Goal: Task Accomplishment & Management: Complete application form

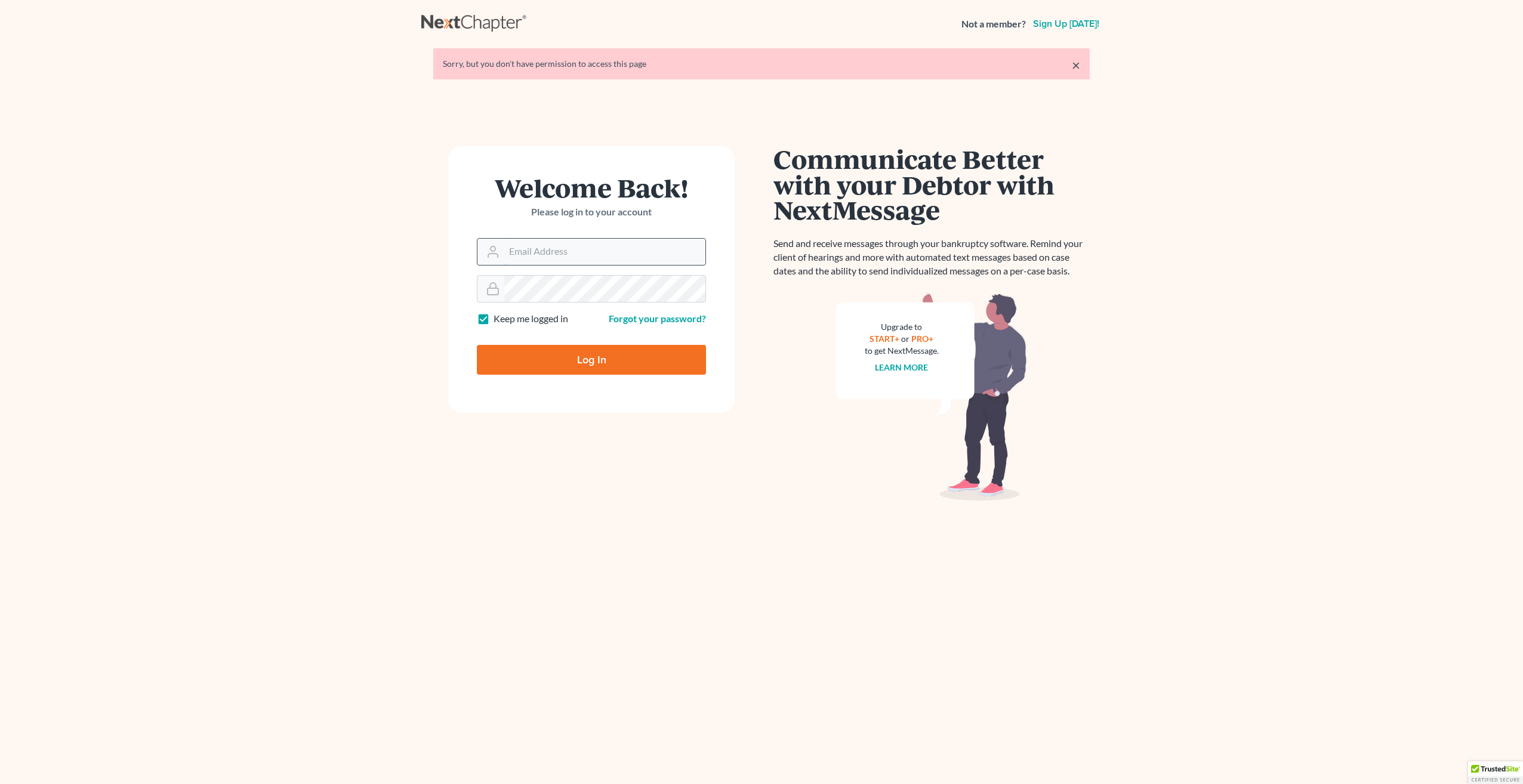
click at [542, 252] on input "Email Address" at bounding box center [605, 252] width 201 height 26
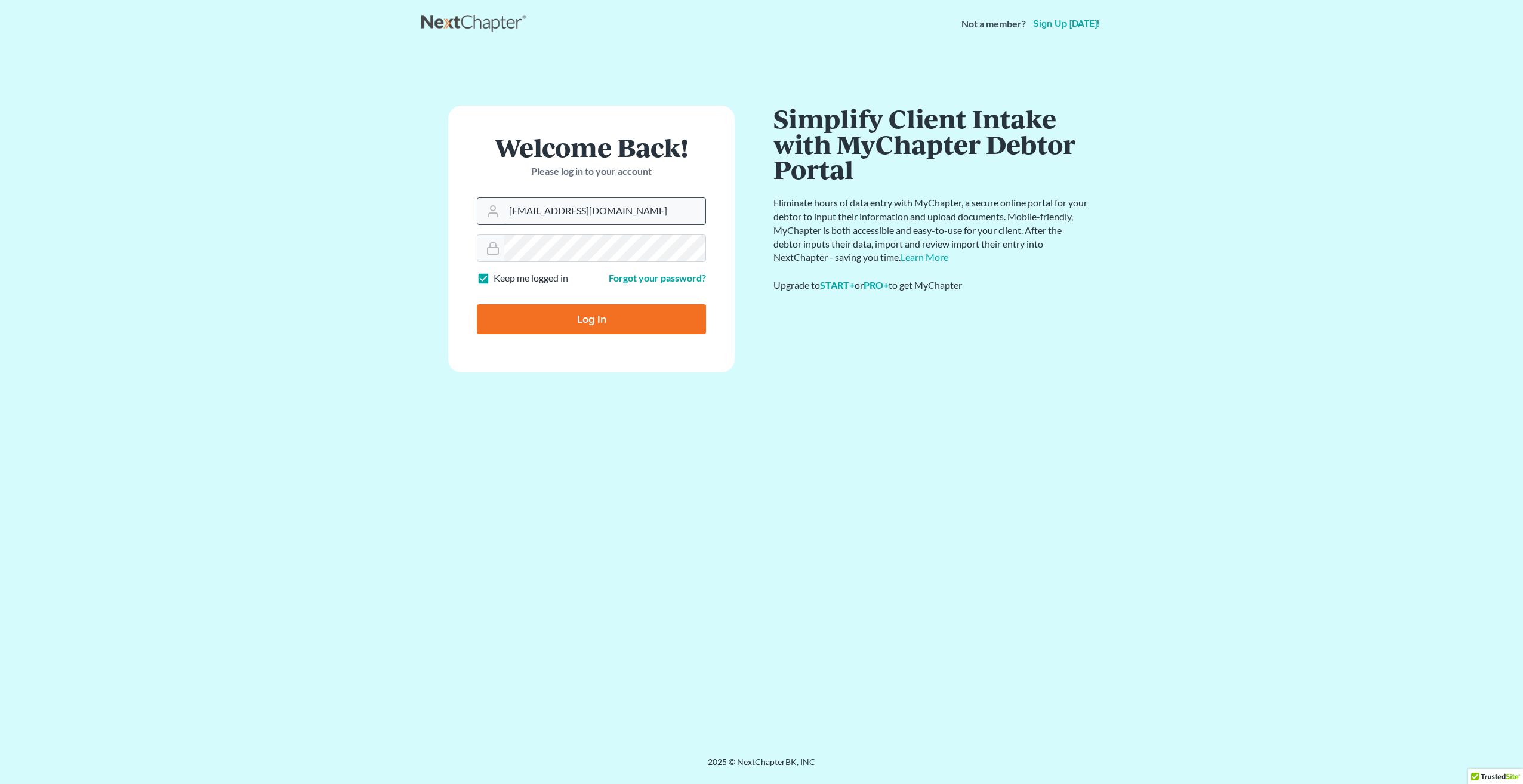
type input "[EMAIL_ADDRESS][DOMAIN_NAME]"
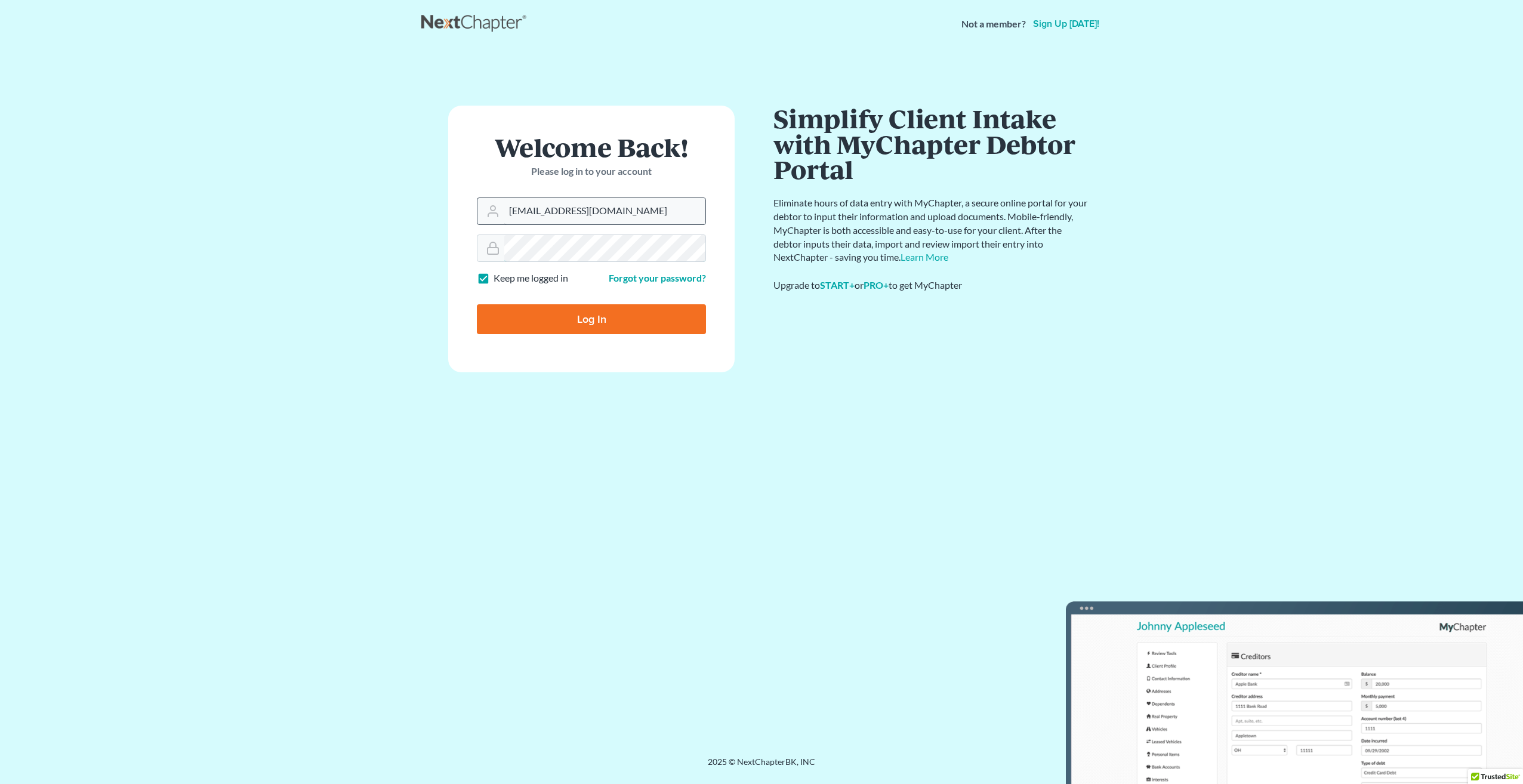
click at [477, 304] on input "Log In" at bounding box center [591, 319] width 229 height 30
type input "Thinking..."
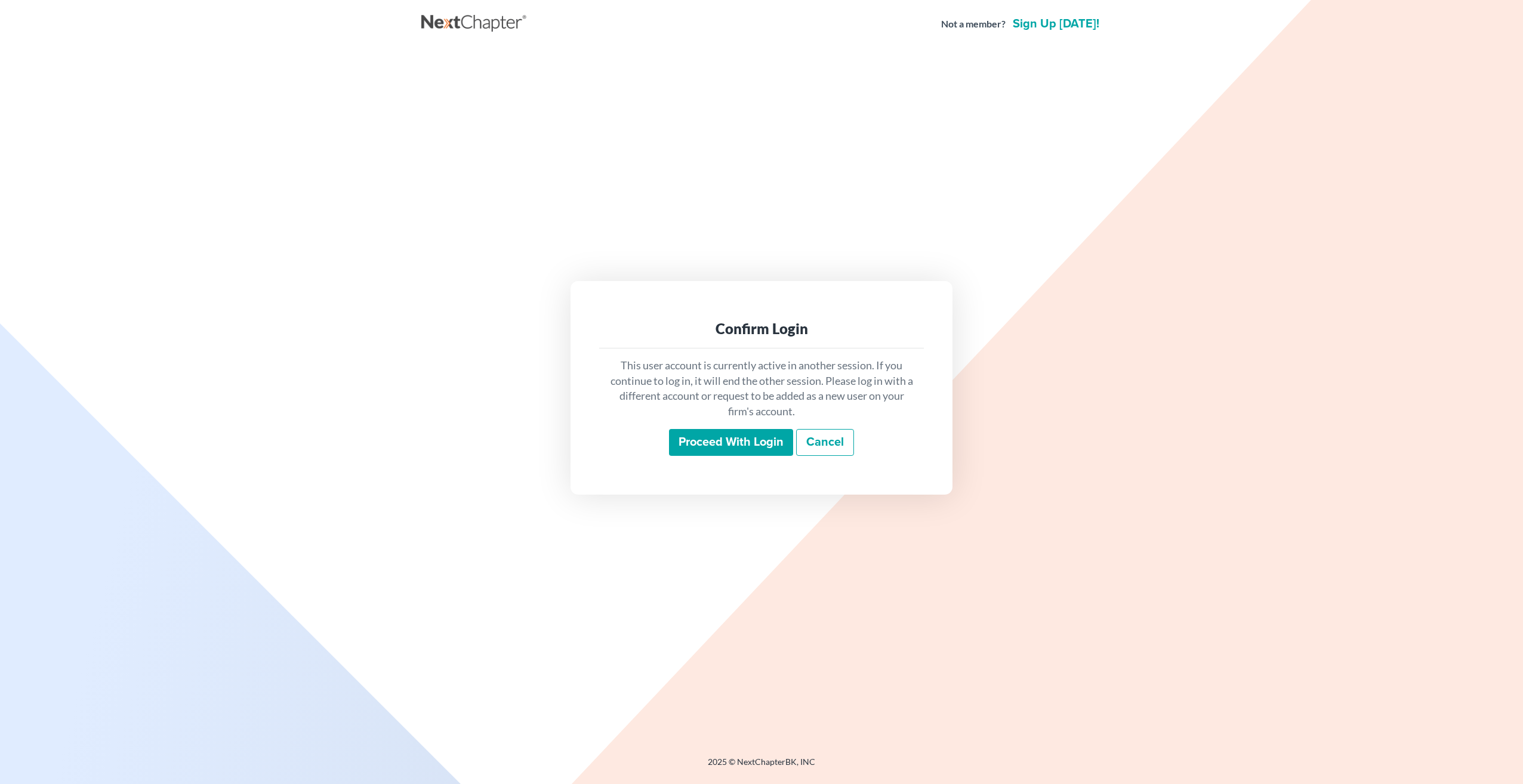
click at [739, 451] on input "Proceed with login" at bounding box center [731, 442] width 125 height 27
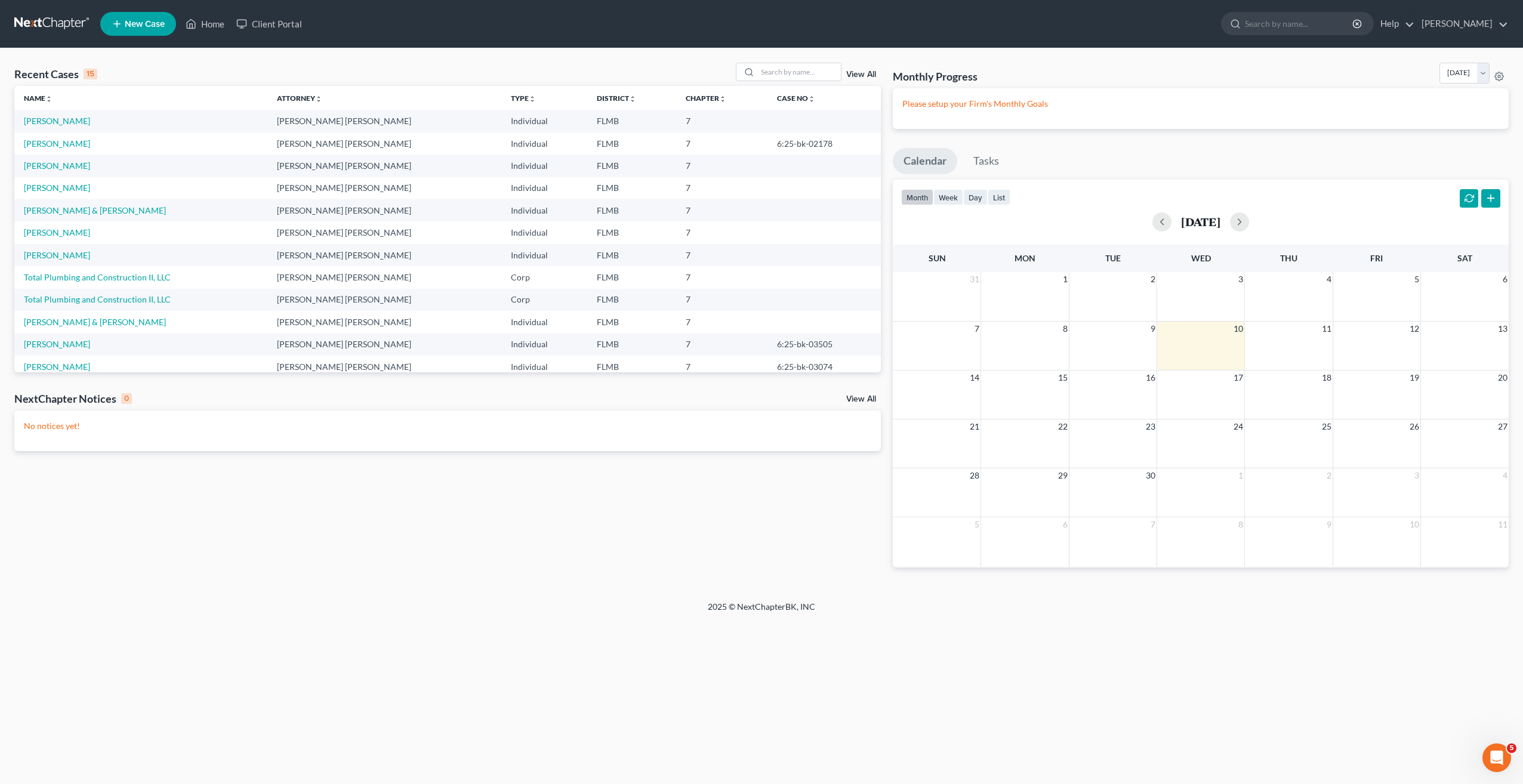
click at [394, 656] on div "Home New Case Client Portal [PERSON_NAME] [EMAIL_ADDRESS][DOMAIN_NAME] My Accou…" at bounding box center [762, 392] width 1523 height 784
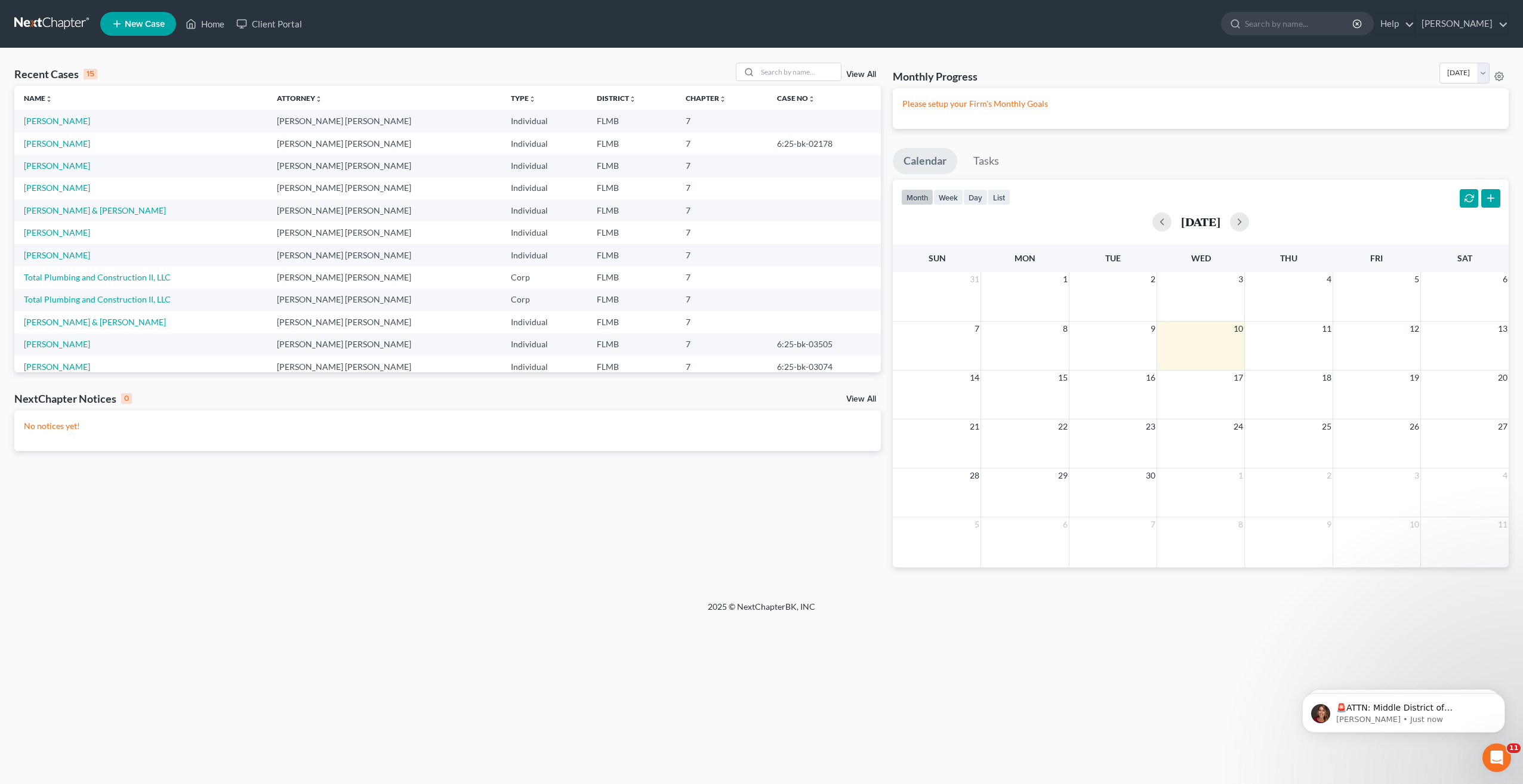
click at [152, 500] on div "Recent Cases 15 View All Name unfold_more expand_more expand_less Attorney unfo…" at bounding box center [447, 324] width 878 height 524
click at [62, 328] on td "[PERSON_NAME] & [PERSON_NAME]" at bounding box center [140, 321] width 253 height 22
drag, startPoint x: 62, startPoint y: 328, endPoint x: 63, endPoint y: 317, distance: 11.0
click at [62, 327] on td "[PERSON_NAME] & [PERSON_NAME]" at bounding box center [140, 321] width 253 height 22
click at [63, 317] on link "Nickerson, Allan & Nancy" at bounding box center [95, 321] width 142 height 10
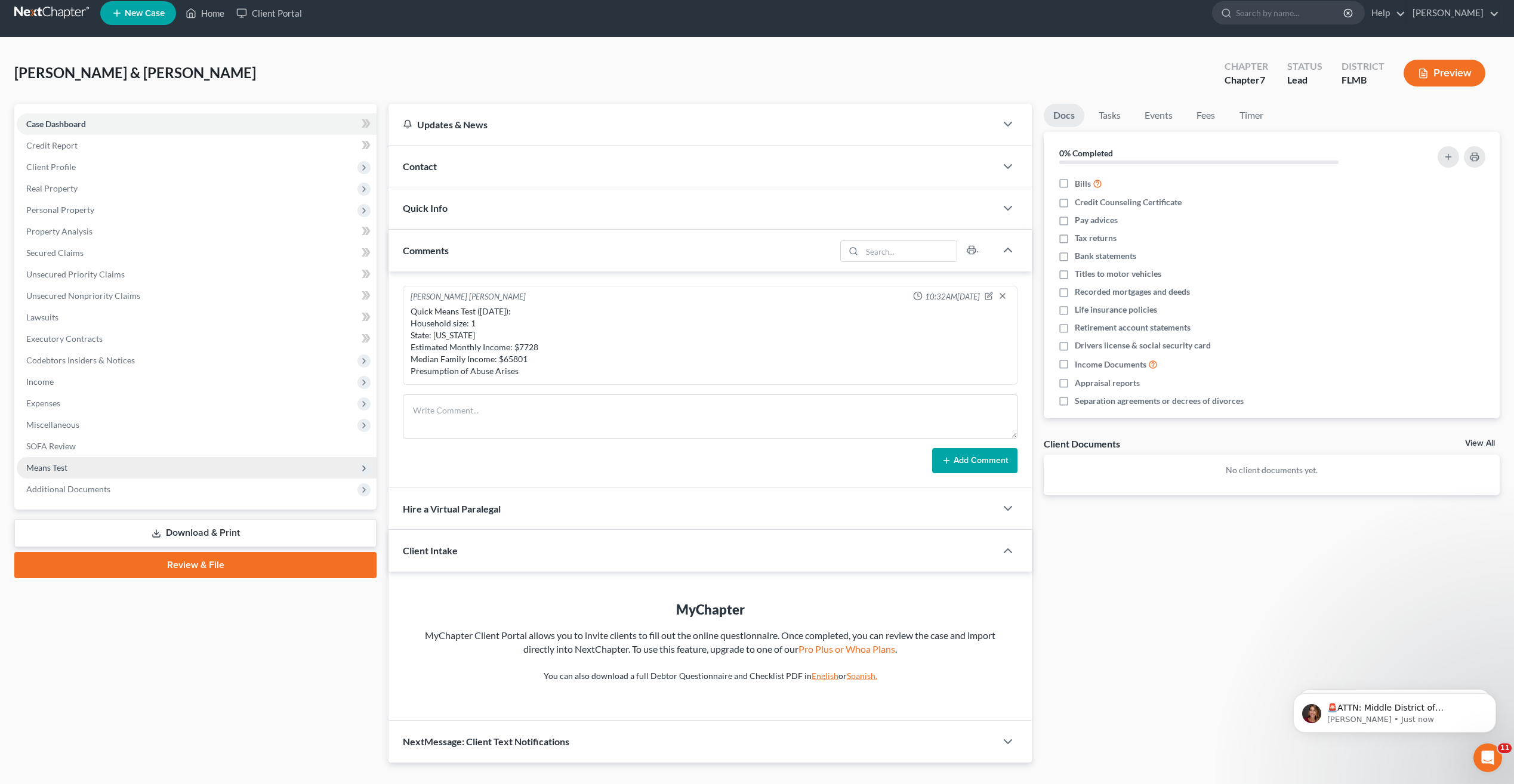
scroll to position [21, 0]
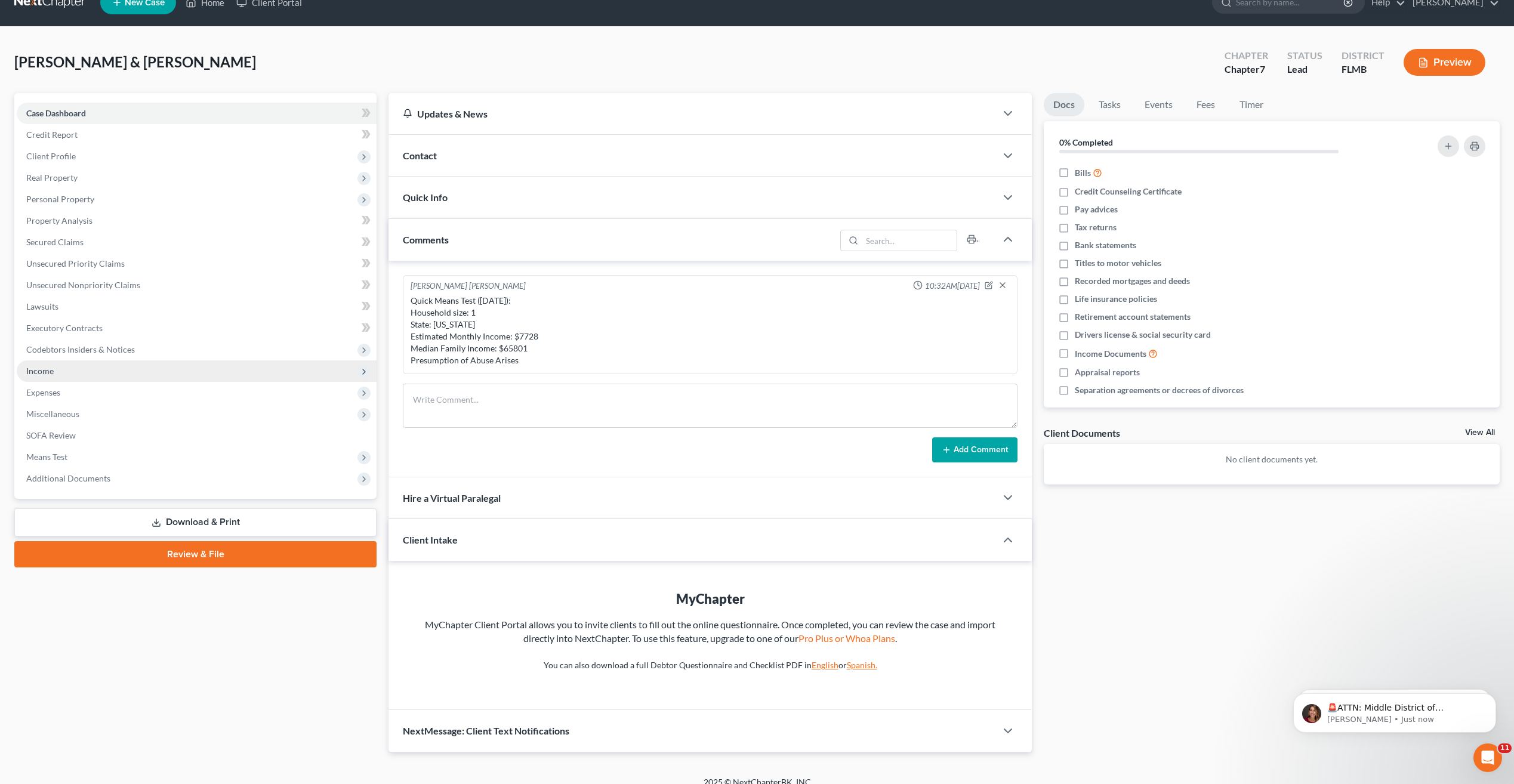
click at [54, 373] on span "Income" at bounding box center [196, 371] width 360 height 21
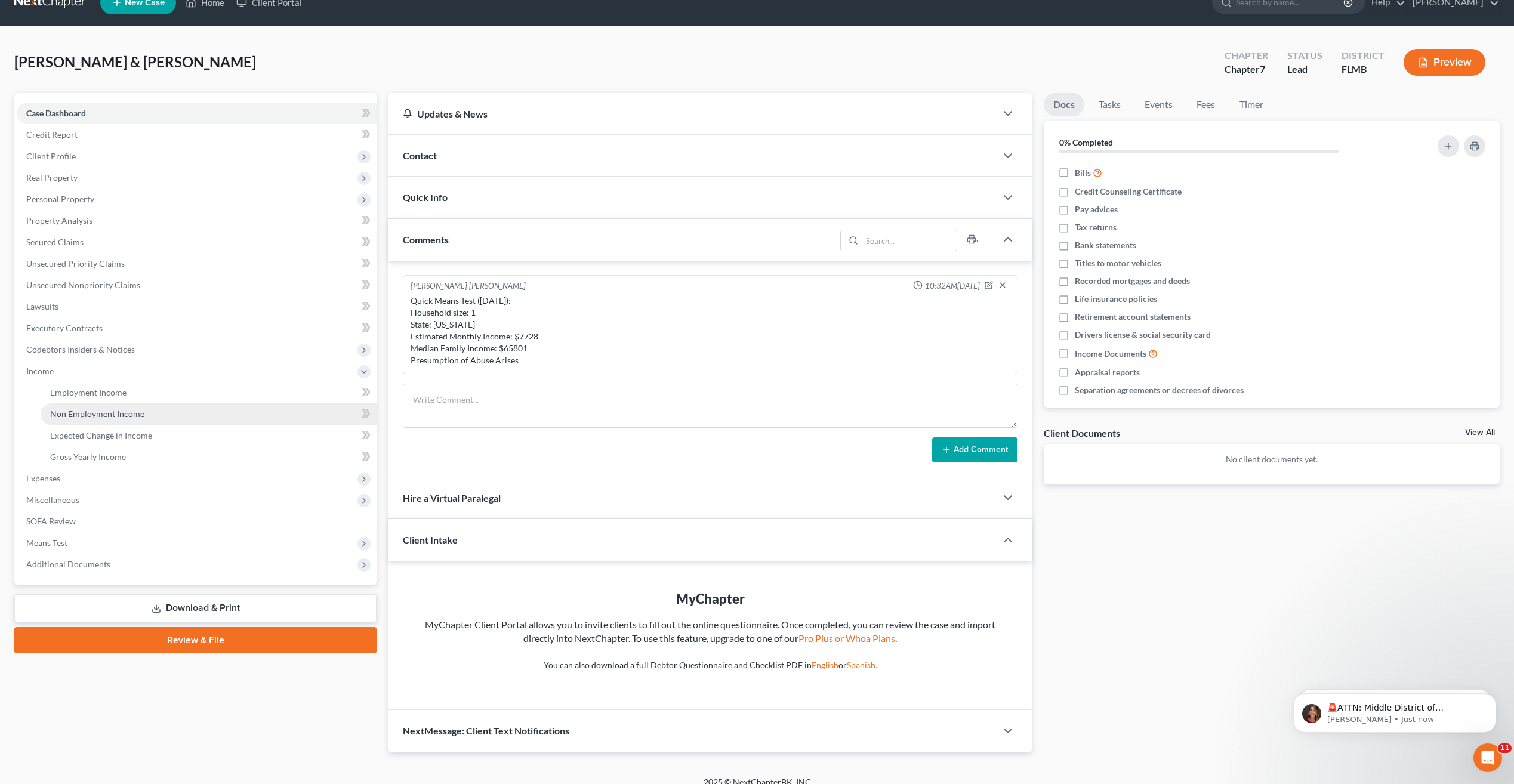
click at [87, 414] on span "Non Employment Income" at bounding box center [97, 413] width 95 height 10
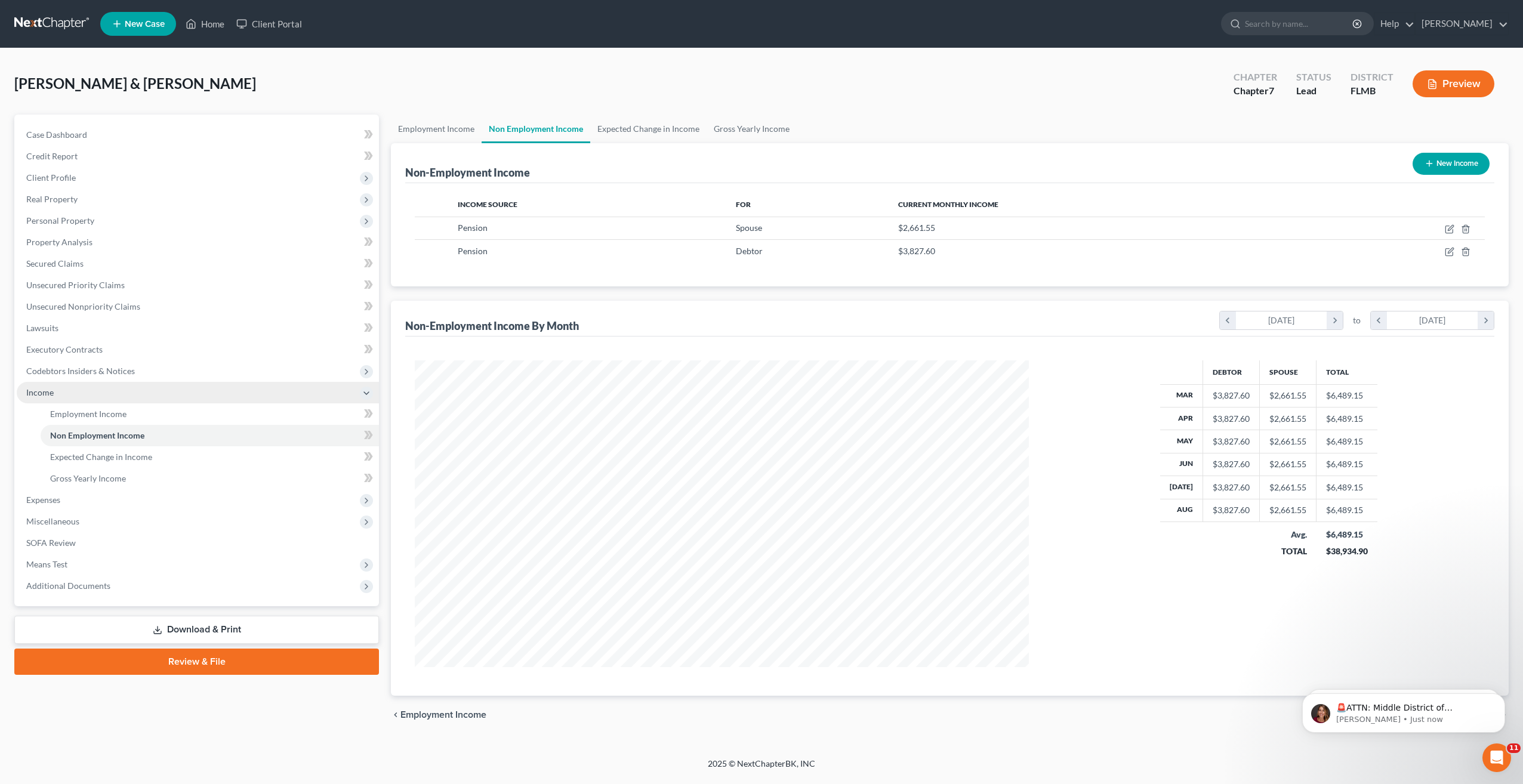
scroll to position [306, 639]
click at [1081, 614] on div "Debtor Spouse Total Mar $3,827.60 $2,661.55 $6,489.15 Apr $3,827.60 $2,661.55 $…" at bounding box center [1269, 513] width 456 height 306
click at [1073, 584] on div "Debtor Spouse Total Mar $3,827.60 $2,661.55 $6,489.15 Apr $3,827.60 $2,661.55 $…" at bounding box center [1269, 513] width 456 height 306
click at [1447, 226] on icon "button" at bounding box center [1449, 230] width 7 height 7
select select "2"
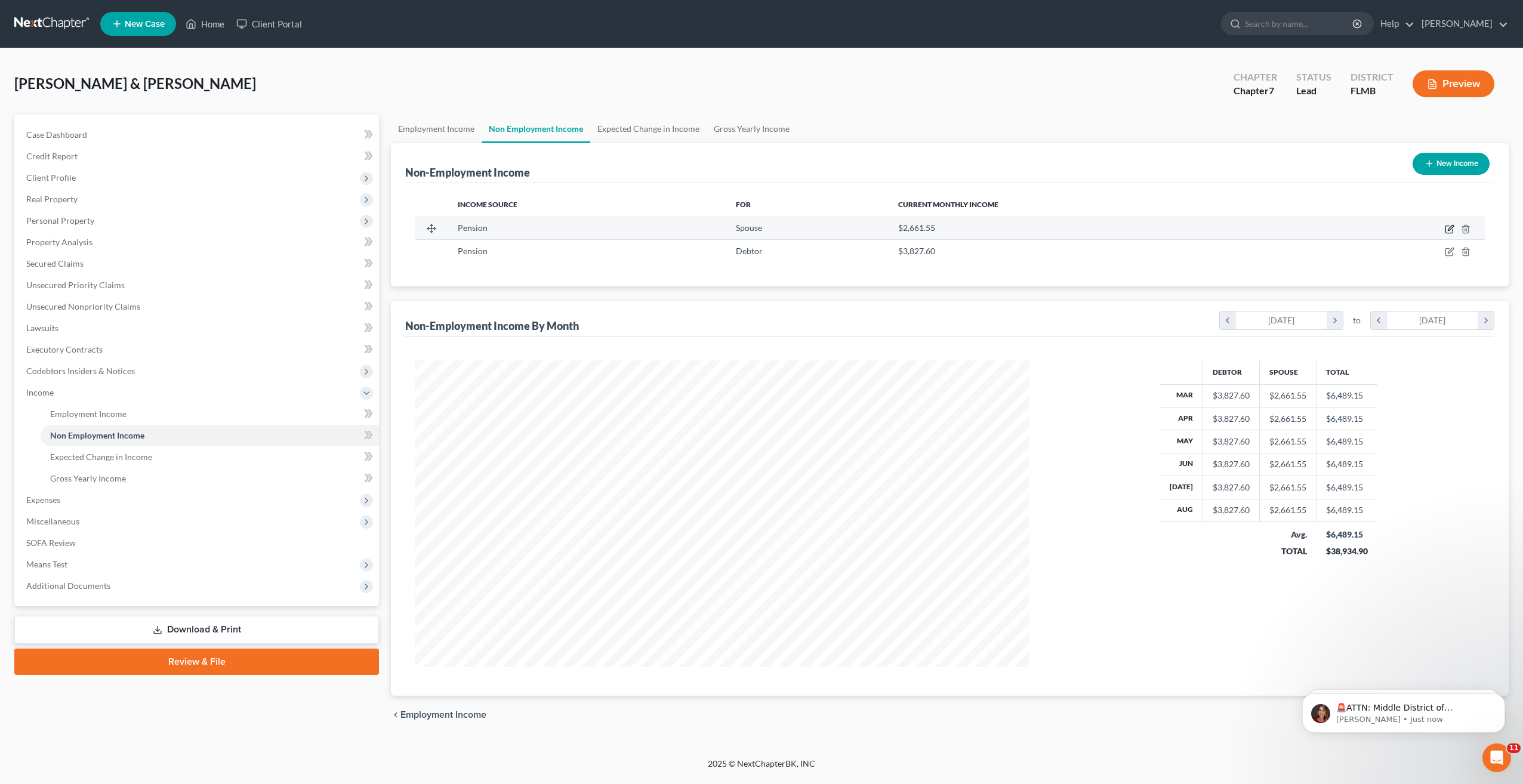
select select "0"
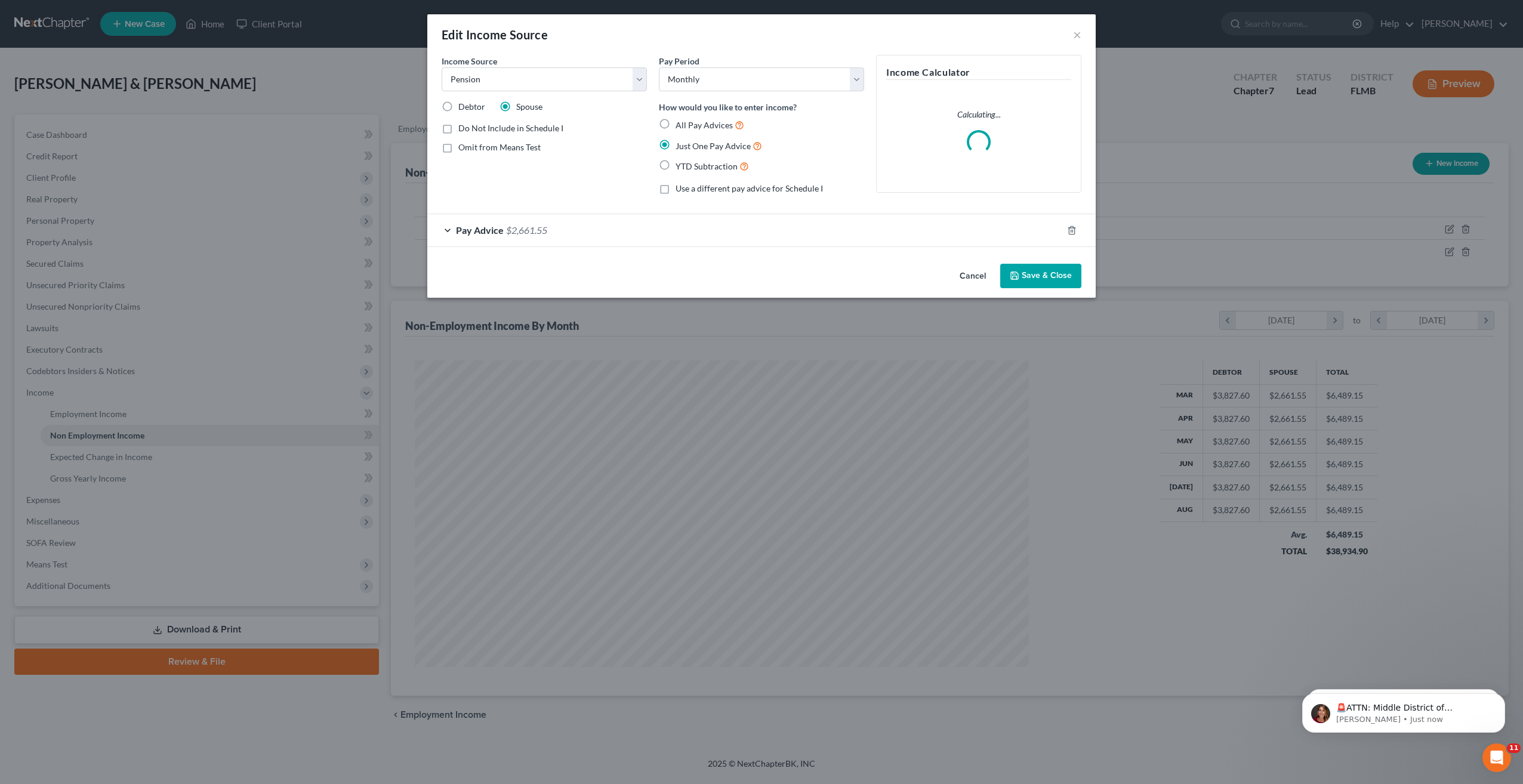
click at [565, 177] on div "Income Source * Select Unemployment Disability (from employer) Pension Retireme…" at bounding box center [544, 129] width 217 height 149
click at [477, 230] on span "Pay Advice" at bounding box center [480, 230] width 48 height 11
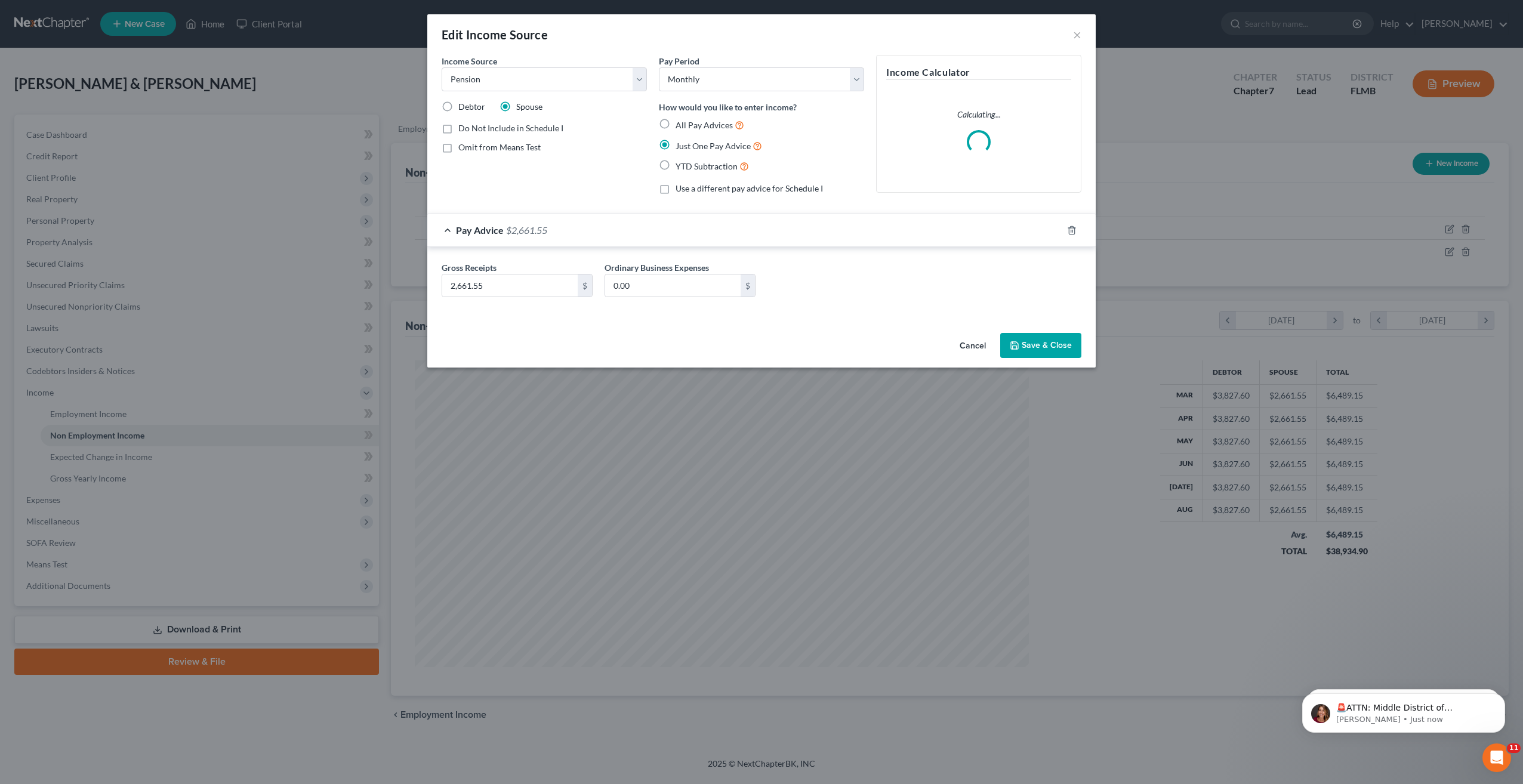
click at [547, 170] on div "Income Source * Select Unemployment Disability (from employer) Pension Retireme…" at bounding box center [544, 129] width 217 height 149
click at [568, 178] on div "Income Source * Select Unemployment Disability (from employer) Pension Retireme…" at bounding box center [544, 129] width 217 height 149
click at [819, 298] on div "Gross Receipts 2,661.55 $ Ordinary Business Expenses 0.00 $" at bounding box center [762, 284] width 652 height 46
click at [1074, 32] on button "×" at bounding box center [1077, 34] width 8 height 14
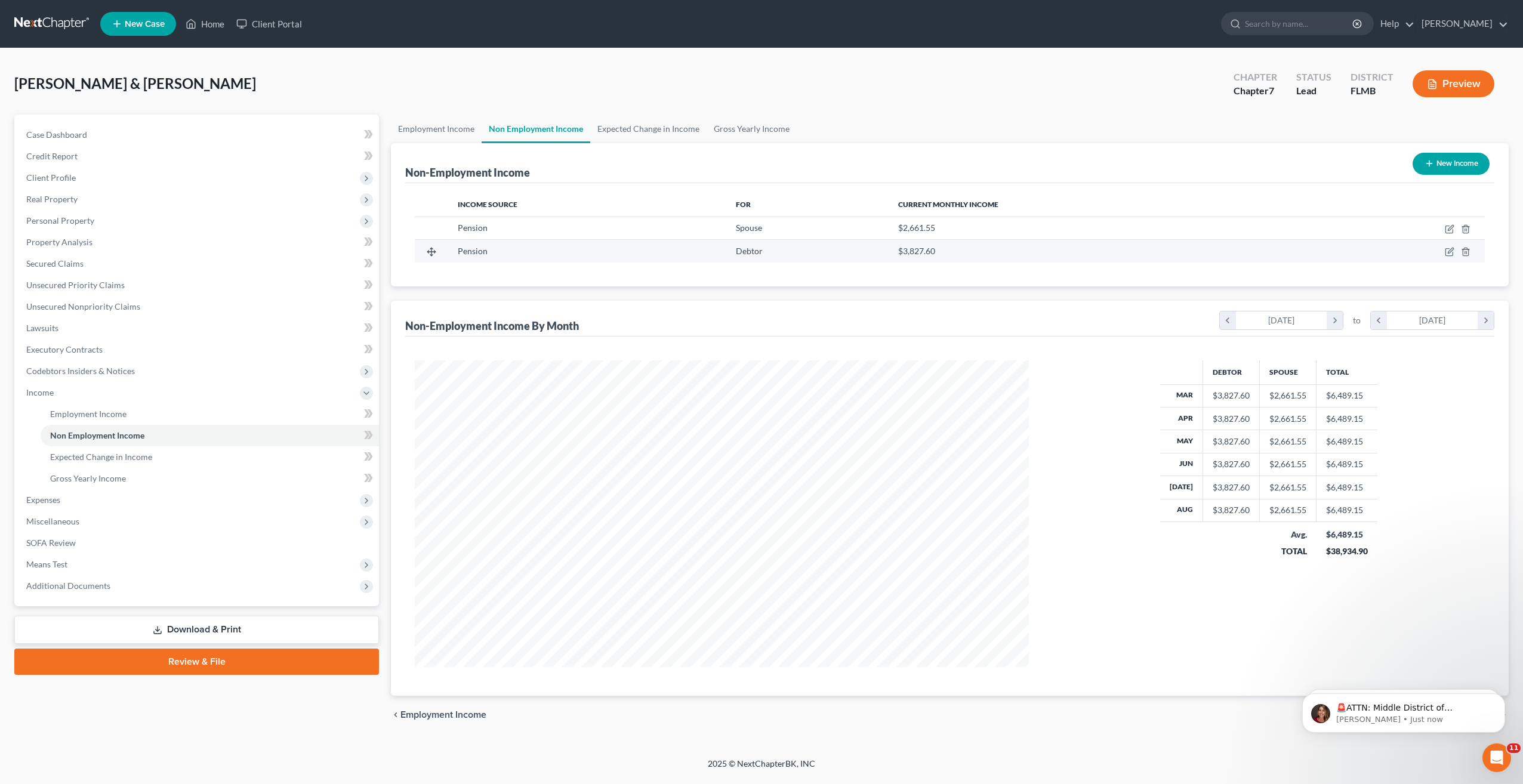
click at [462, 254] on span "Pension" at bounding box center [473, 250] width 30 height 10
click at [1450, 249] on icon "button" at bounding box center [1449, 252] width 10 height 10
select select "2"
select select "0"
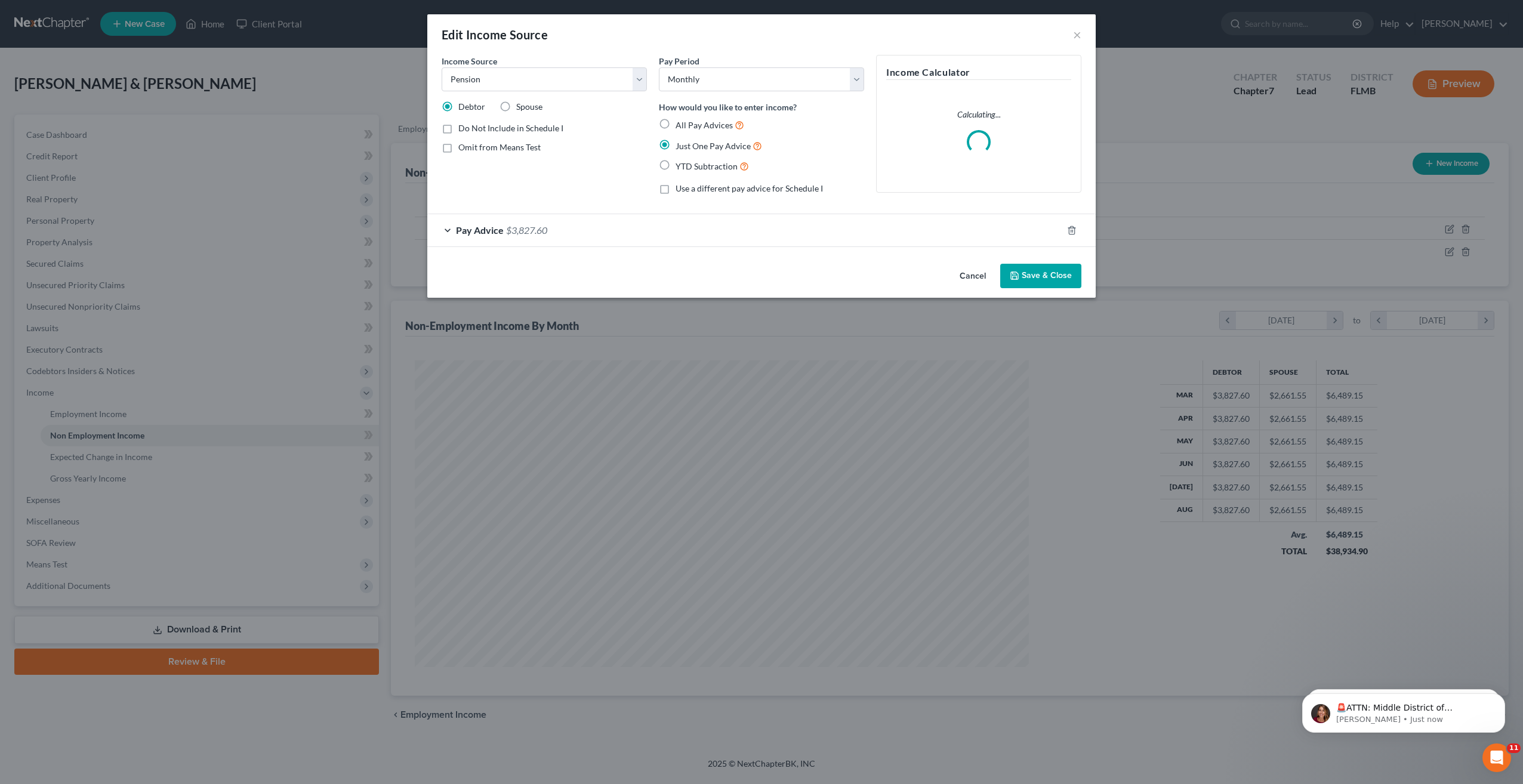
click at [470, 235] on span "Pay Advice" at bounding box center [480, 230] width 48 height 11
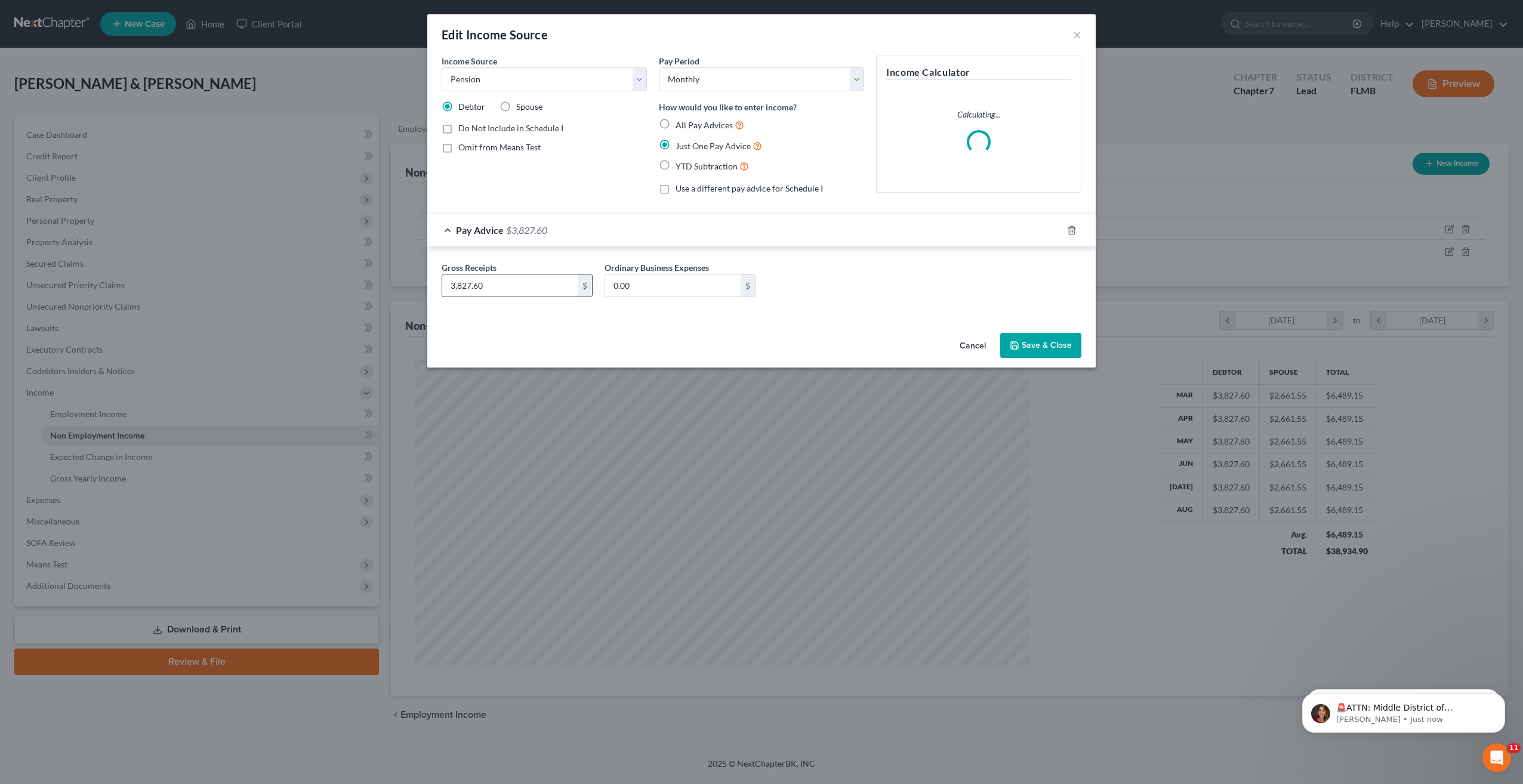
click at [481, 284] on input "3,827.60" at bounding box center [510, 286] width 135 height 23
type input "4,012.36"
click at [1057, 353] on button "Save & Close" at bounding box center [1041, 345] width 81 height 25
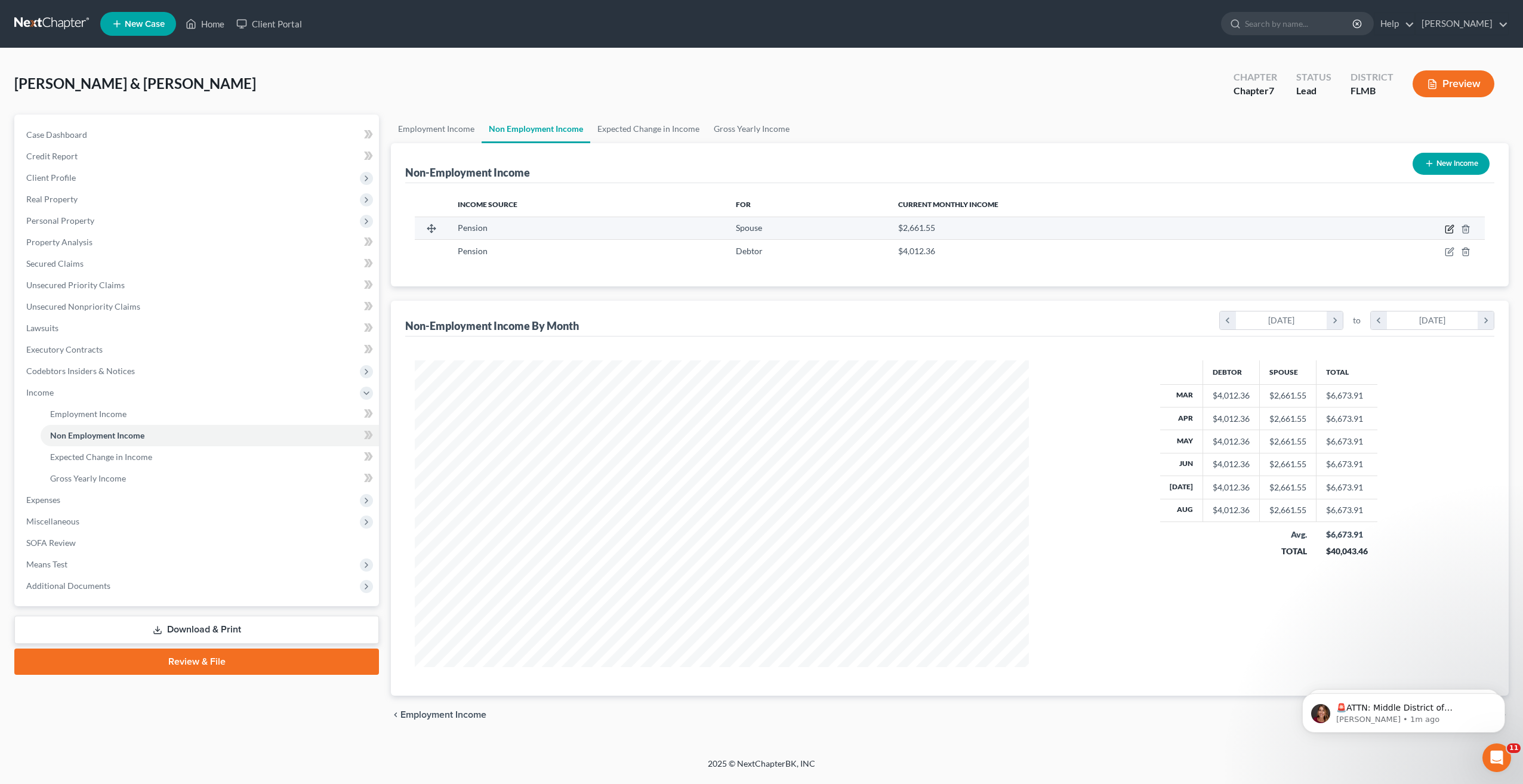
click at [1451, 230] on icon "button" at bounding box center [1449, 229] width 10 height 10
select select "2"
select select "0"
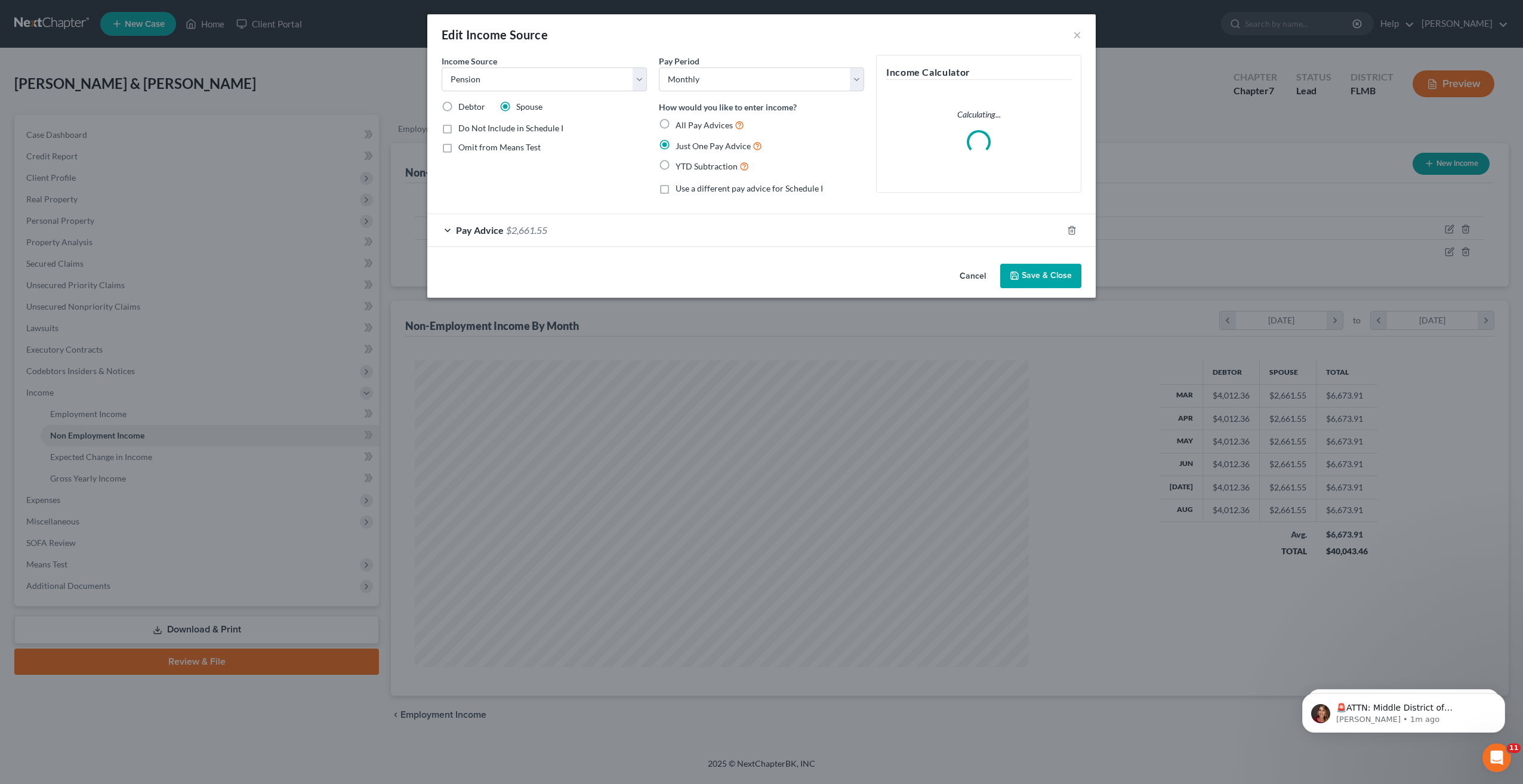
click at [487, 228] on span "Pay Advice" at bounding box center [480, 230] width 48 height 11
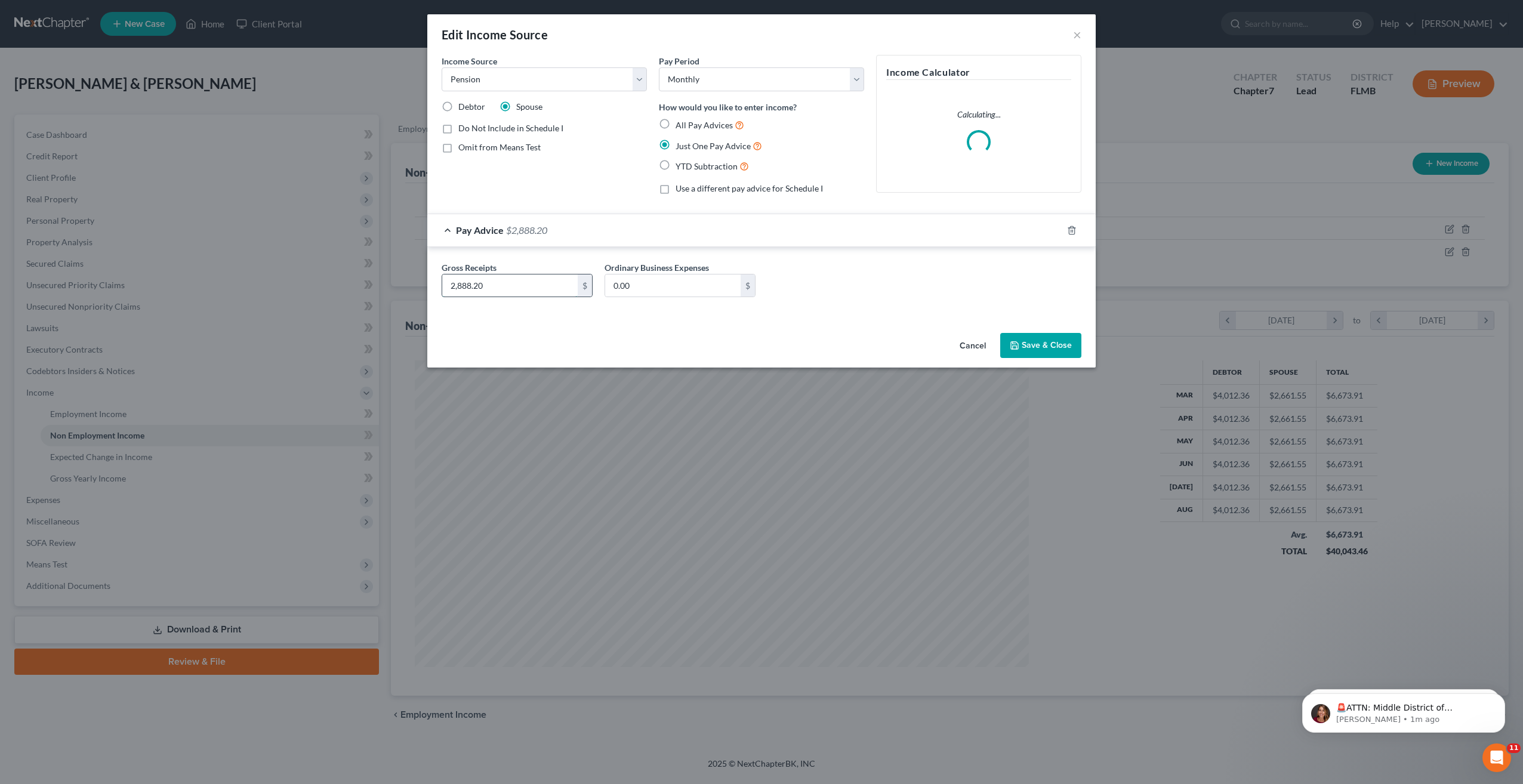
click at [501, 284] on input "2,888.20" at bounding box center [510, 286] width 135 height 23
type input "2,888.29"
click at [1024, 344] on button "Save & Close" at bounding box center [1041, 345] width 81 height 25
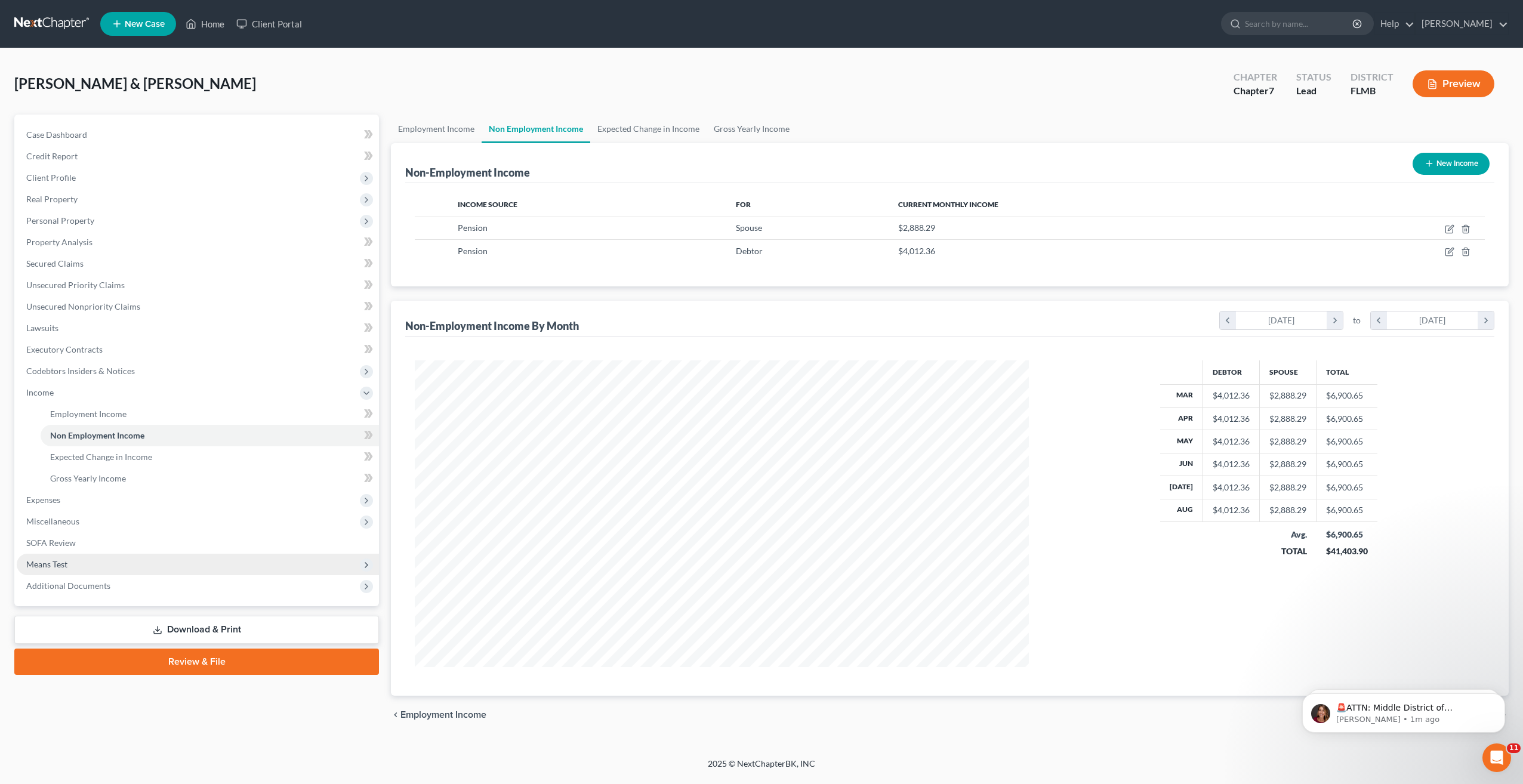
click at [64, 562] on span "Means Test" at bounding box center [47, 563] width 42 height 10
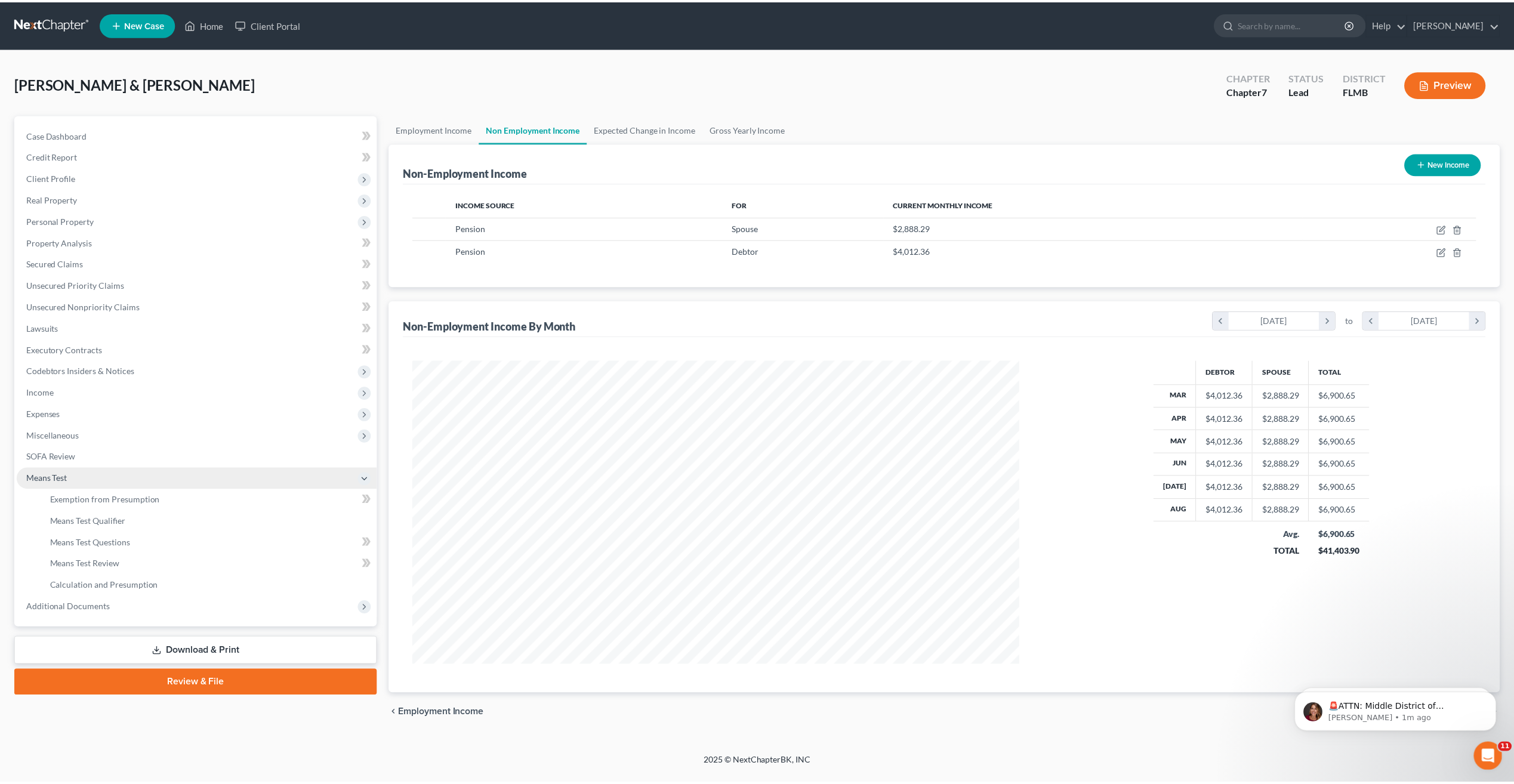
scroll to position [596070, 596029]
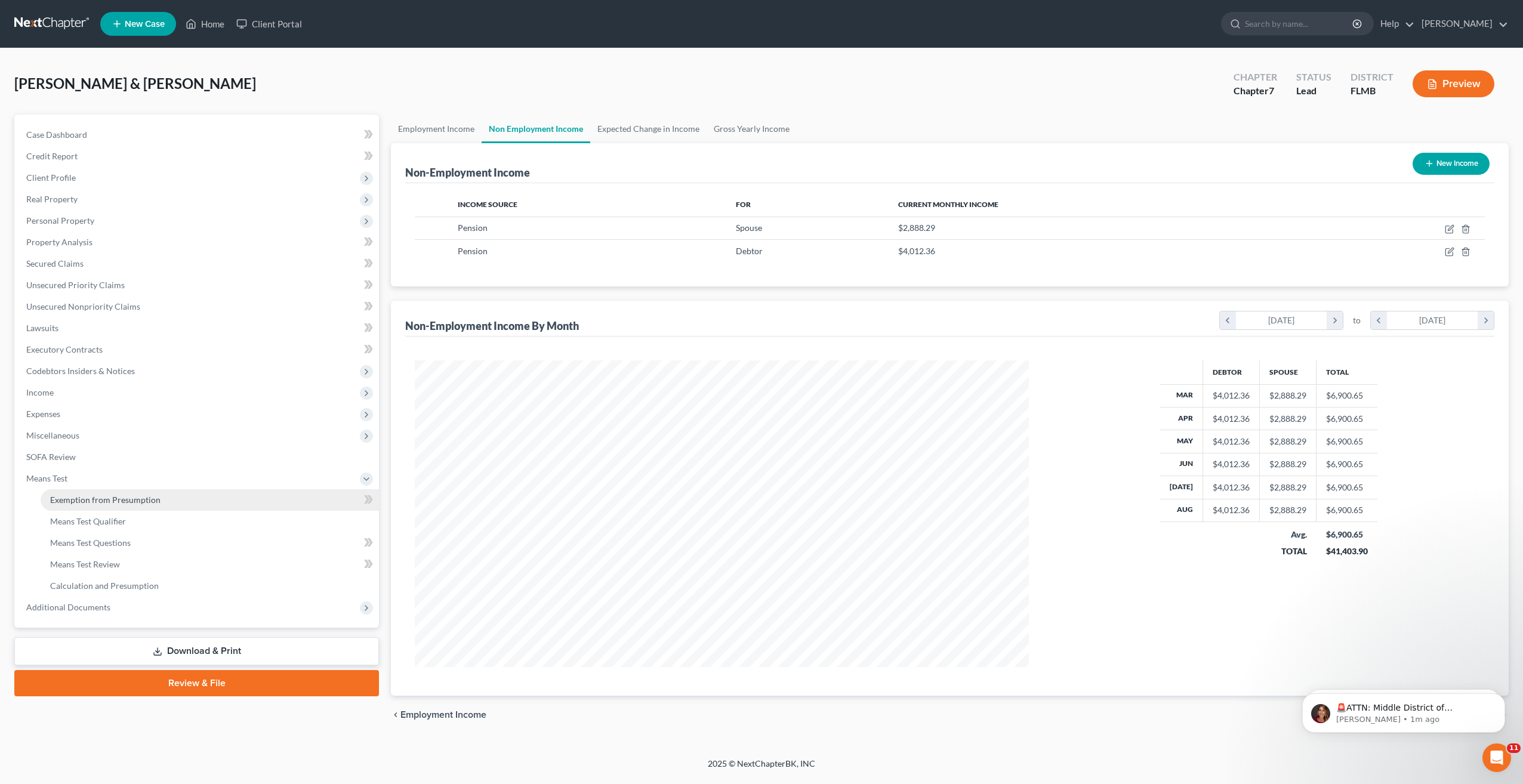
click at [94, 489] on link "Exemption from Presumption" at bounding box center [209, 500] width 338 height 21
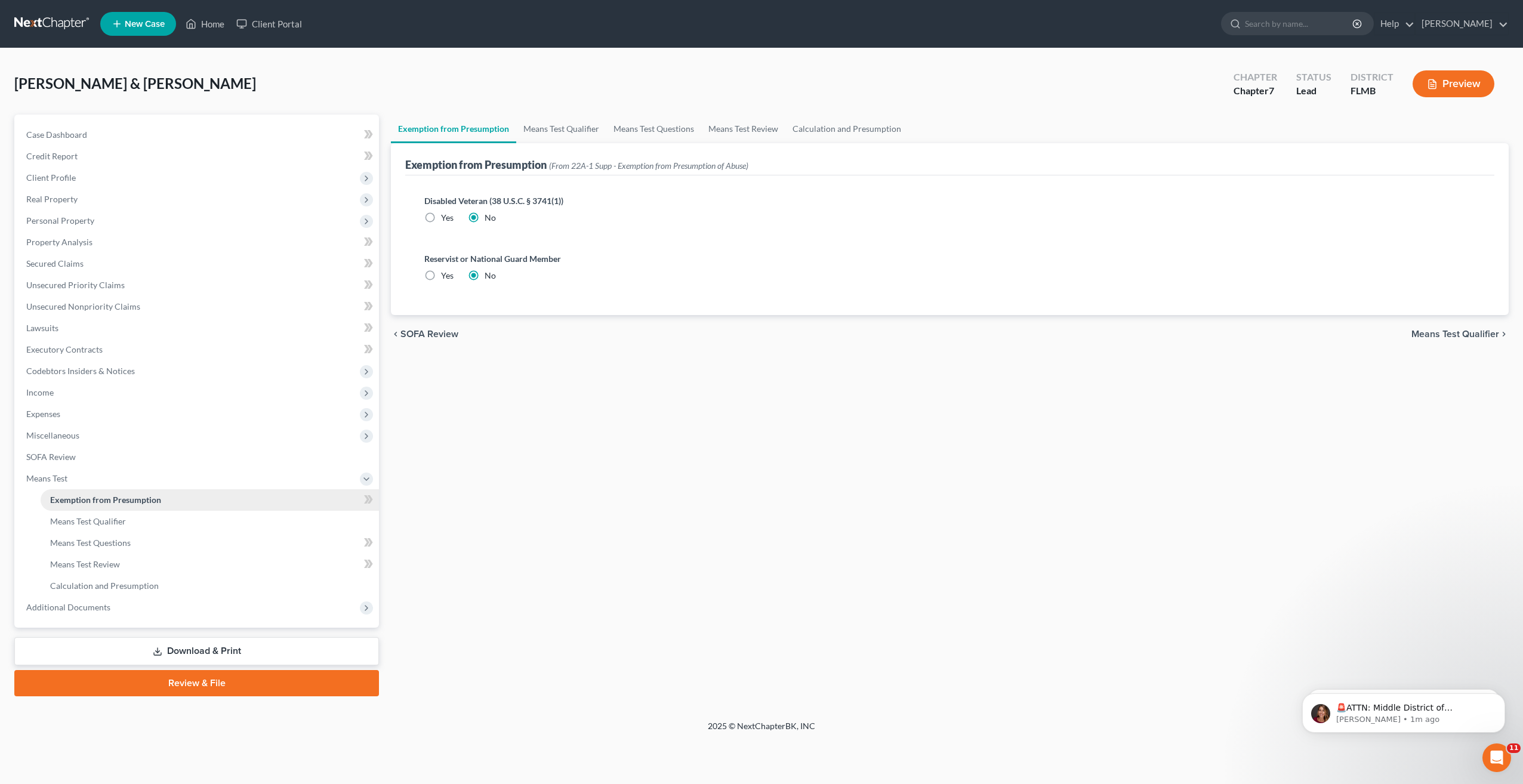
drag, startPoint x: 594, startPoint y: 424, endPoint x: 178, endPoint y: 502, distance: 423.2
click at [593, 424] on div "Exemption from Presumption Means Test Qualifier Means Test Questions Means Test…" at bounding box center [950, 405] width 1130 height 582
click at [80, 527] on link "Means Test Qualifier" at bounding box center [209, 521] width 338 height 21
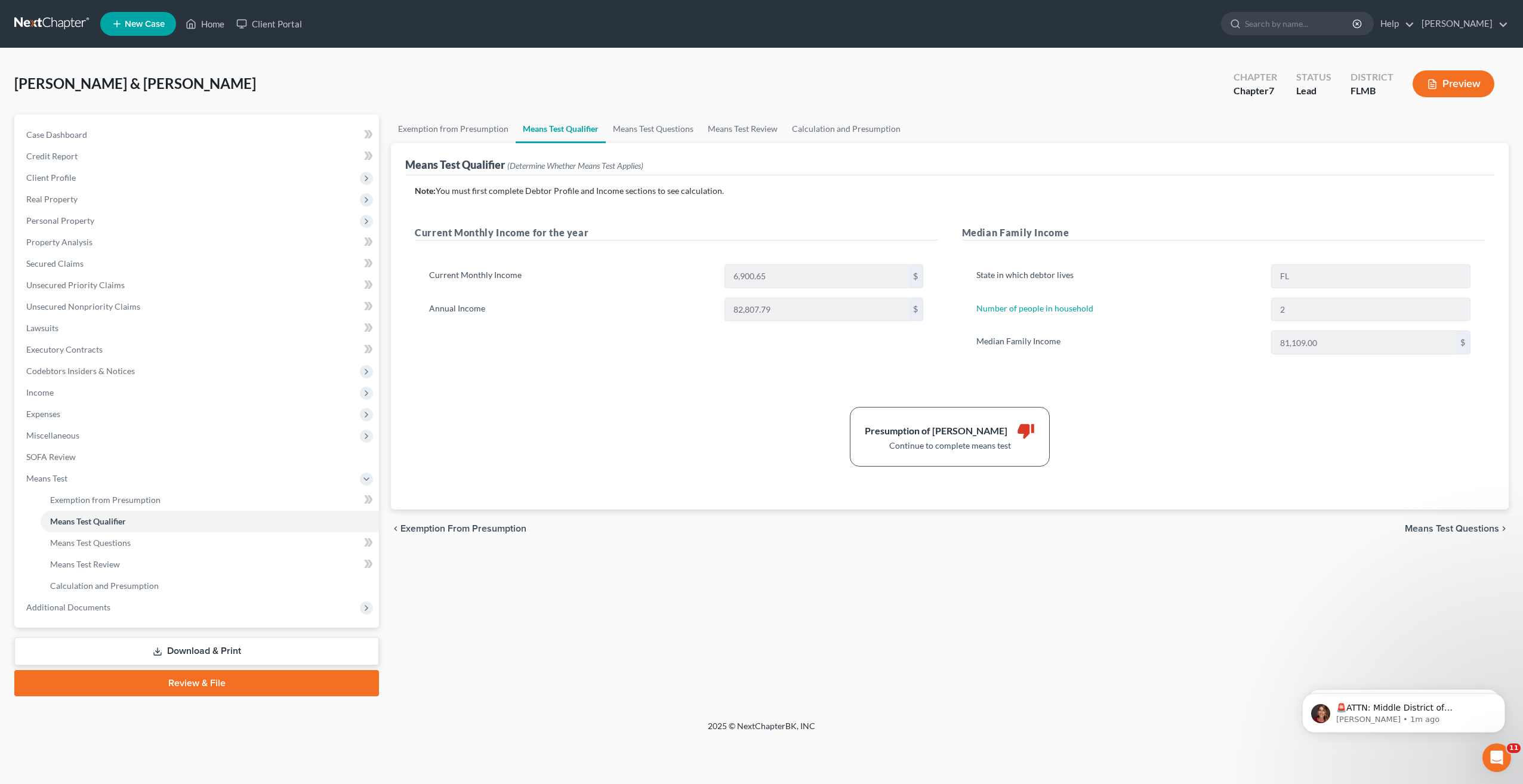
click at [640, 385] on div "Note: You must first complete Debtor Profile and Income sections to see calcula…" at bounding box center [949, 325] width 1070 height 282
click at [1212, 405] on div "Note: You must first complete Debtor Profile and Income sections to see calcula…" at bounding box center [949, 325] width 1070 height 282
click at [646, 431] on div "Presumption of Abuse Arises thumb_down Continue to complete means test" at bounding box center [950, 437] width 1082 height 60
click at [1252, 422] on div "Presumption of Abuse Arises thumb_down Continue to complete means test" at bounding box center [950, 437] width 1082 height 60
click at [110, 544] on span "Means Test Questions" at bounding box center [90, 542] width 80 height 10
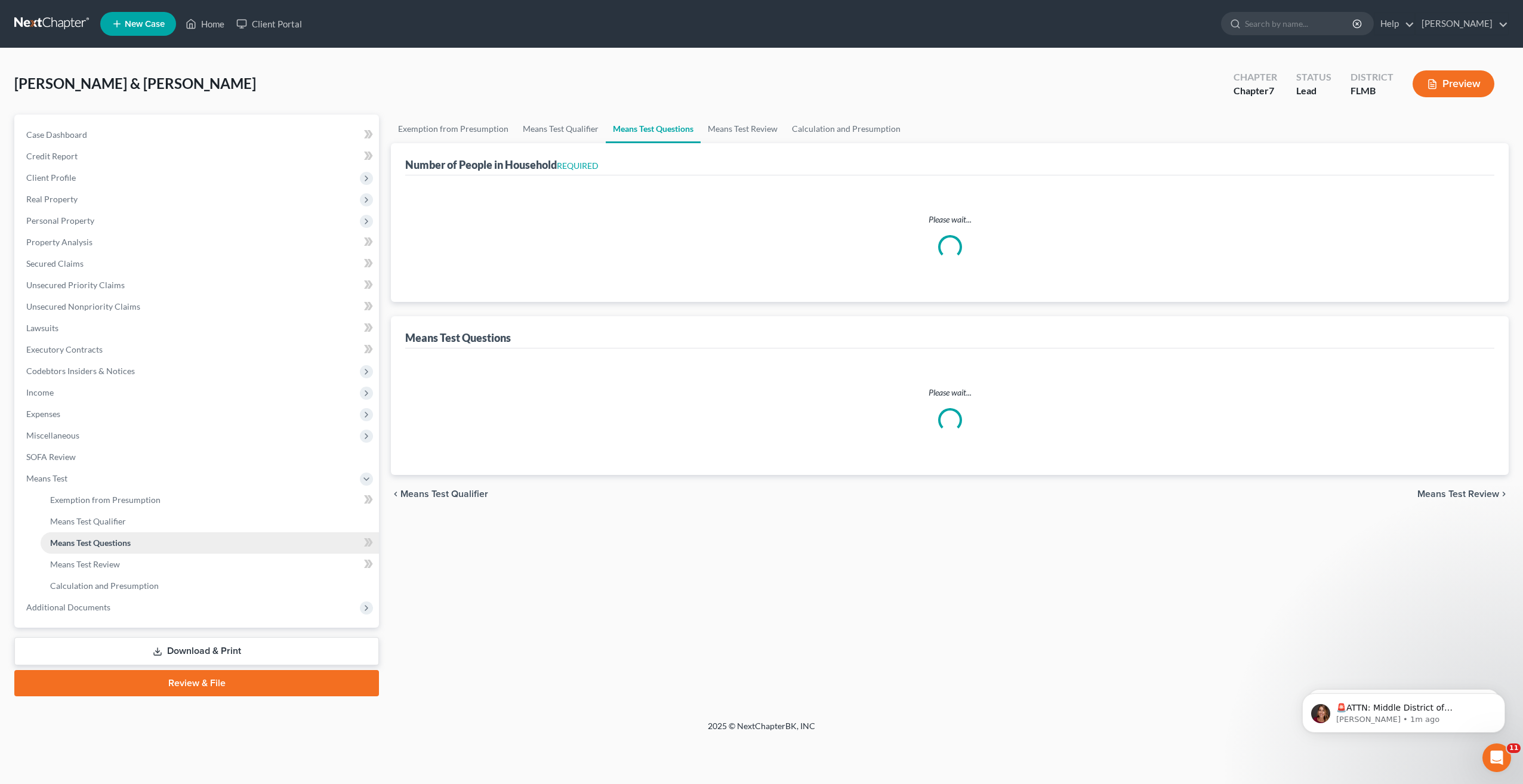
select select "0"
select select "60"
select select "2"
select select "0"
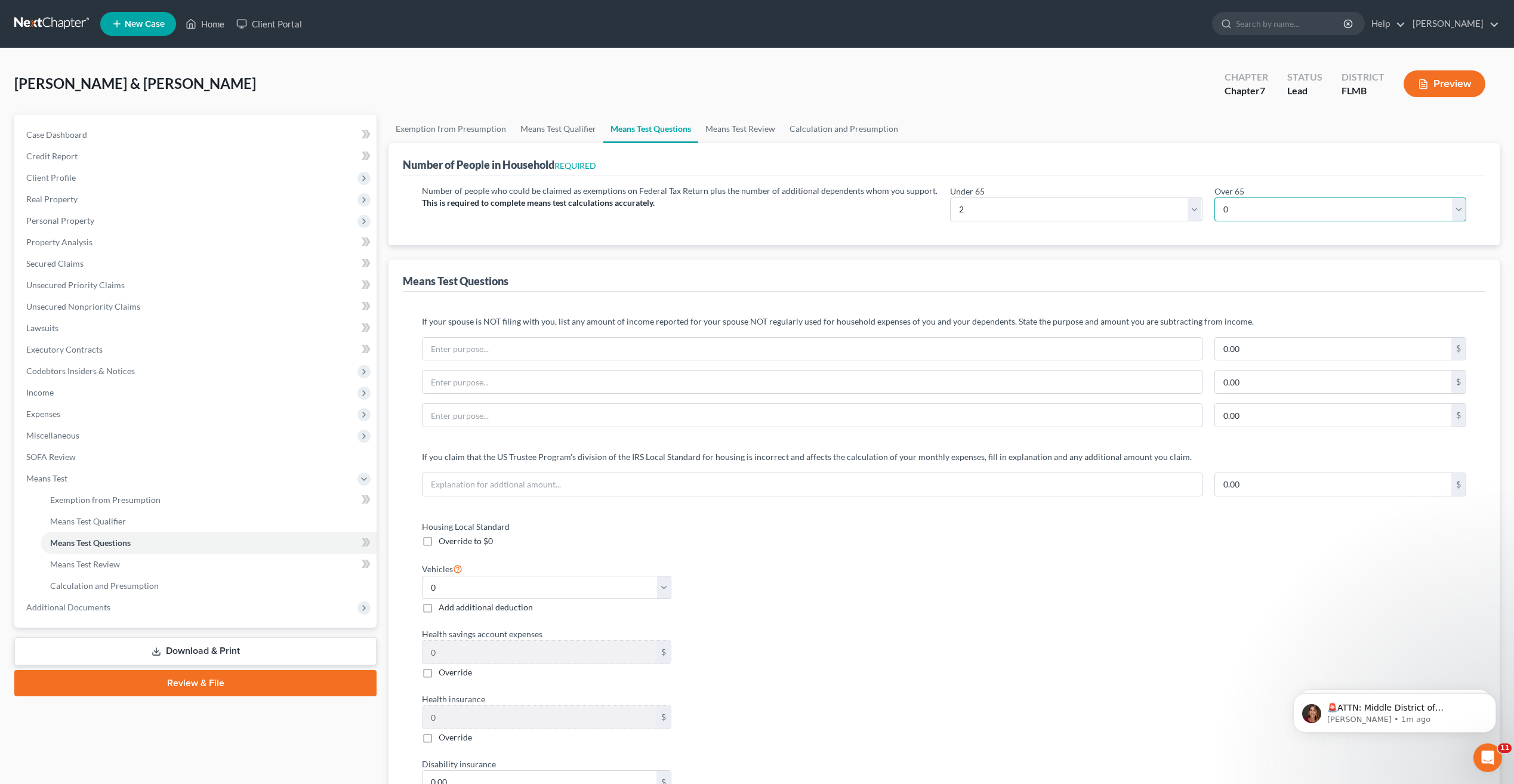
click at [1244, 204] on select "# 0 1 2 3 4 5 6 7 8 9 10" at bounding box center [1340, 209] width 252 height 24
click at [1215, 198] on select "# 0 1 2 3 4 5 6 7 8 9 10" at bounding box center [1340, 209] width 252 height 24
drag, startPoint x: 1255, startPoint y: 210, endPoint x: 1205, endPoint y: 212, distance: 50.0
click at [1205, 212] on div "Under 65 # 0 1 2 3 4 5 6 7 8 9 10 Over 65 # 0 1 2 3 4 5 6 7 8 9 10" at bounding box center [1208, 207] width 528 height 46
select select "0"
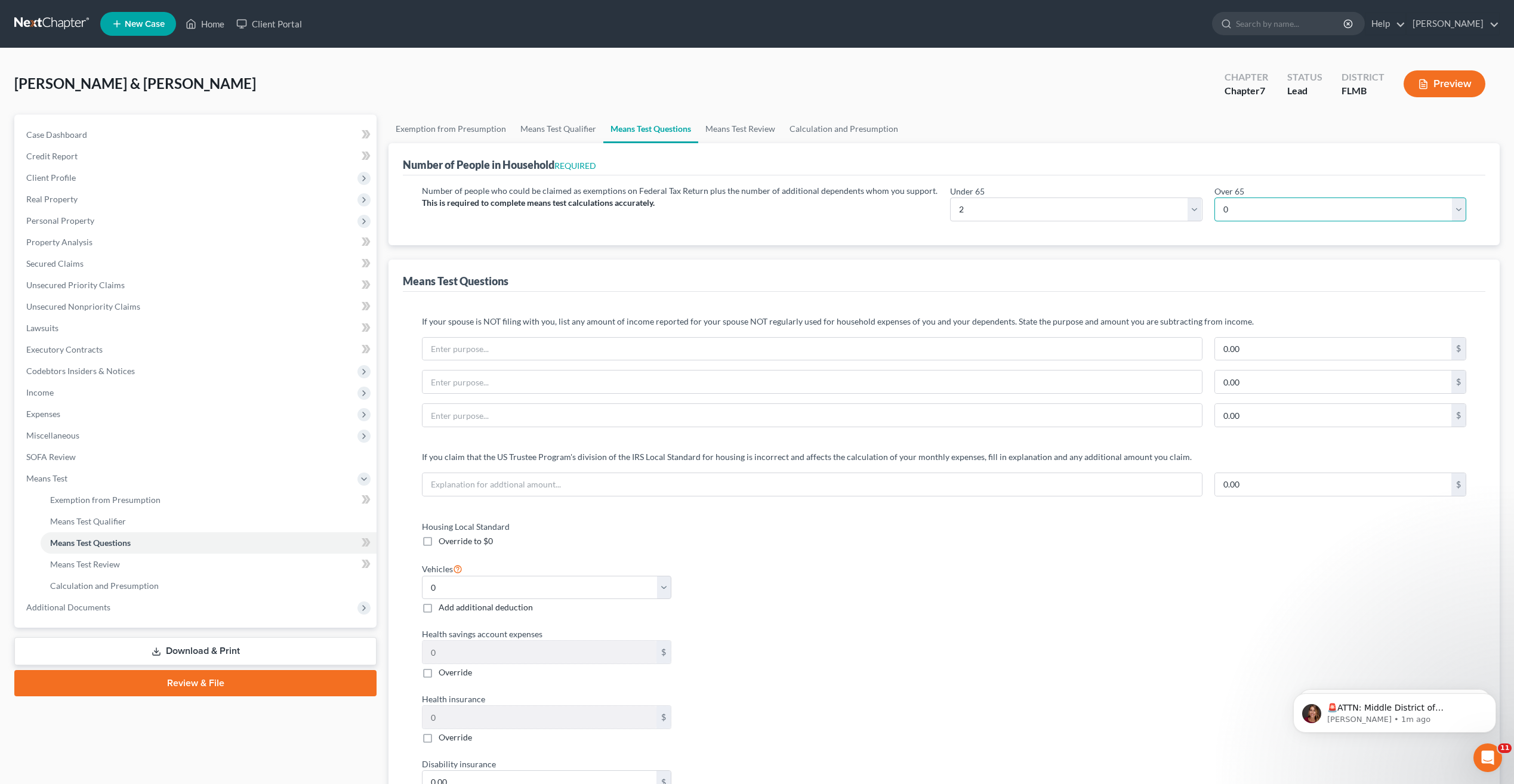
click at [1215, 198] on select "# 0 1 2 3 4 5 6 7 8 9 10" at bounding box center [1340, 209] width 252 height 24
click at [955, 716] on div "Housing Local Standard Override to $0 Vehicles Select 0 1 2 3 4 5 Add additiona…" at bounding box center [943, 692] width 1068 height 344
click at [82, 521] on span "Means Test Qualifier" at bounding box center [88, 520] width 76 height 10
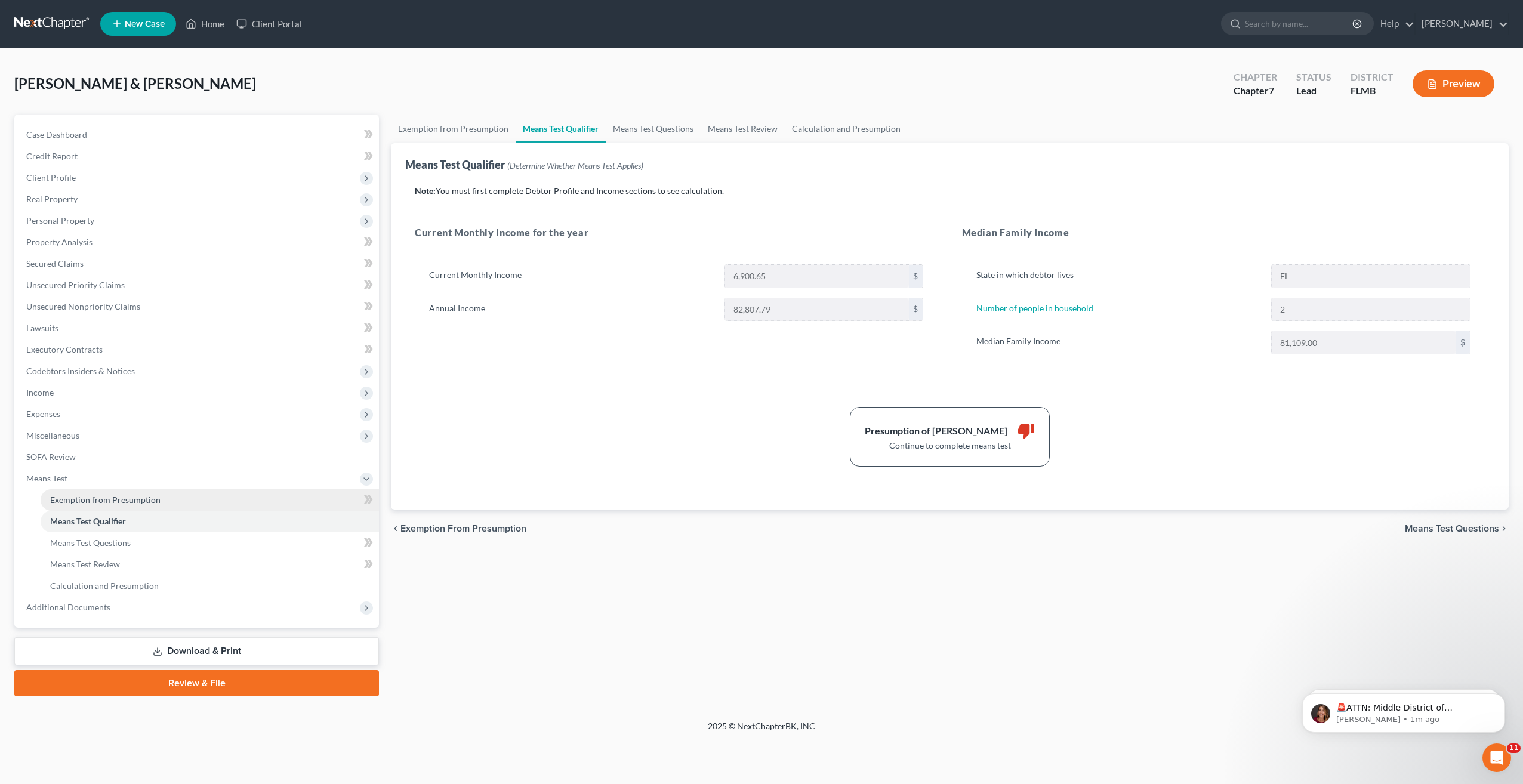
click at [82, 500] on span "Exemption from Presumption" at bounding box center [105, 499] width 110 height 10
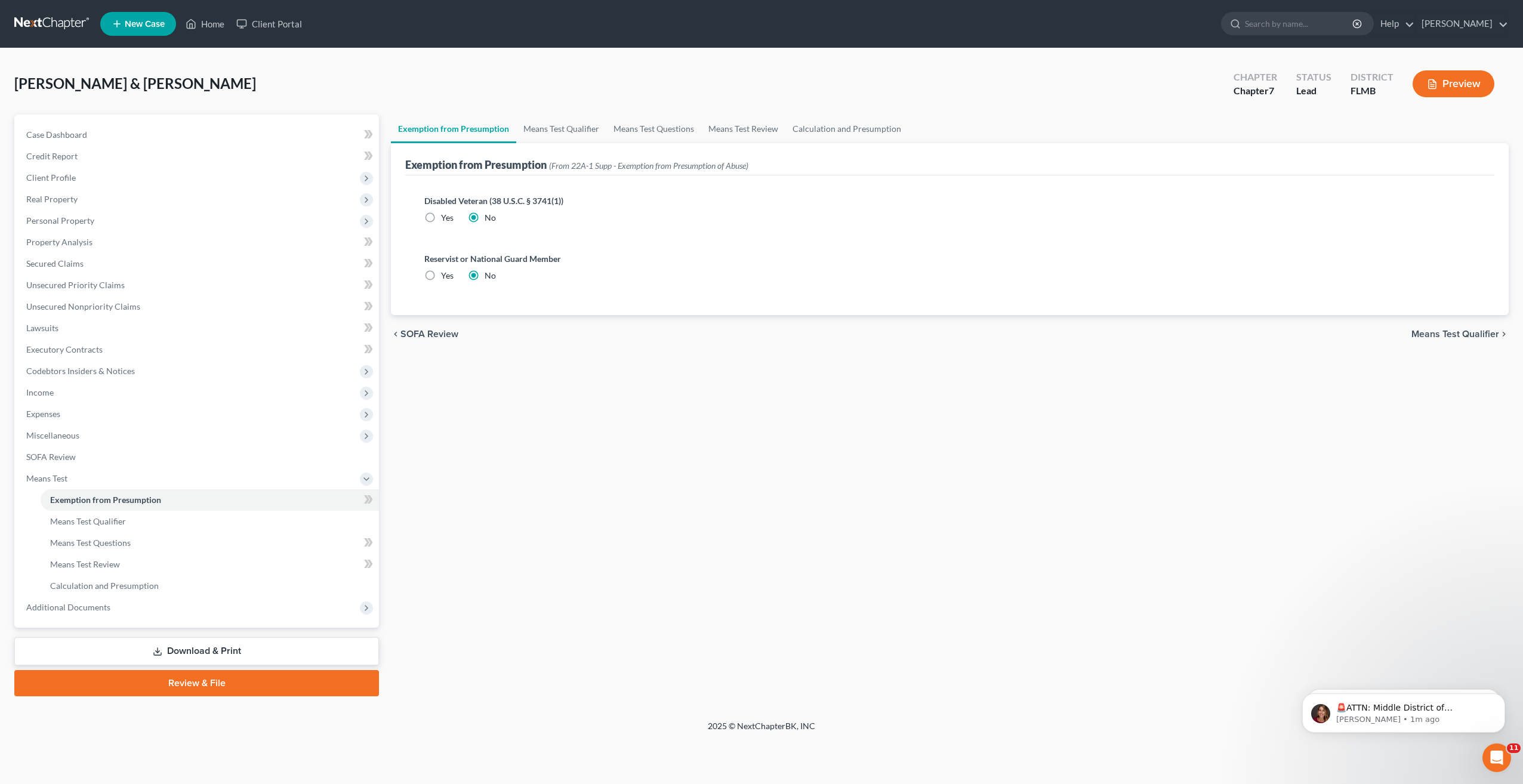
click at [508, 517] on div "Exemption from Presumption Means Test Qualifier Means Test Questions Means Test…" at bounding box center [950, 405] width 1130 height 582
click at [93, 550] on link "Means Test Questions" at bounding box center [209, 543] width 338 height 21
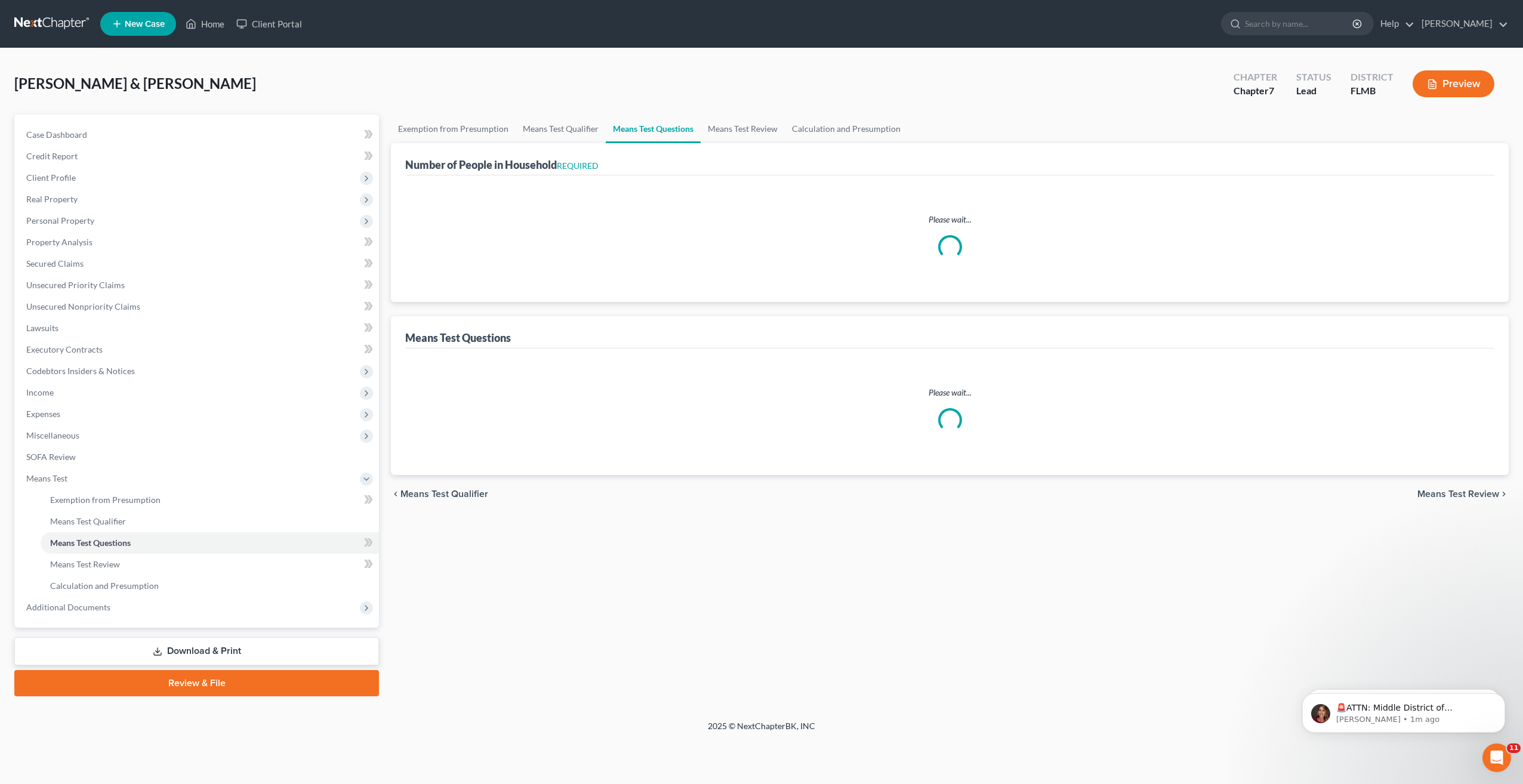
select select "0"
select select "60"
select select "0"
select select "2"
select select "0"
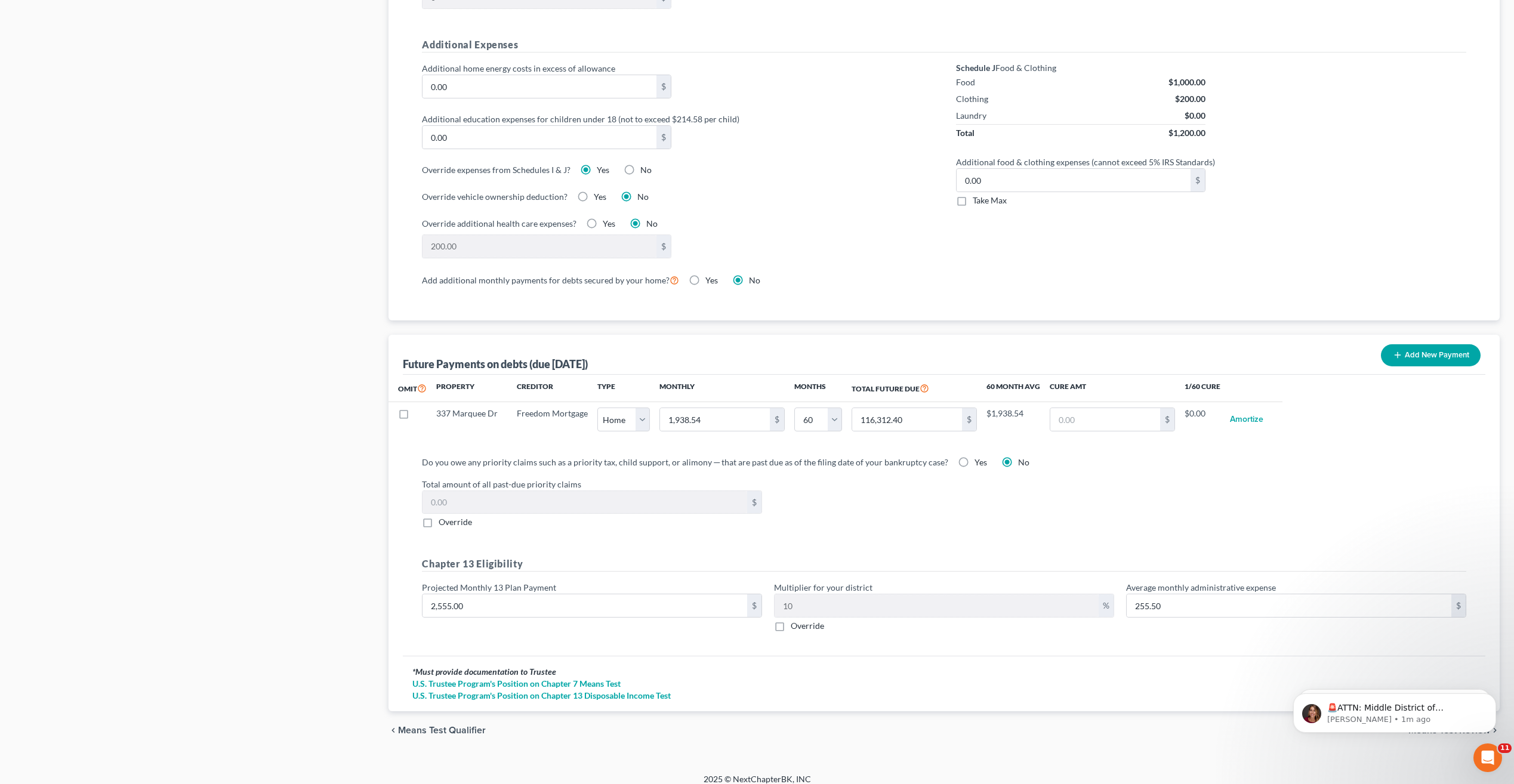
scroll to position [852, 0]
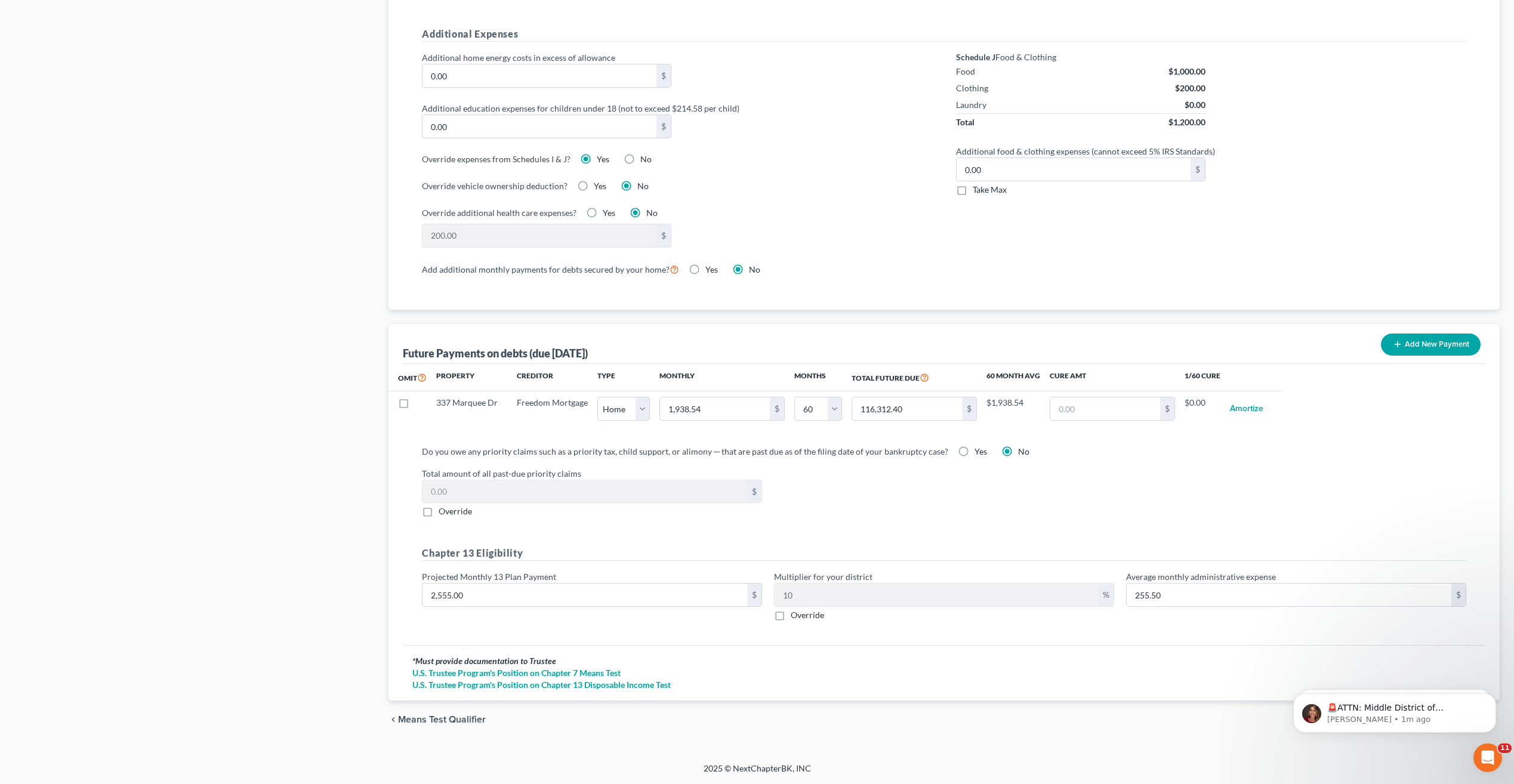
click at [897, 529] on div "Do you owe any priority claims such as a priority tax, child support, or alimon…" at bounding box center [944, 538] width 1064 height 186
click at [904, 504] on div "Total amount of all past-due priority claims $ Override" at bounding box center [944, 492] width 1056 height 50
click at [895, 506] on div "Total amount of all past-due priority claims $ Override" at bounding box center [944, 492] width 1056 height 50
click at [589, 603] on input "2,555.00" at bounding box center [584, 595] width 324 height 23
click at [591, 590] on input "2,555.00" at bounding box center [584, 595] width 324 height 23
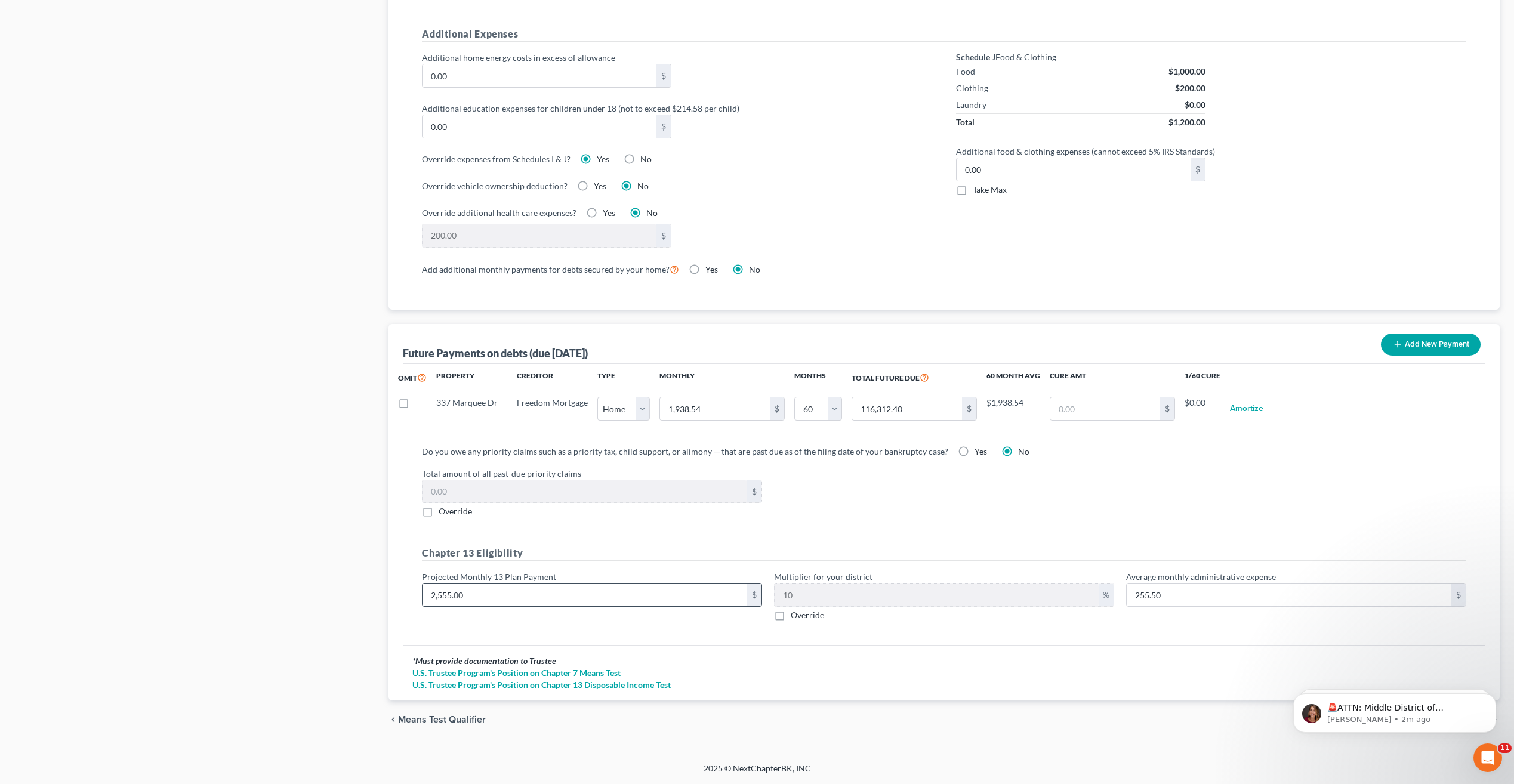
click at [514, 596] on input "2,555.00" at bounding box center [584, 595] width 324 height 23
drag, startPoint x: 509, startPoint y: 597, endPoint x: 367, endPoint y: 597, distance: 142.0
click at [367, 597] on div "Petition Navigation Case Dashboard Payments Invoices Payments Payments Credit R…" at bounding box center [756, 0] width 1497 height 1475
type input "2"
type input "0.20"
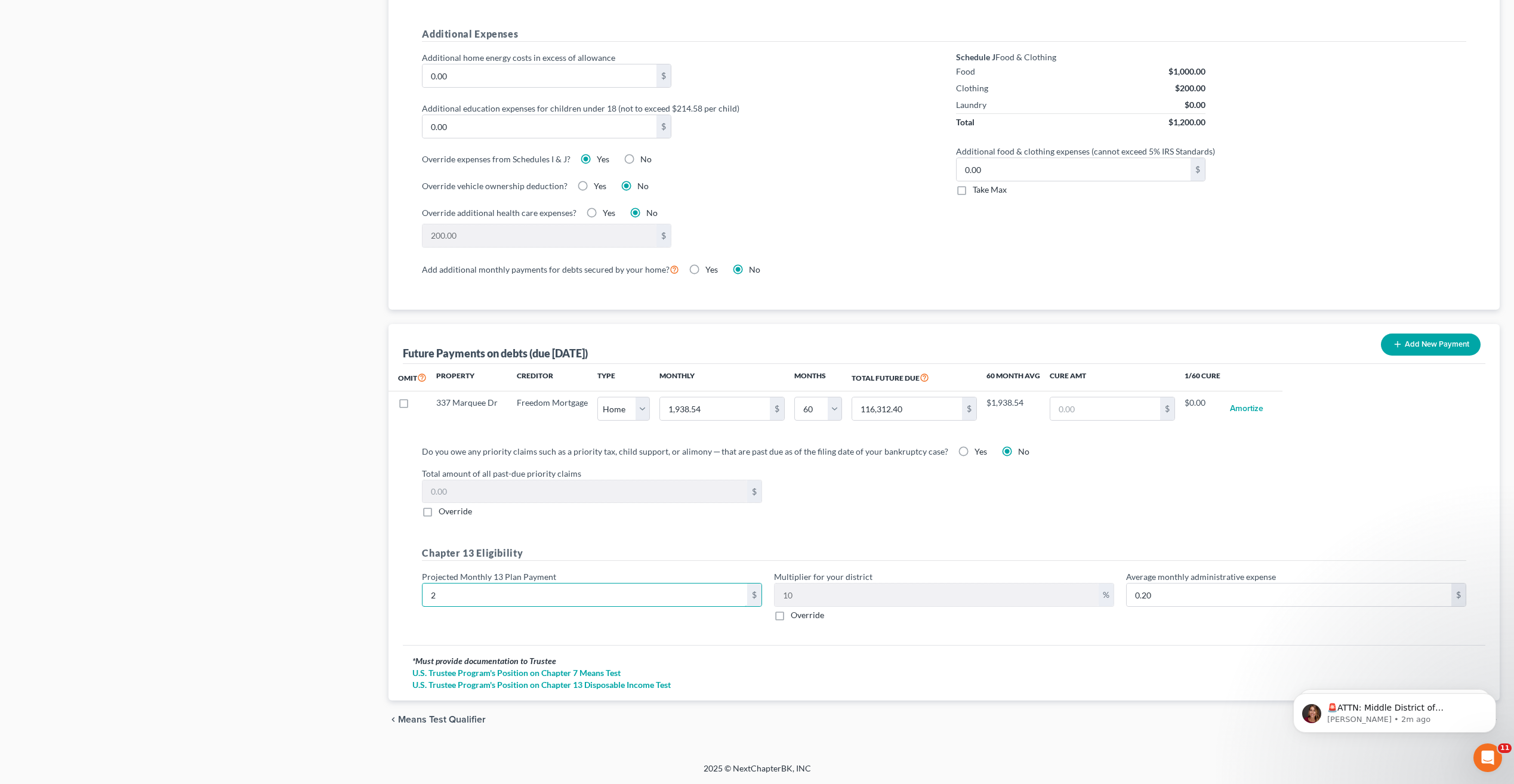
type input "26"
type input "2.60"
type input "260"
type input "26.00"
type input "2600"
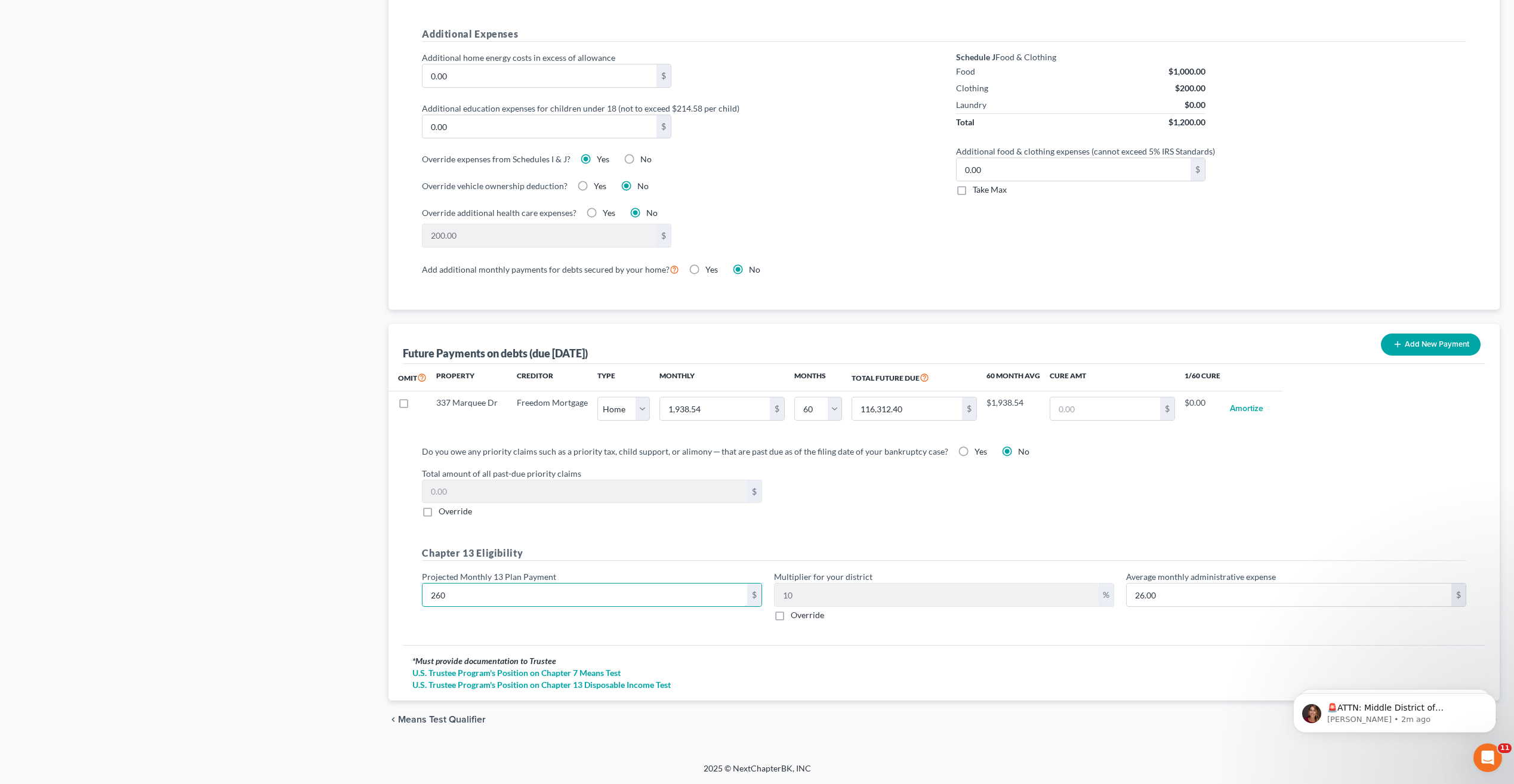
type input "260.00"
type input "2,6000"
type input "2,600.00"
type input "2"
type input "0.20"
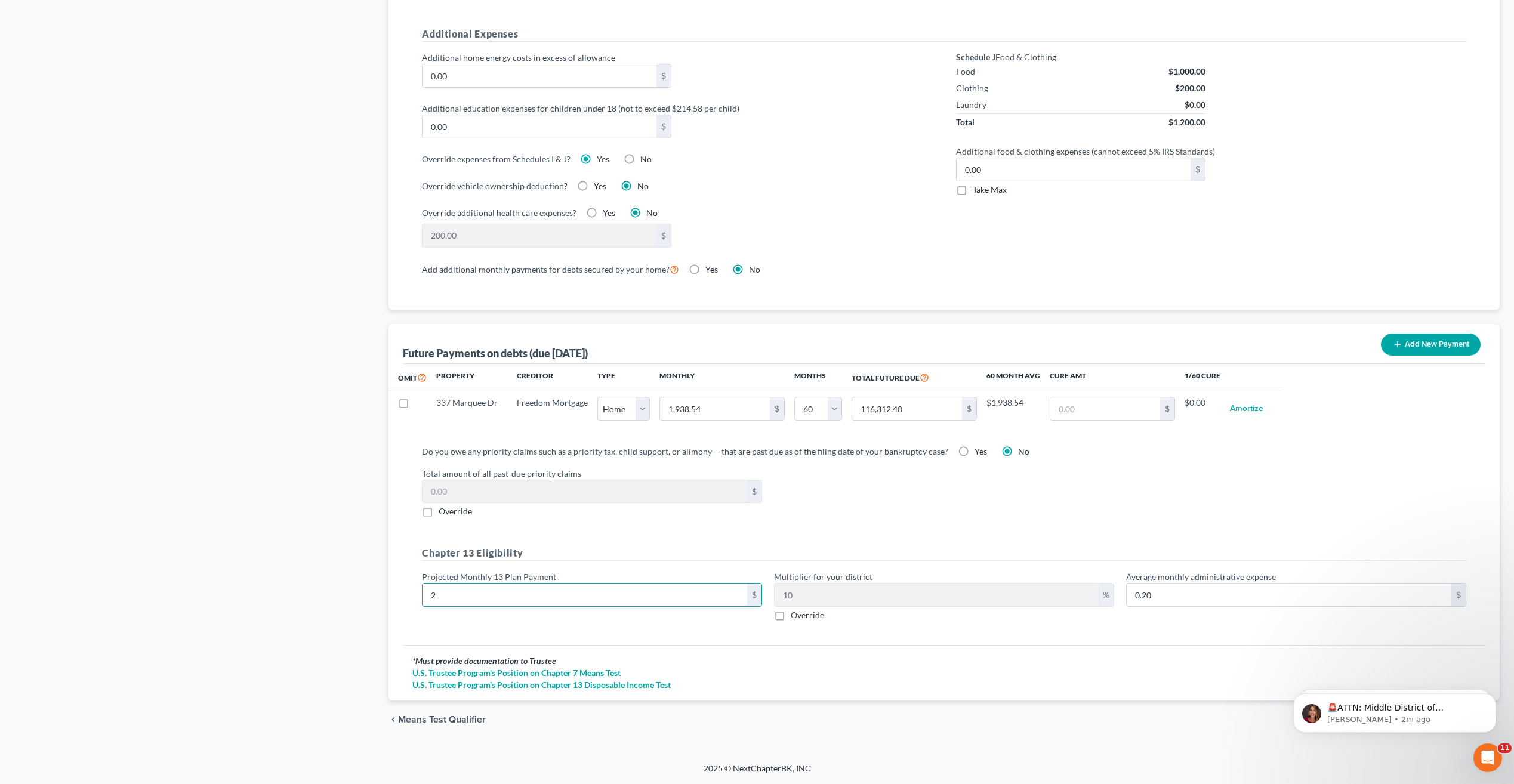
type input "26"
type input "2.60"
type input "260"
type input "26.00"
type input "2600"
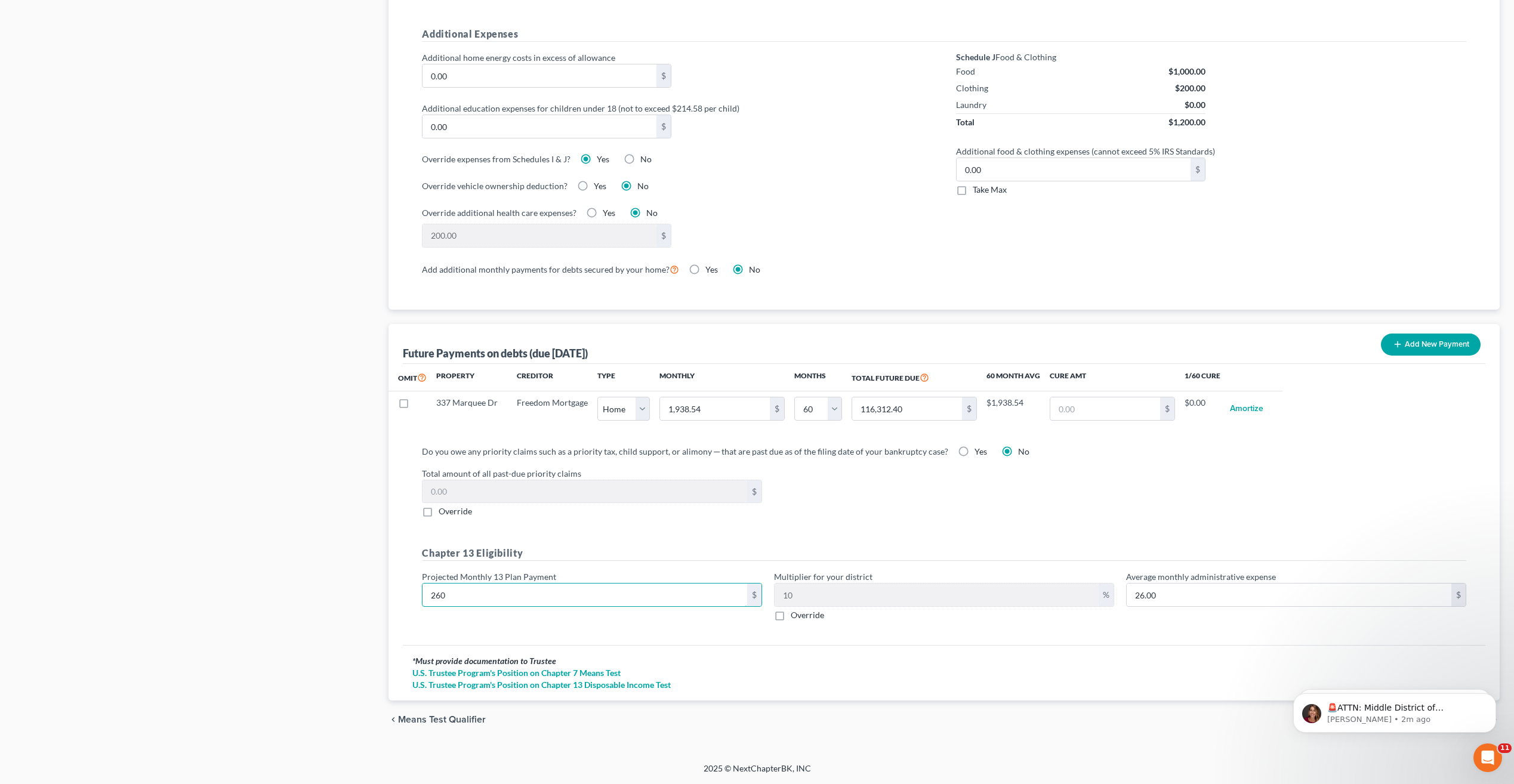
type input "260.00"
type input "2,600"
drag, startPoint x: 988, startPoint y: 740, endPoint x: 980, endPoint y: 731, distance: 12.0
click at [987, 736] on div "Petition Navigation Case Dashboard Payments Invoices Payments Payments Credit R…" at bounding box center [756, 5] width 1485 height 1485
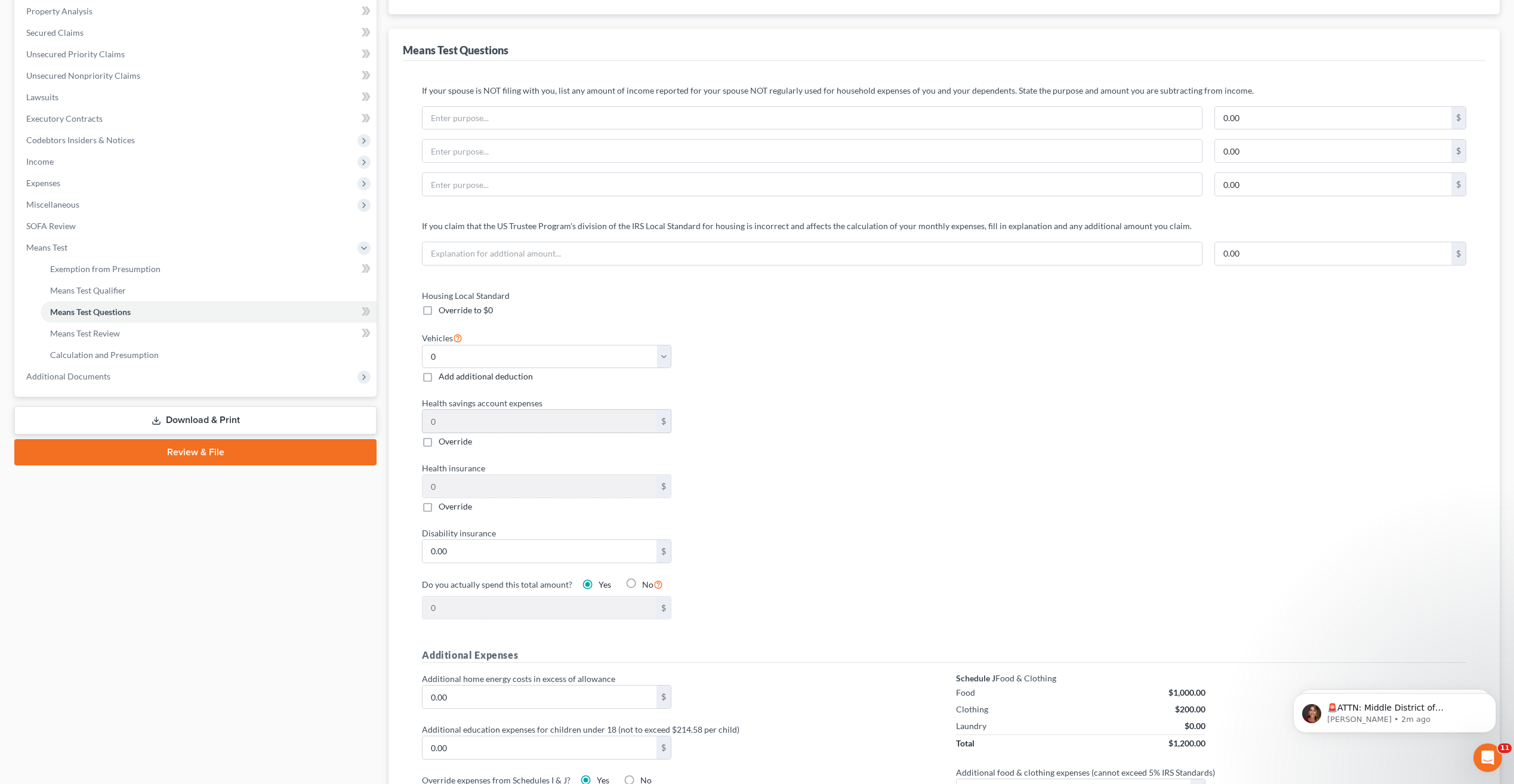
scroll to position [196, 0]
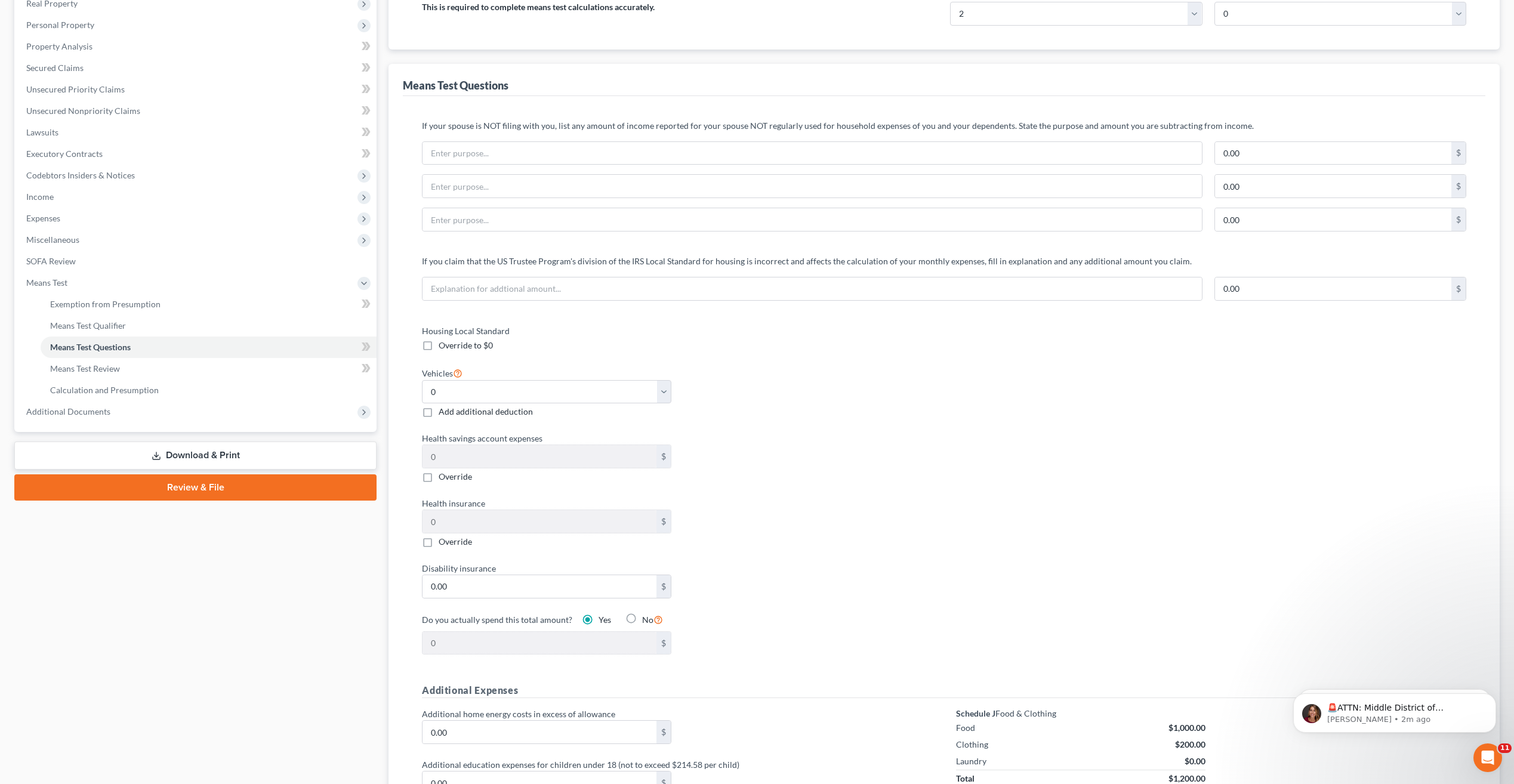
drag, startPoint x: 770, startPoint y: 427, endPoint x: 715, endPoint y: 439, distance: 56.3
click at [770, 427] on div "Housing Local Standard Override to $0 Vehicles Select 0 1 2 3 4 5 Add additiona…" at bounding box center [677, 496] width 534 height 344
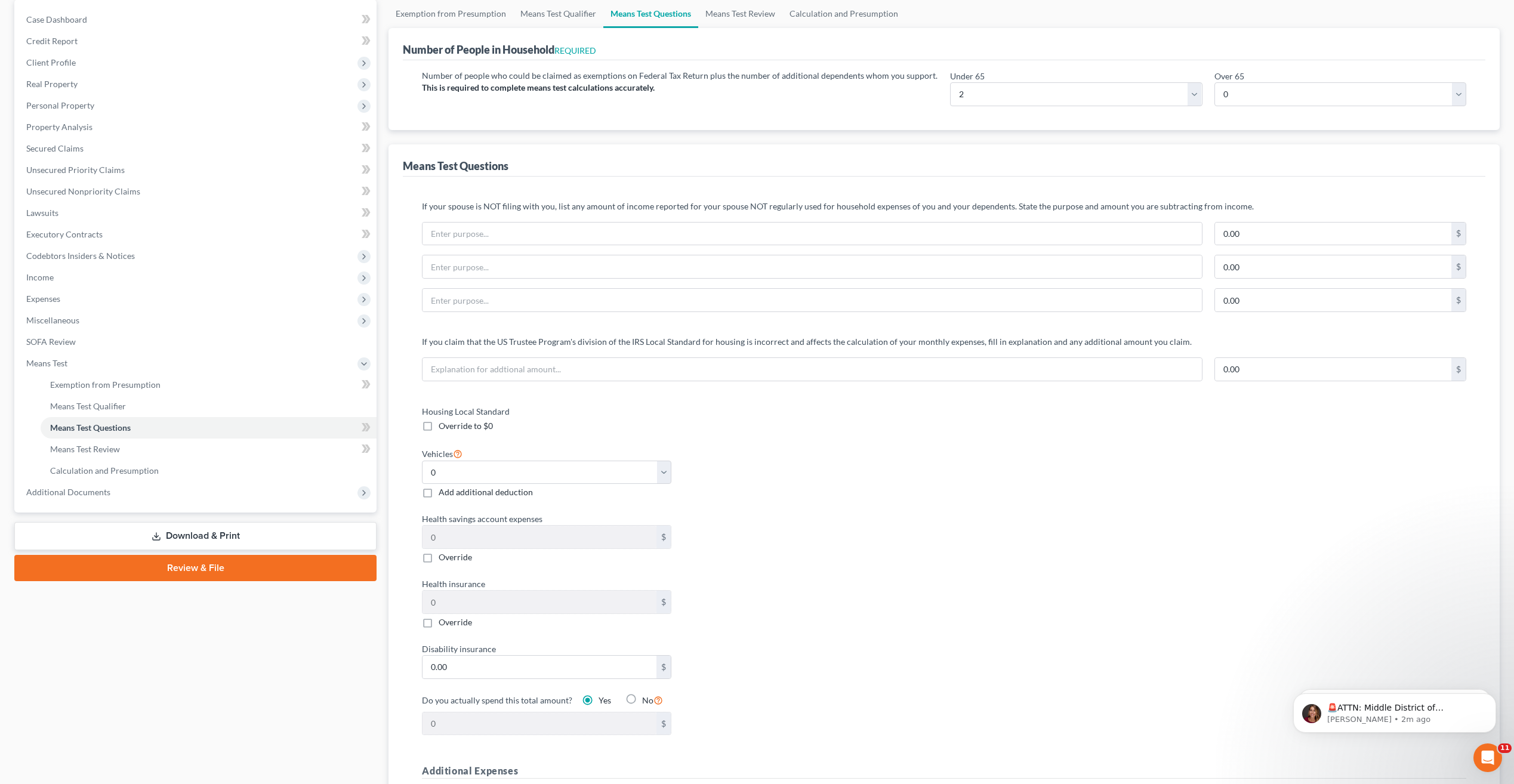
scroll to position [136, 0]
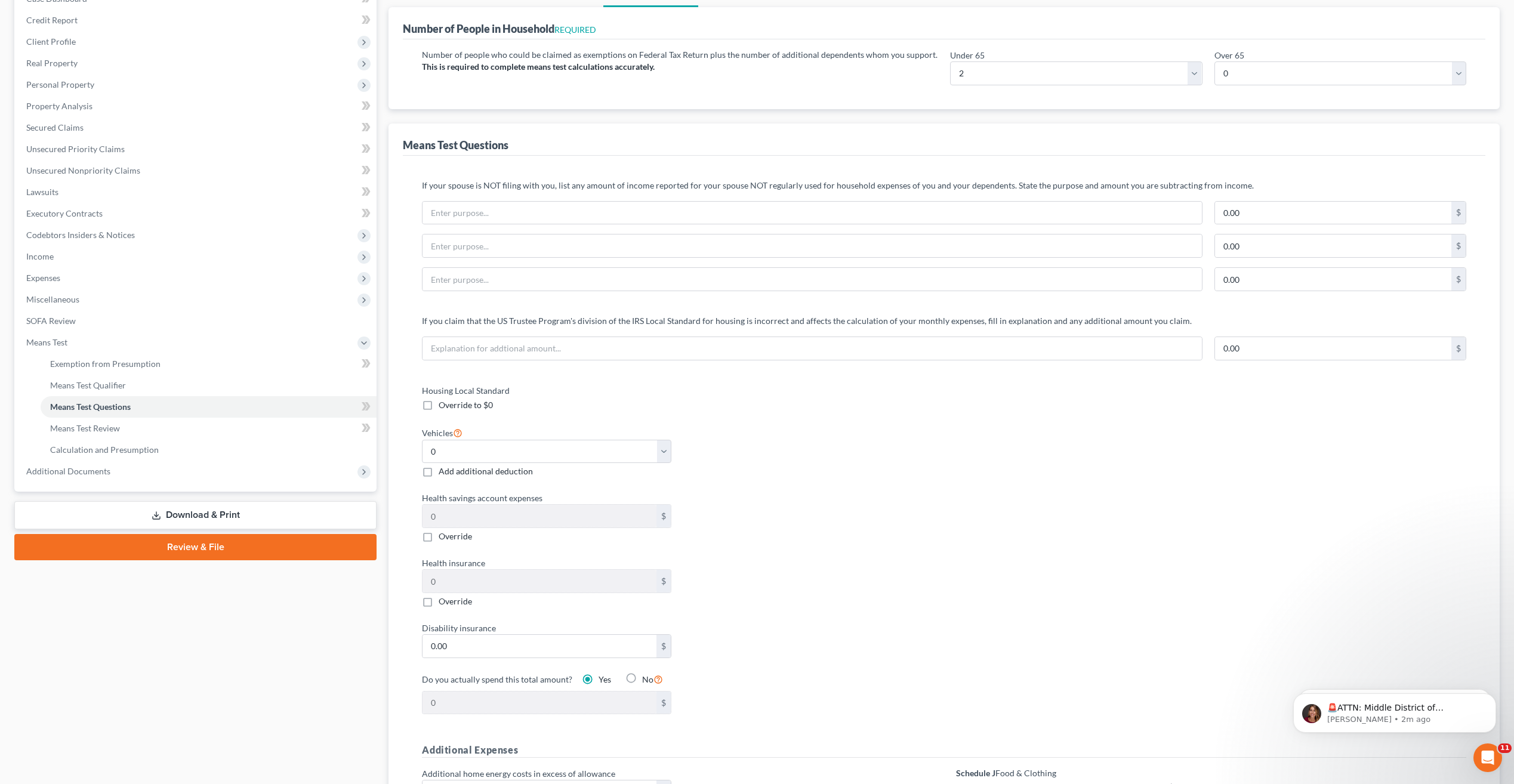
click at [438, 470] on label "Add additional deduction" at bounding box center [485, 471] width 95 height 12
click at [443, 470] on input "Add additional deduction" at bounding box center [447, 469] width 8 height 8
checkbox input "true"
click at [708, 449] on input "text" at bounding box center [800, 453] width 233 height 23
type input "300"
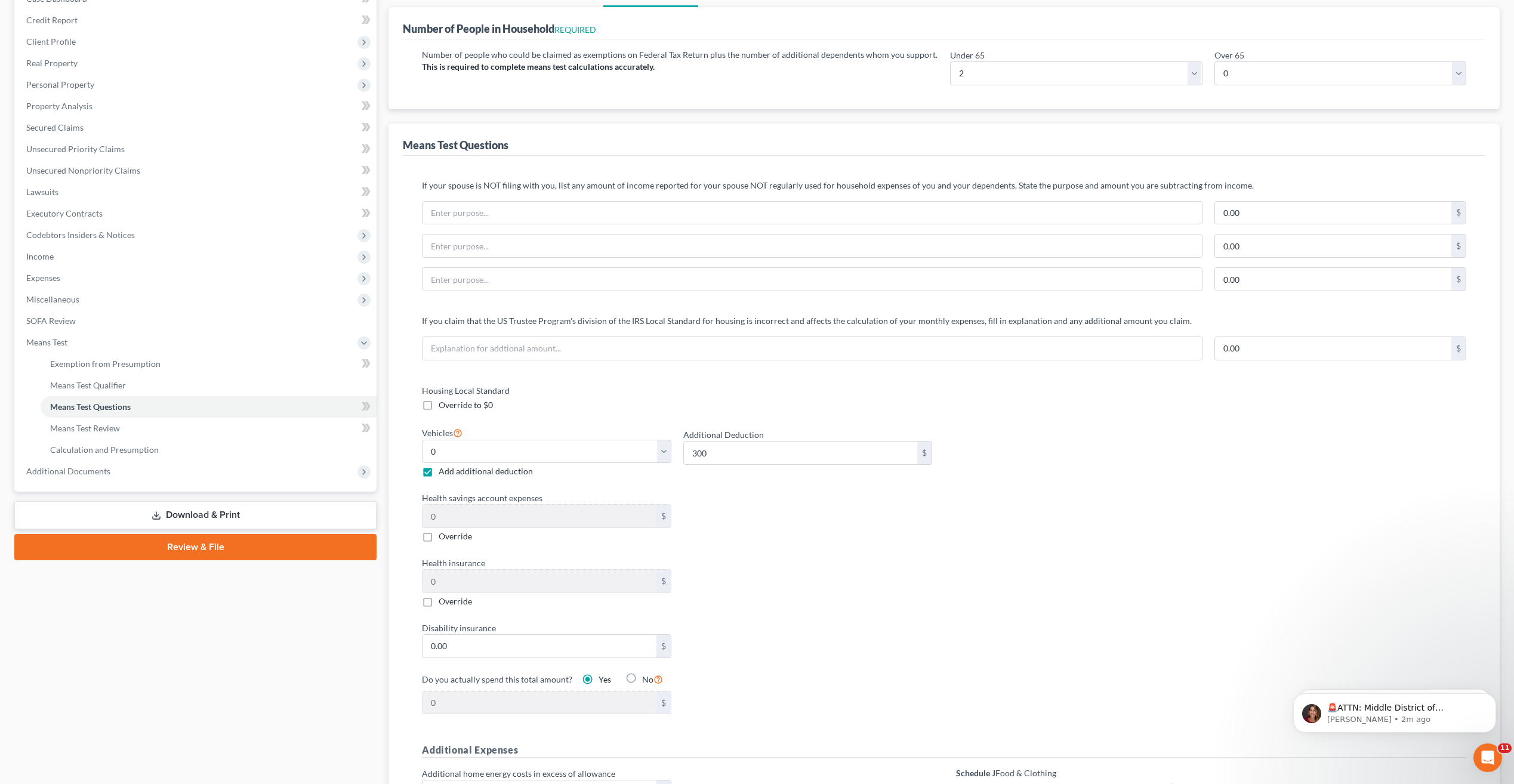
click at [791, 521] on div "Health savings account expenses 0 $ Override" at bounding box center [677, 516] width 522 height 50
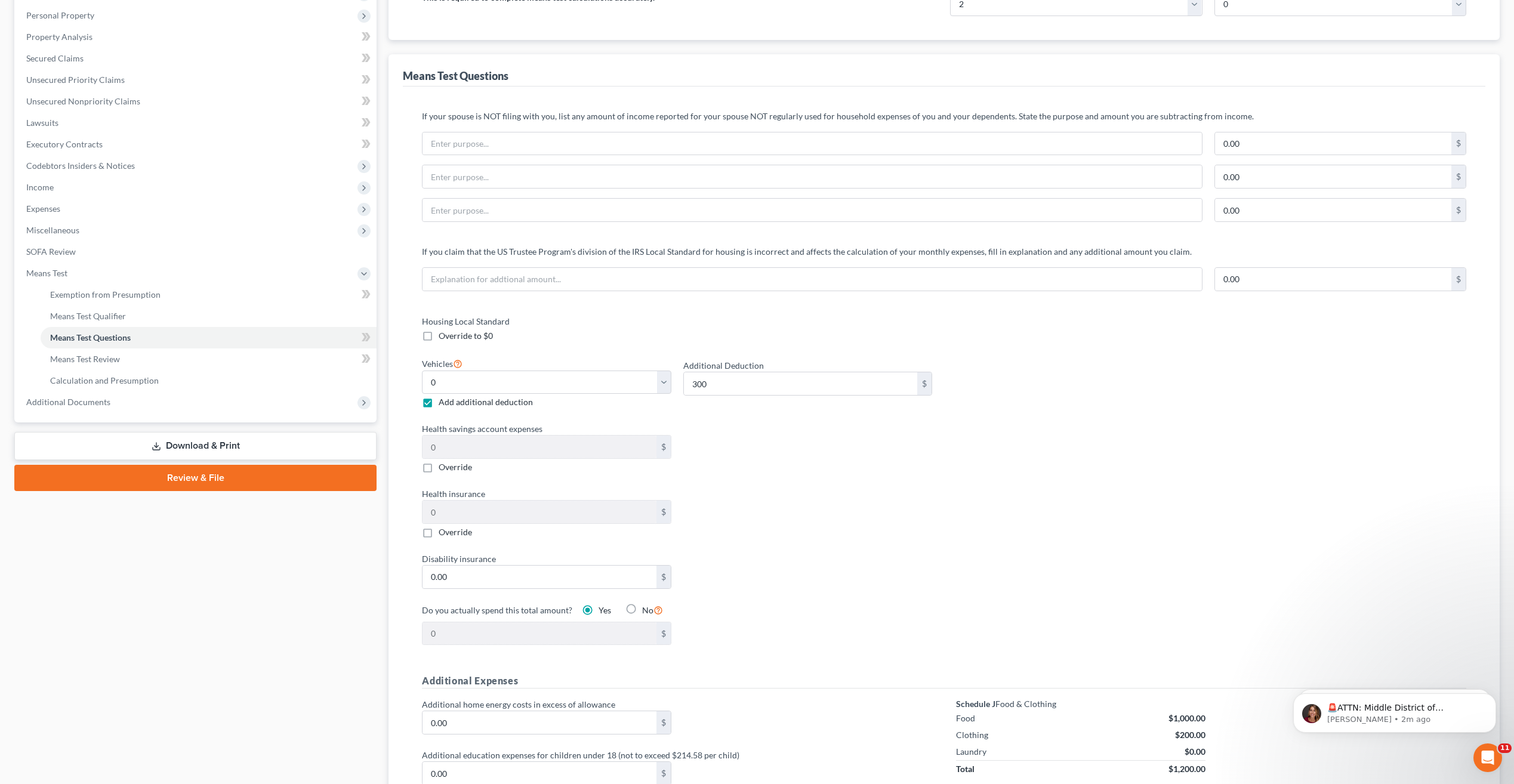
scroll to position [374, 0]
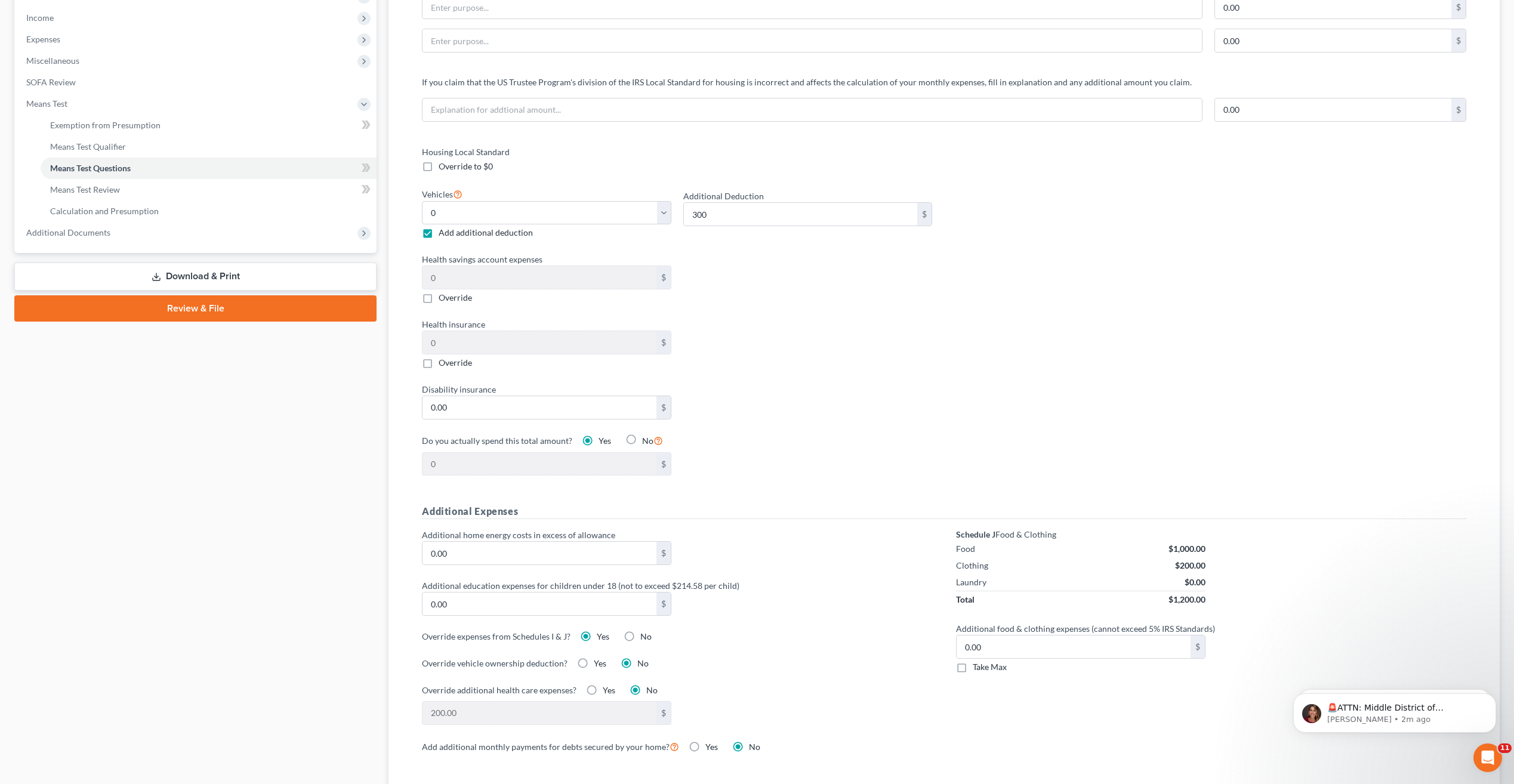
click at [496, 306] on div "Housing Local Standard Override to $0 Vehicles Select 0 1 2 3 4 5 Add additiona…" at bounding box center [677, 318] width 534 height 344
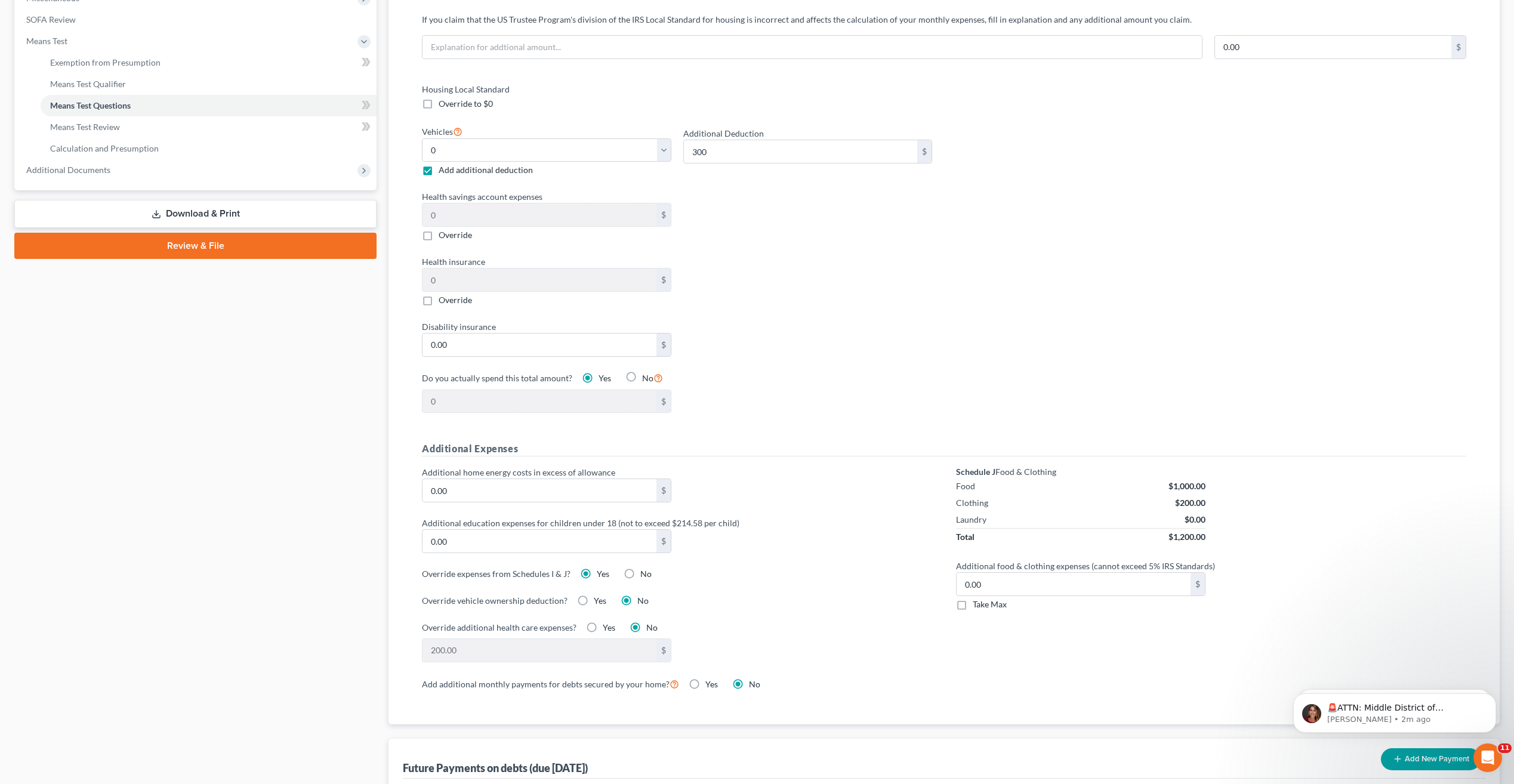
scroll to position [494, 0]
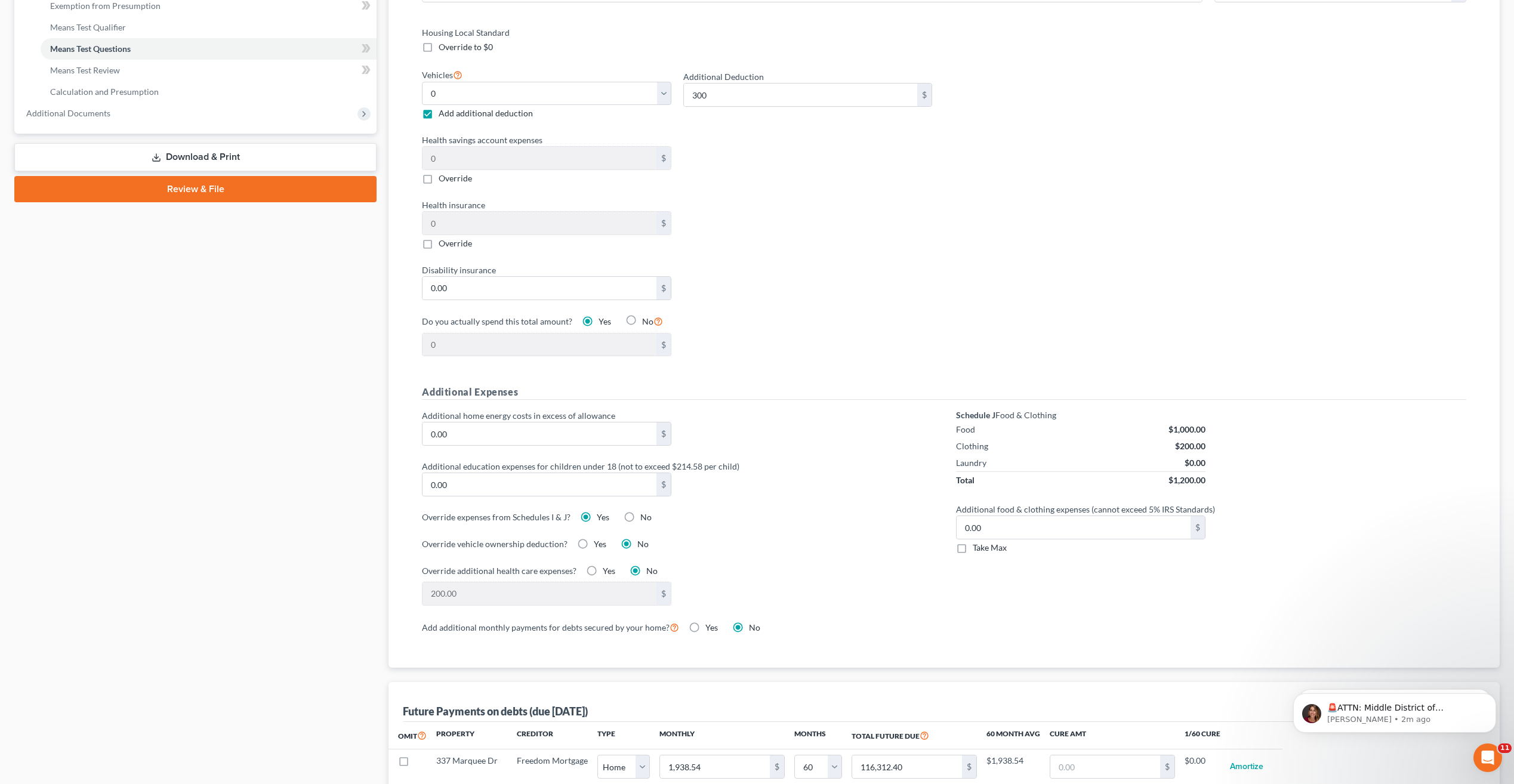
click at [863, 323] on div "Do you actually spend this total amount? Yes No" at bounding box center [678, 321] width 511 height 14
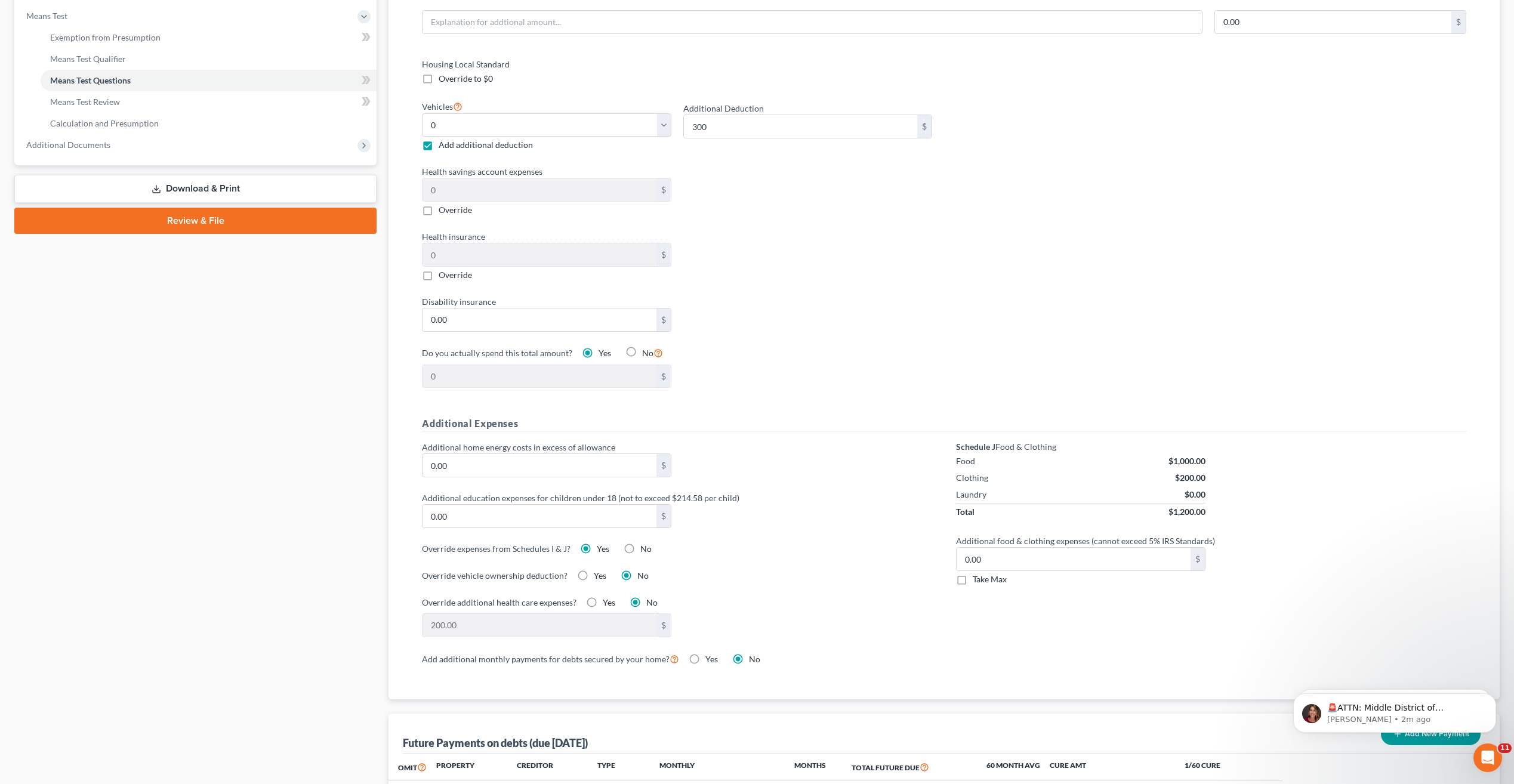
scroll to position [434, 0]
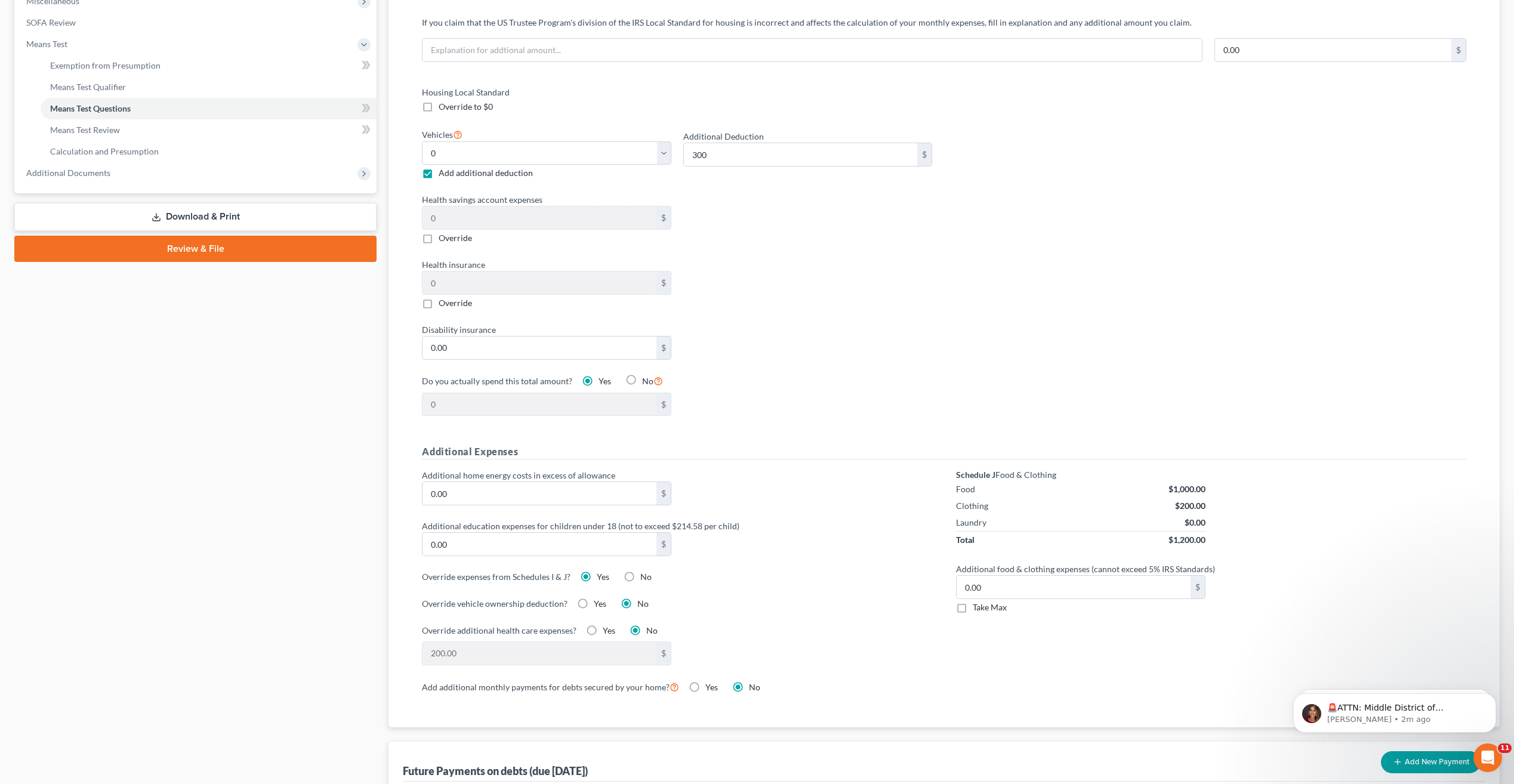
click at [718, 354] on div "Disability insurance 0.00 $" at bounding box center [677, 341] width 522 height 36
click at [438, 304] on label "Override" at bounding box center [455, 303] width 34 height 12
click at [443, 304] on input "Override" at bounding box center [447, 300] width 8 height 8
checkbox input "true"
click at [549, 290] on input "0.00" at bounding box center [539, 283] width 233 height 23
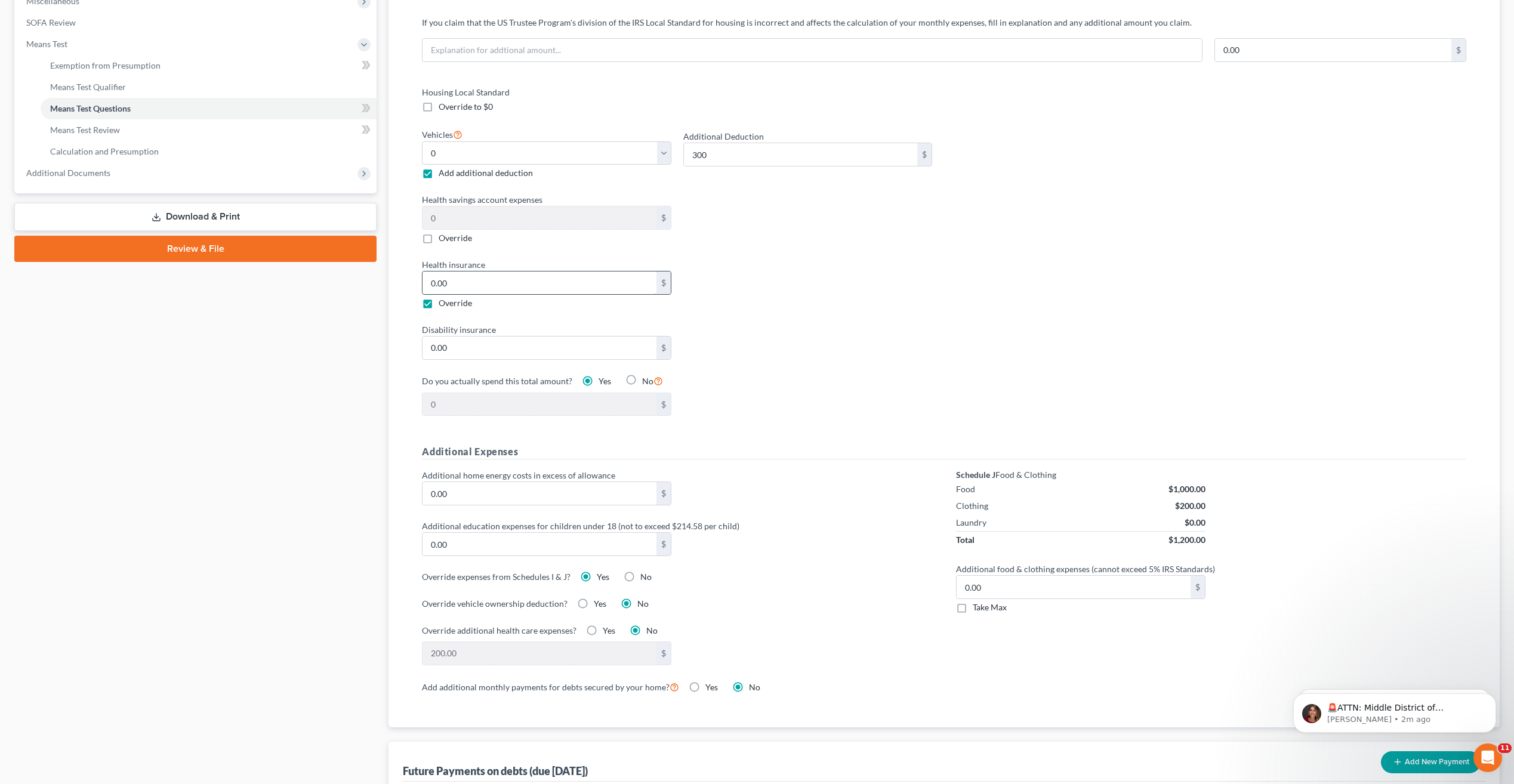
scroll to position [374, 0]
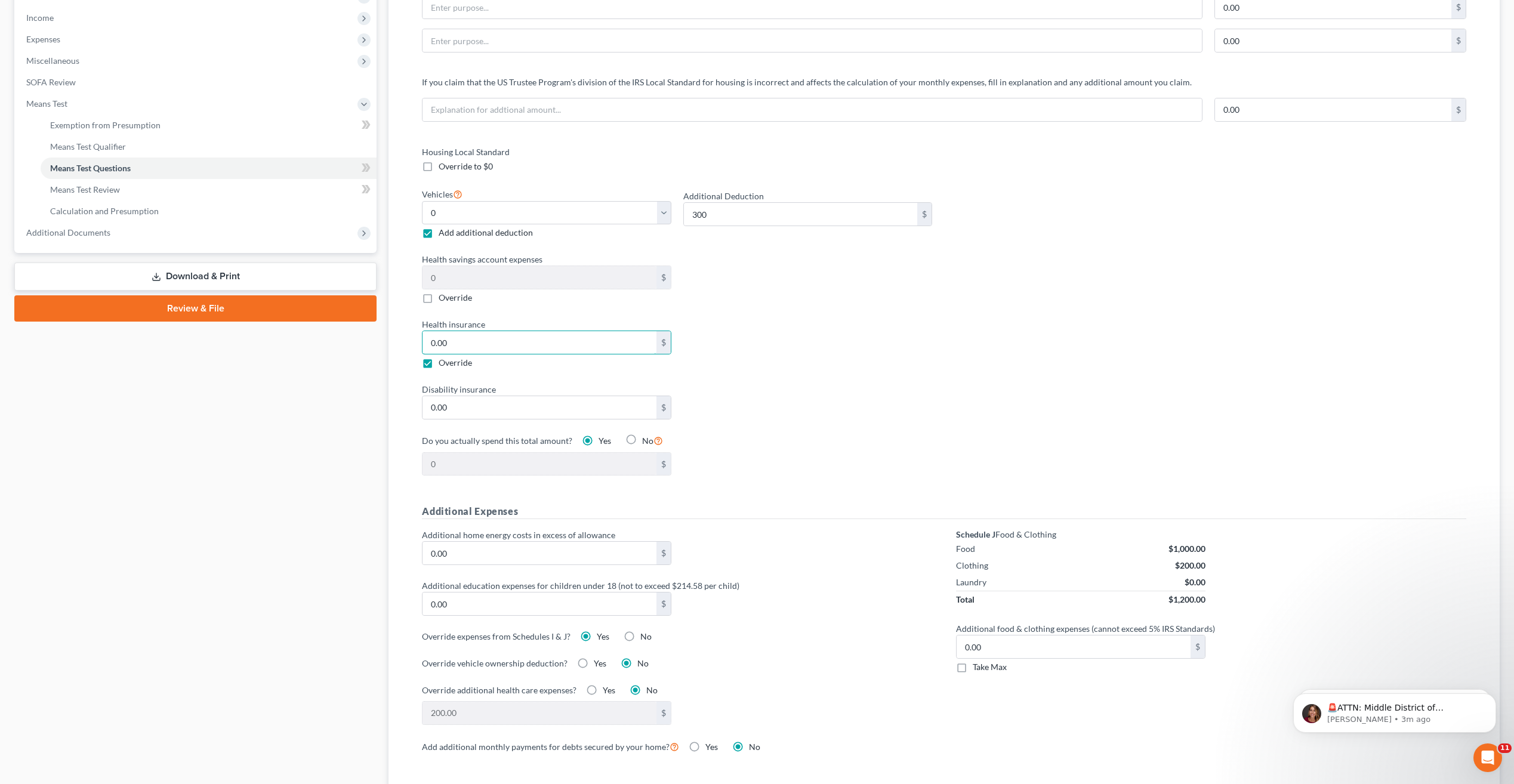
type input "3.00"
type input "3"
type input "36.00"
type input "36"
type input "367.00"
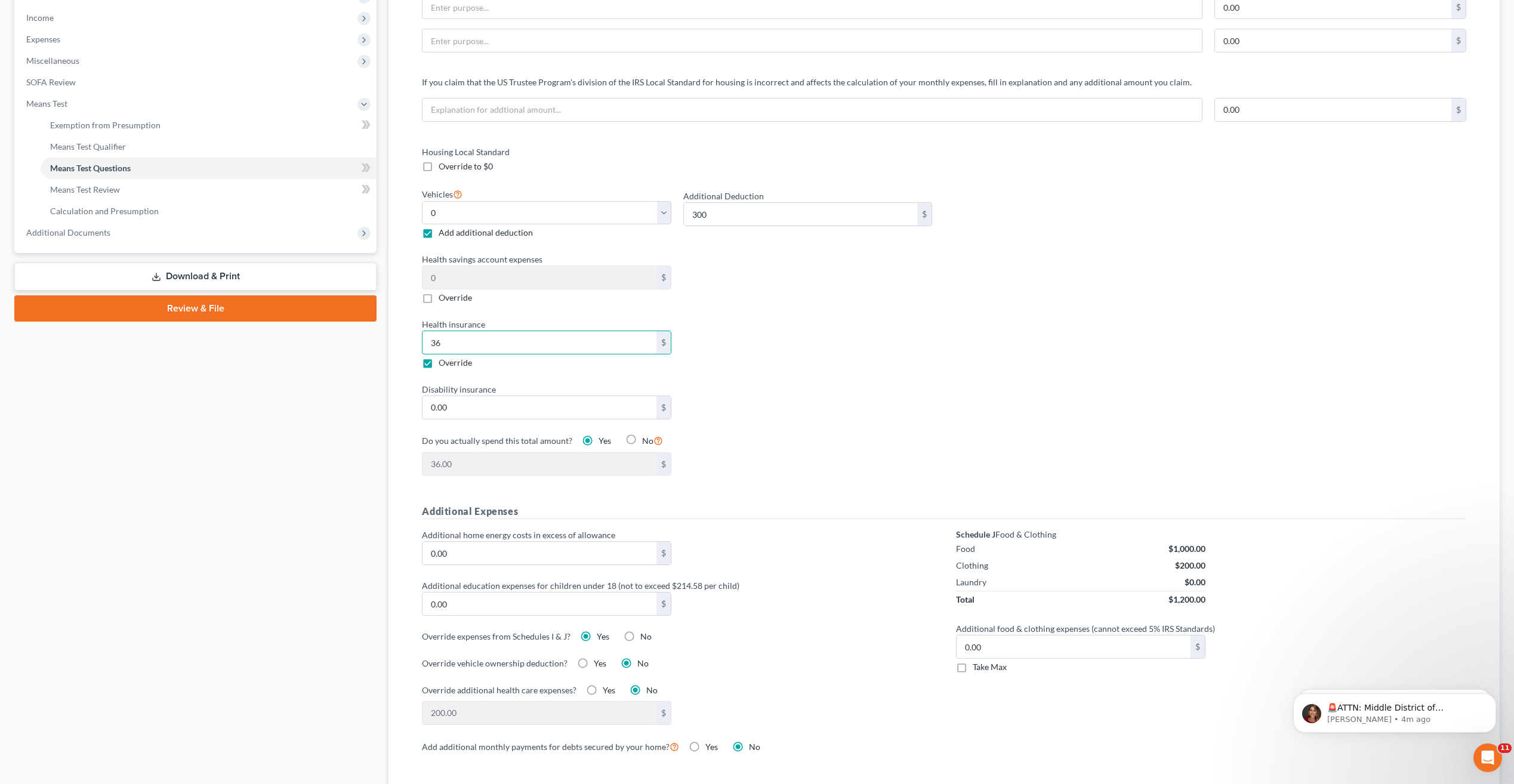
type input "367"
type input "36.00"
type input "36"
type input "3.00"
type input "3"
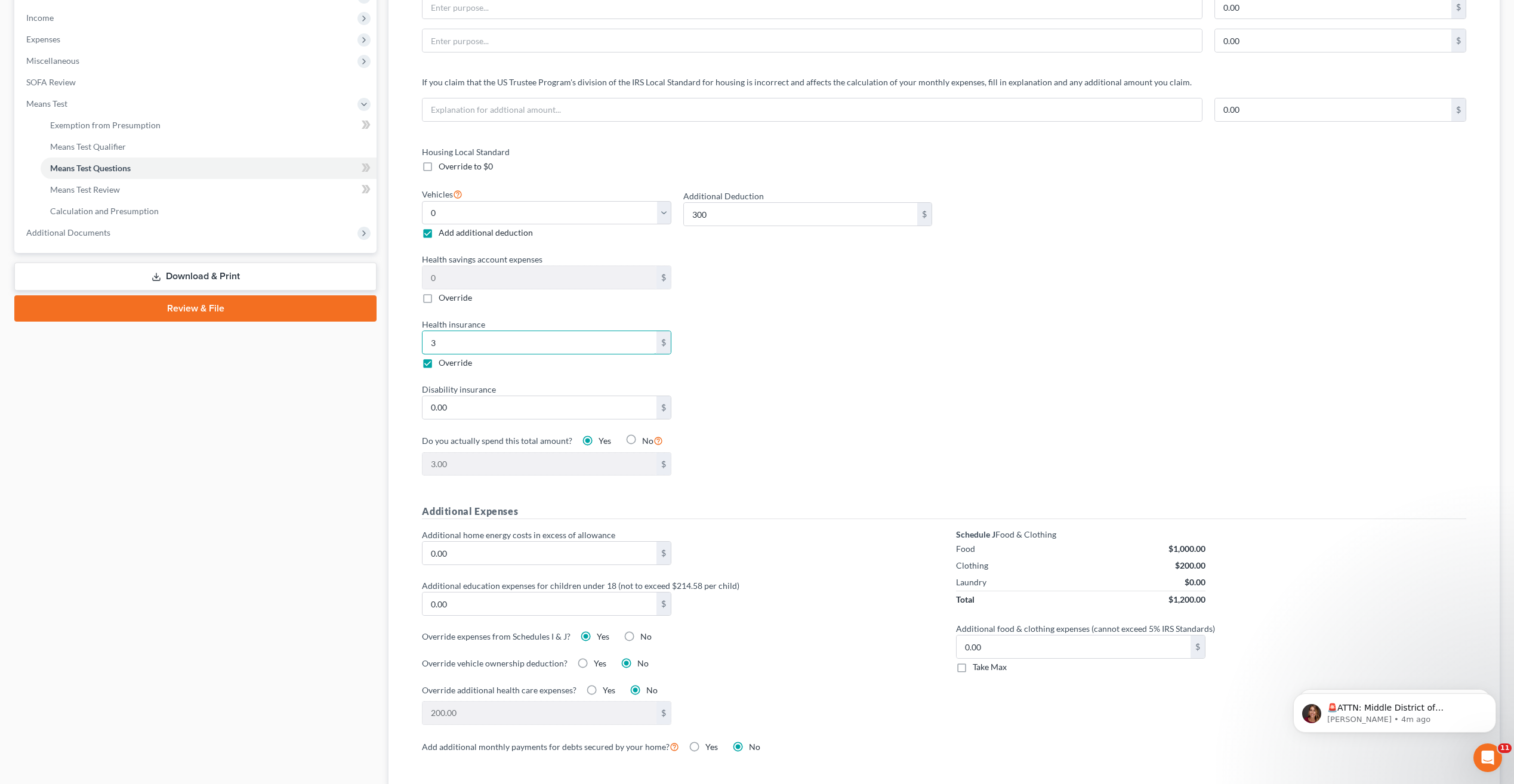
type input "37.00"
type input "37"
type input "375.00"
type input "375"
type input "37.00"
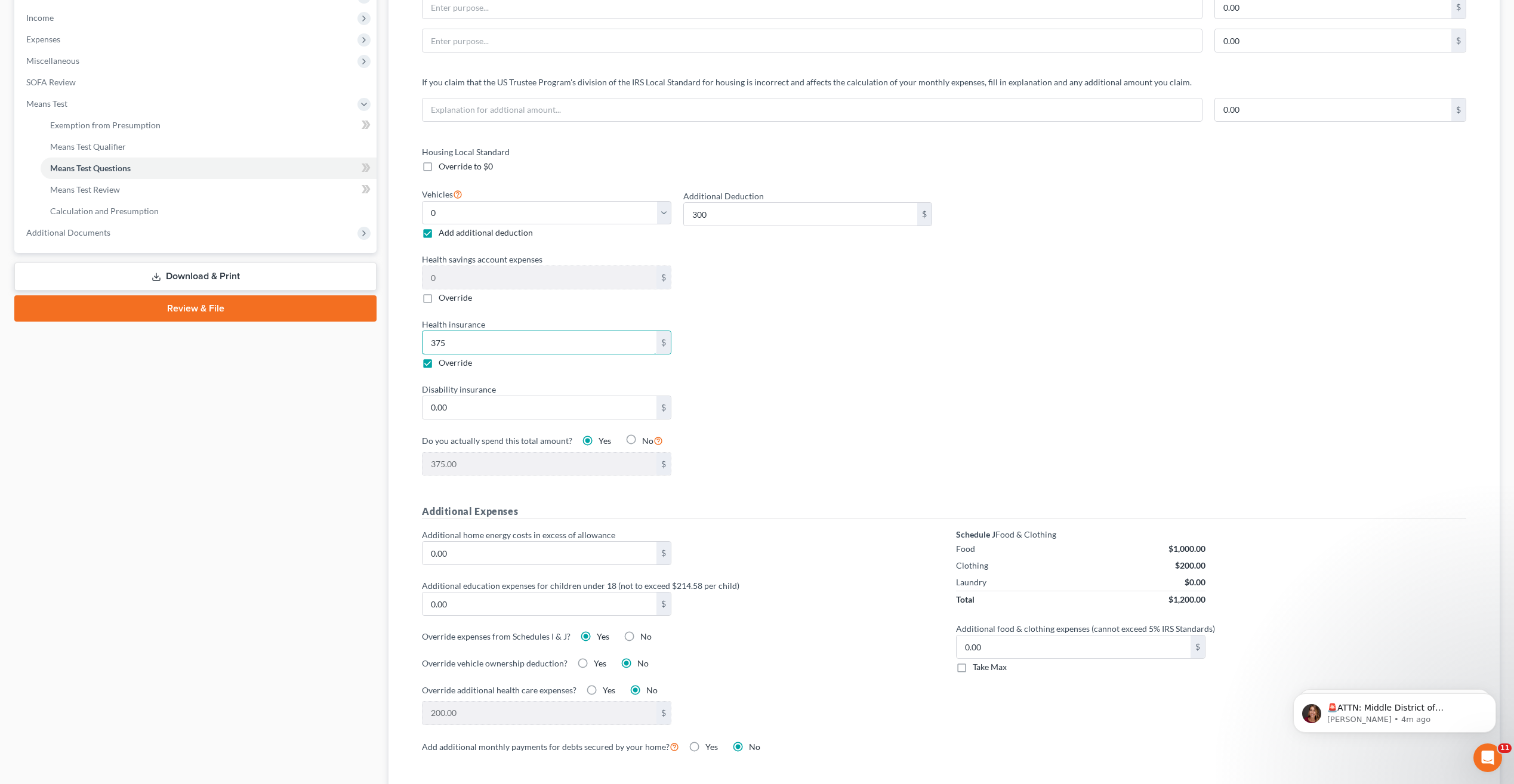
type input "37"
type input "376.00"
type input "376."
type input "376.60"
type input "376.6"
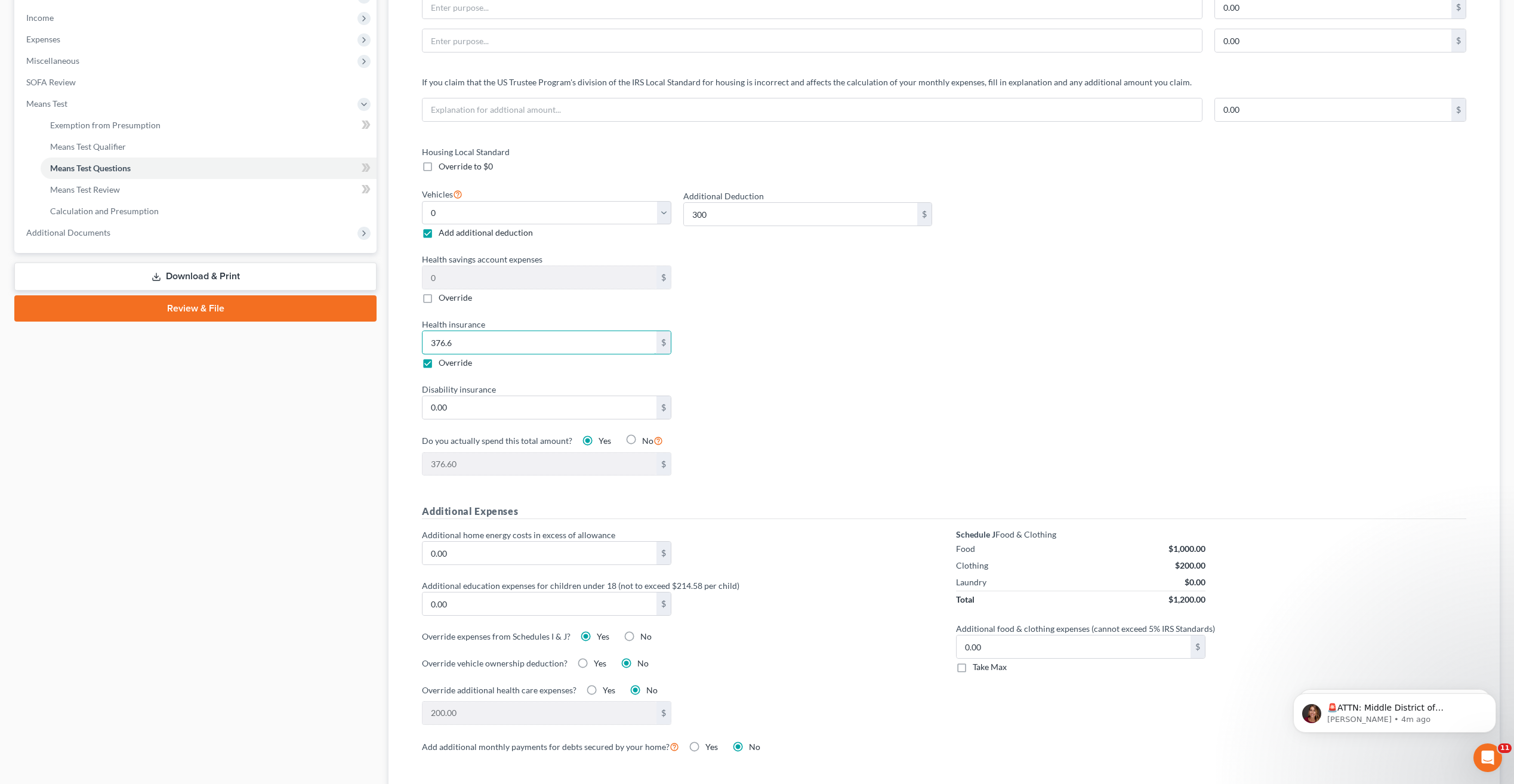
type input "376.68"
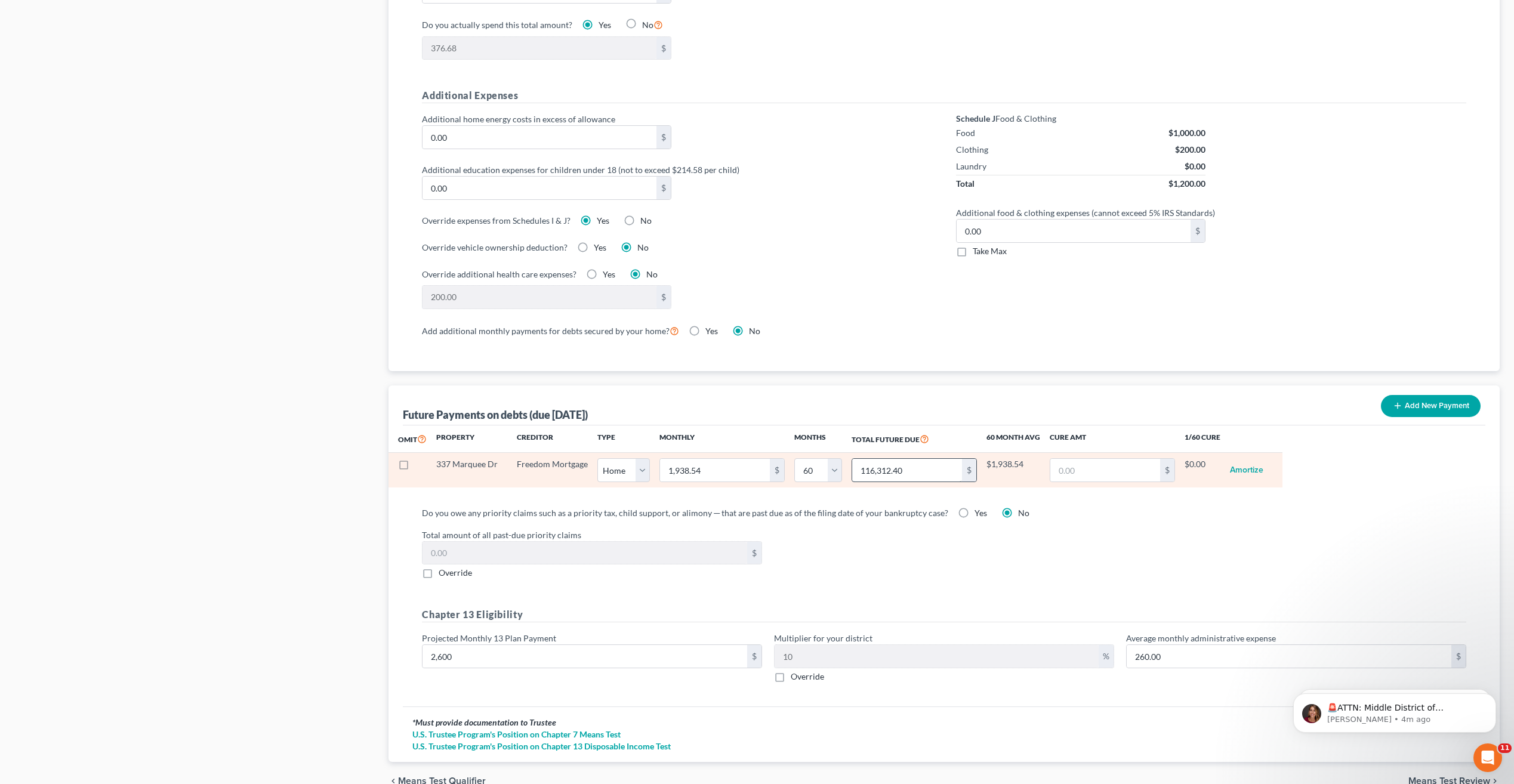
scroll to position [792, 0]
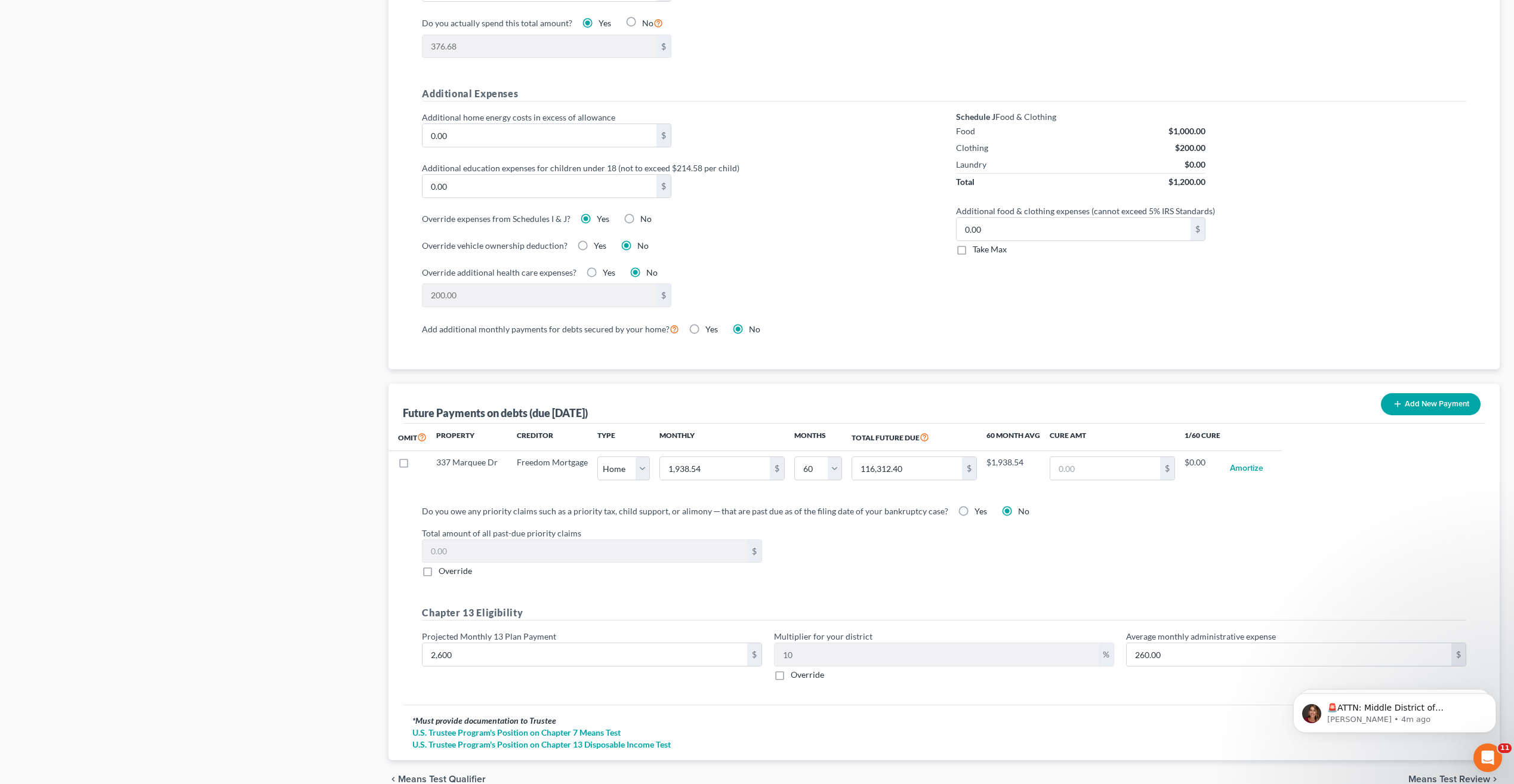
click at [799, 306] on div "200.00 $" at bounding box center [677, 295] width 522 height 24
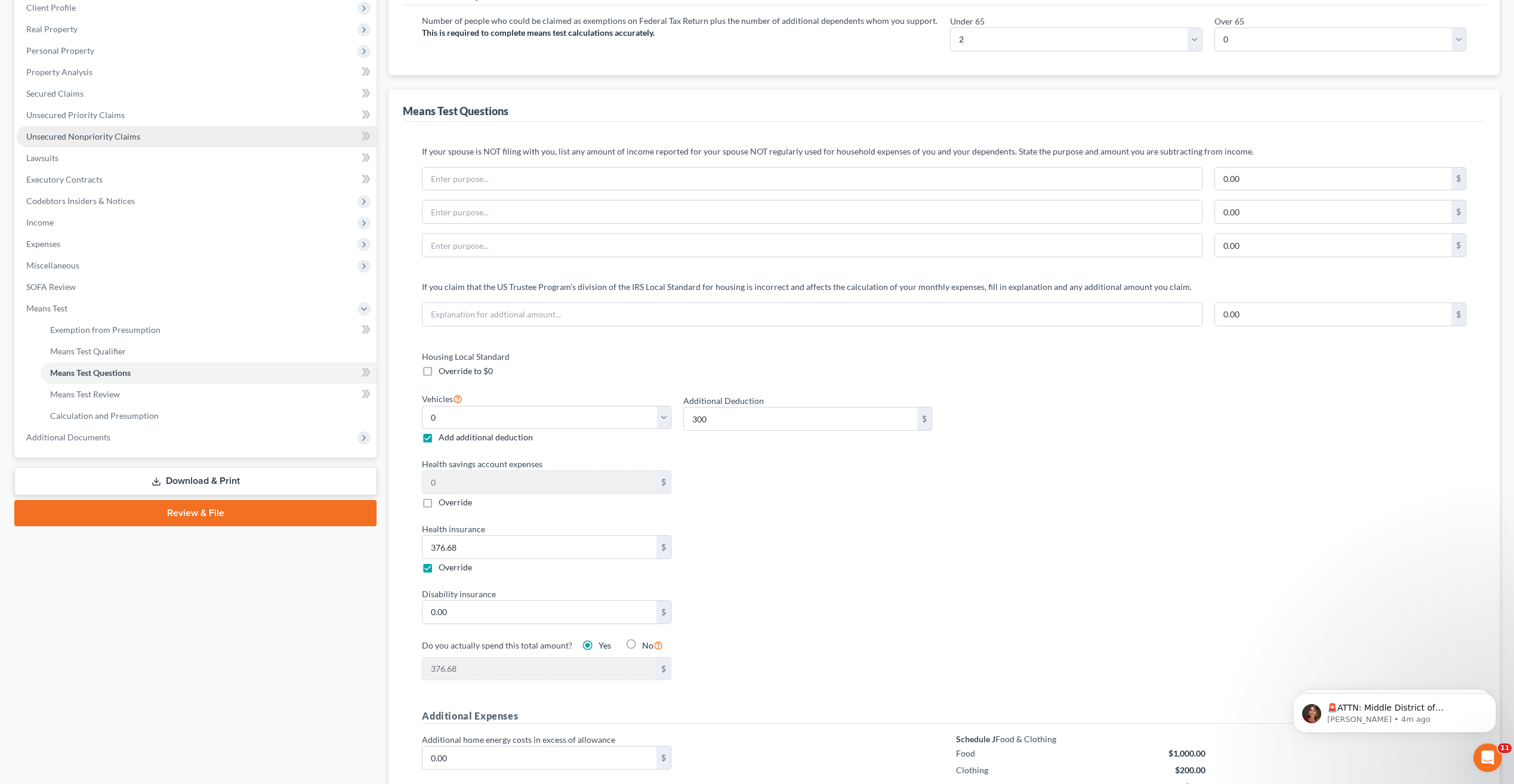
scroll to position [17, 0]
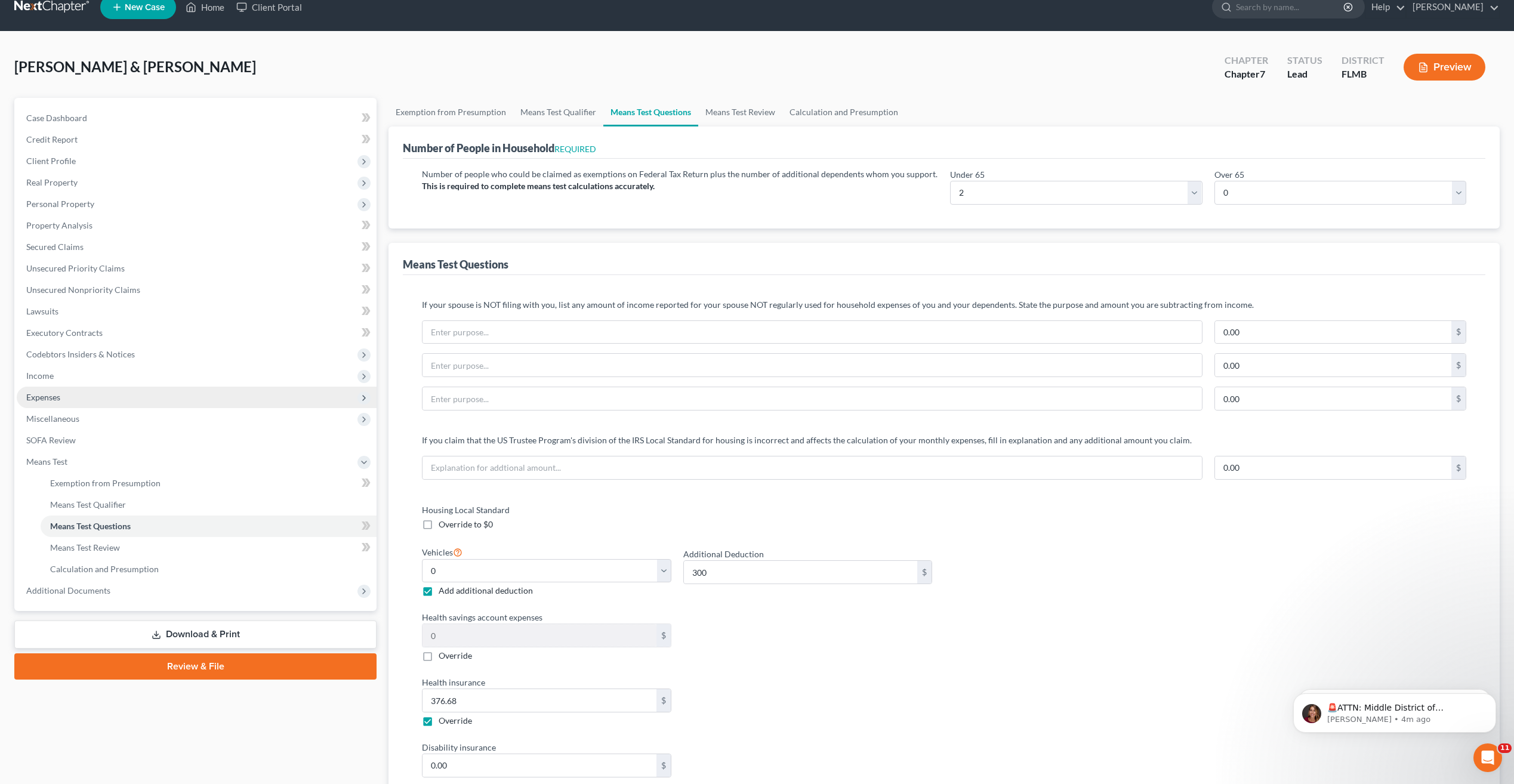
click at [42, 397] on span "Expenses" at bounding box center [43, 396] width 34 height 10
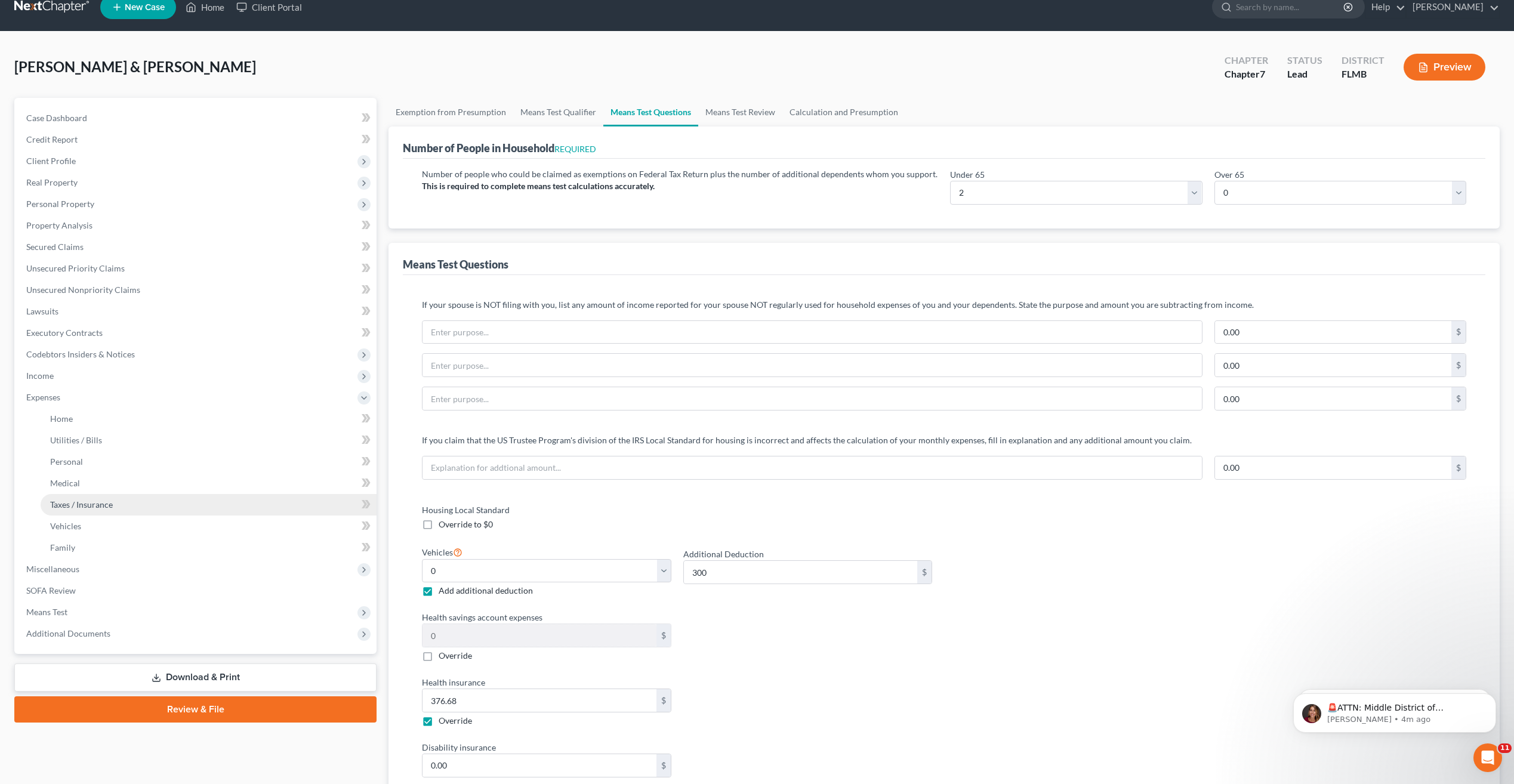
click at [72, 505] on span "Taxes / Insurance" at bounding box center [81, 503] width 63 height 10
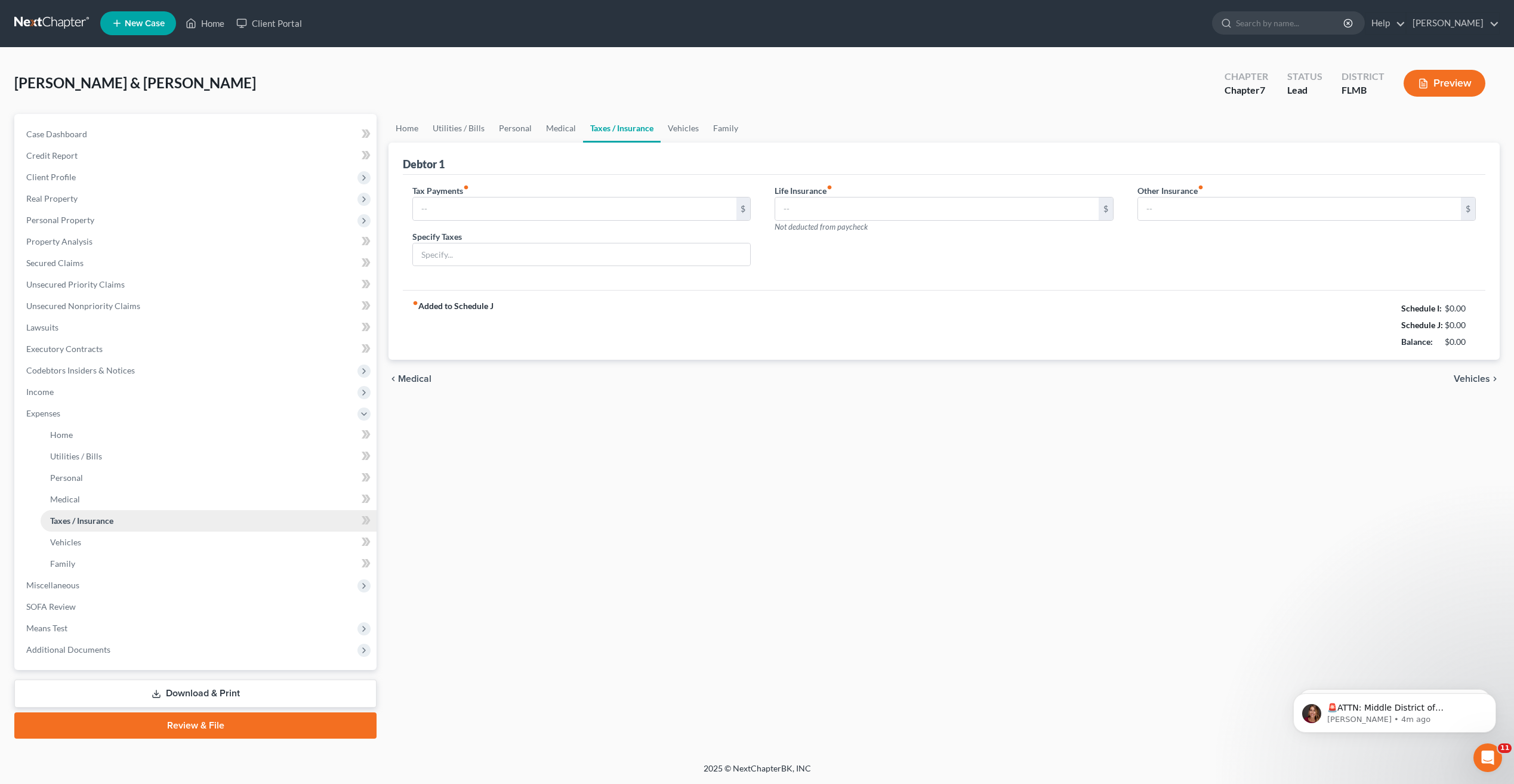
type input "0.00"
type input "234.00"
type input "0.00"
click at [515, 449] on div "Home Utilities / Bills Personal Medical Taxes / Insurance Vehicles Family Debto…" at bounding box center [943, 426] width 1123 height 624
click at [485, 215] on input "0.00" at bounding box center [573, 209] width 322 height 23
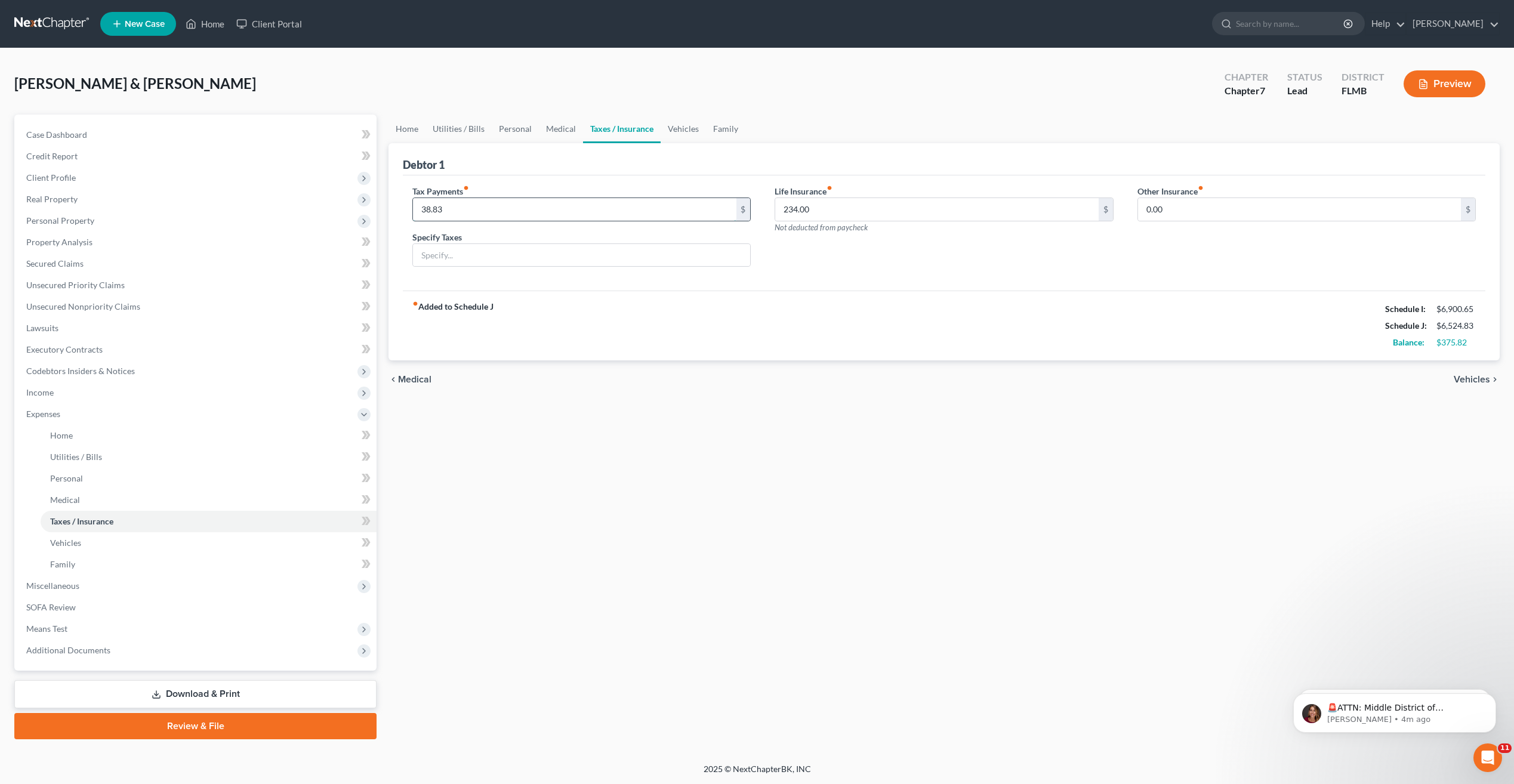
type input "38.83"
click at [659, 426] on div "Home Utilities / Bills Personal Medical Taxes / Insurance Vehicles Family Debto…" at bounding box center [943, 426] width 1123 height 624
drag, startPoint x: 55, startPoint y: 542, endPoint x: 61, endPoint y: 575, distance: 33.5
click at [55, 542] on span "Vehicles" at bounding box center [65, 542] width 31 height 10
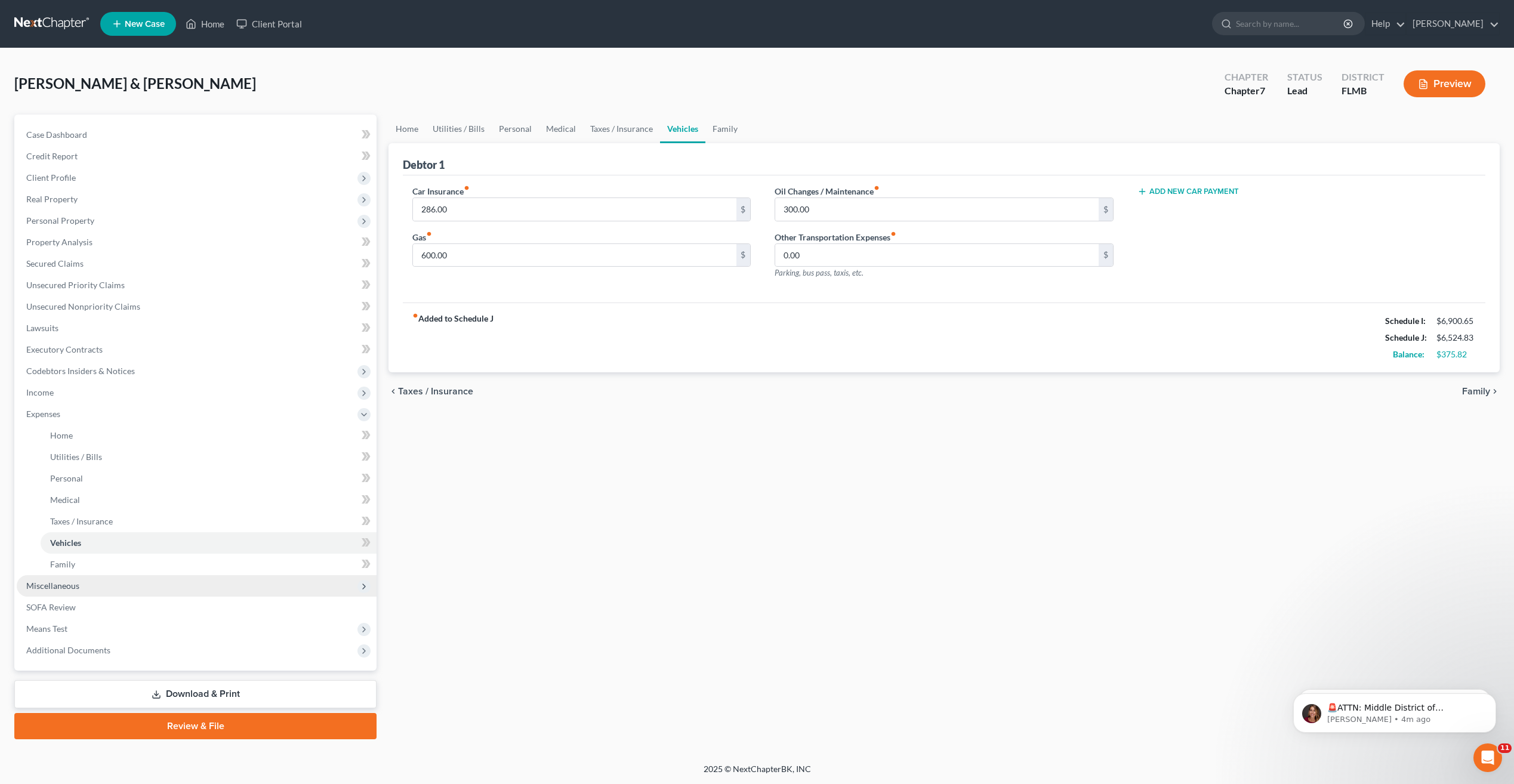
drag, startPoint x: 61, startPoint y: 575, endPoint x: 63, endPoint y: 585, distance: 10.2
click at [61, 575] on span "Miscellaneous" at bounding box center [196, 585] width 360 height 21
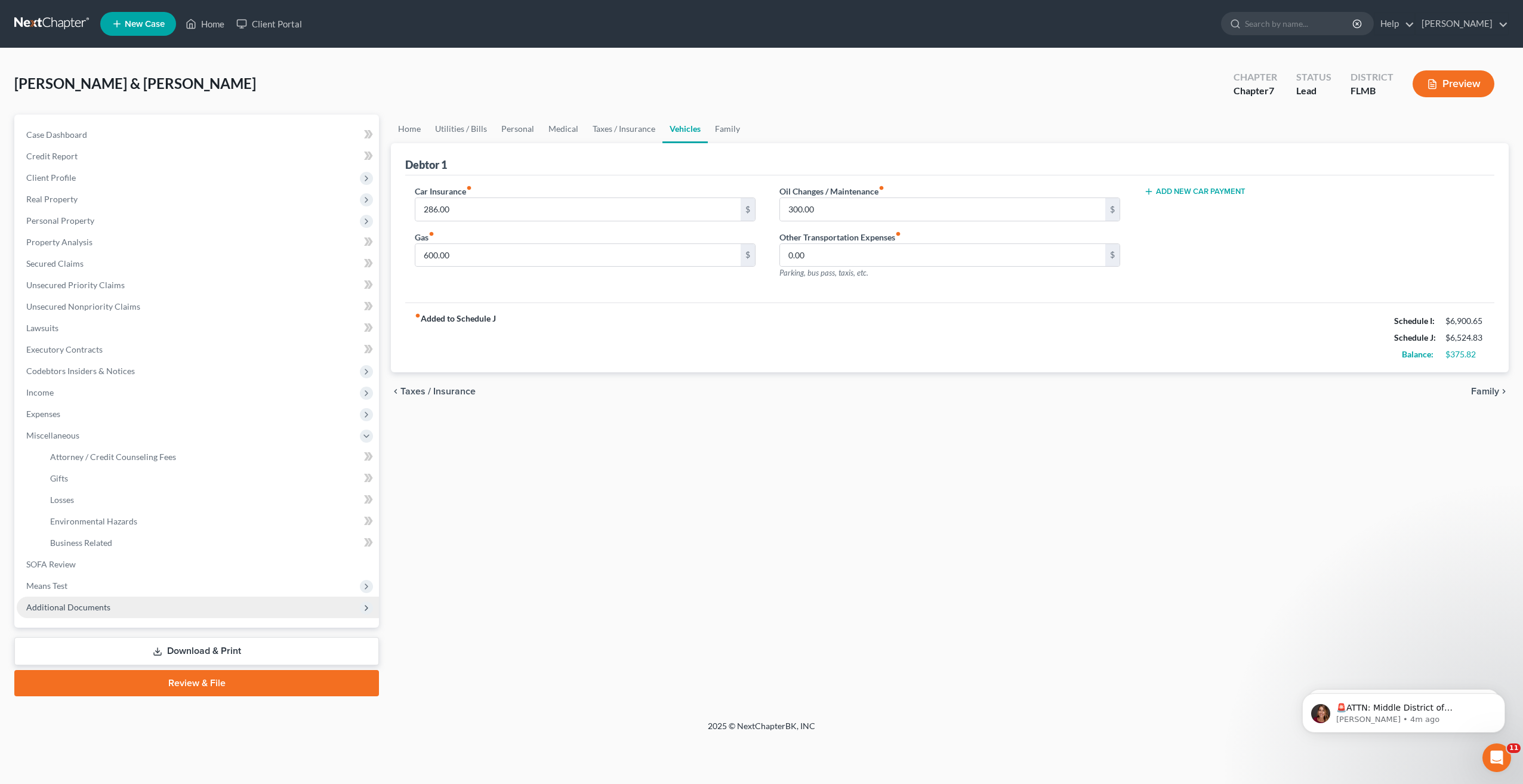
click at [57, 596] on span "Additional Documents" at bounding box center [198, 607] width 362 height 21
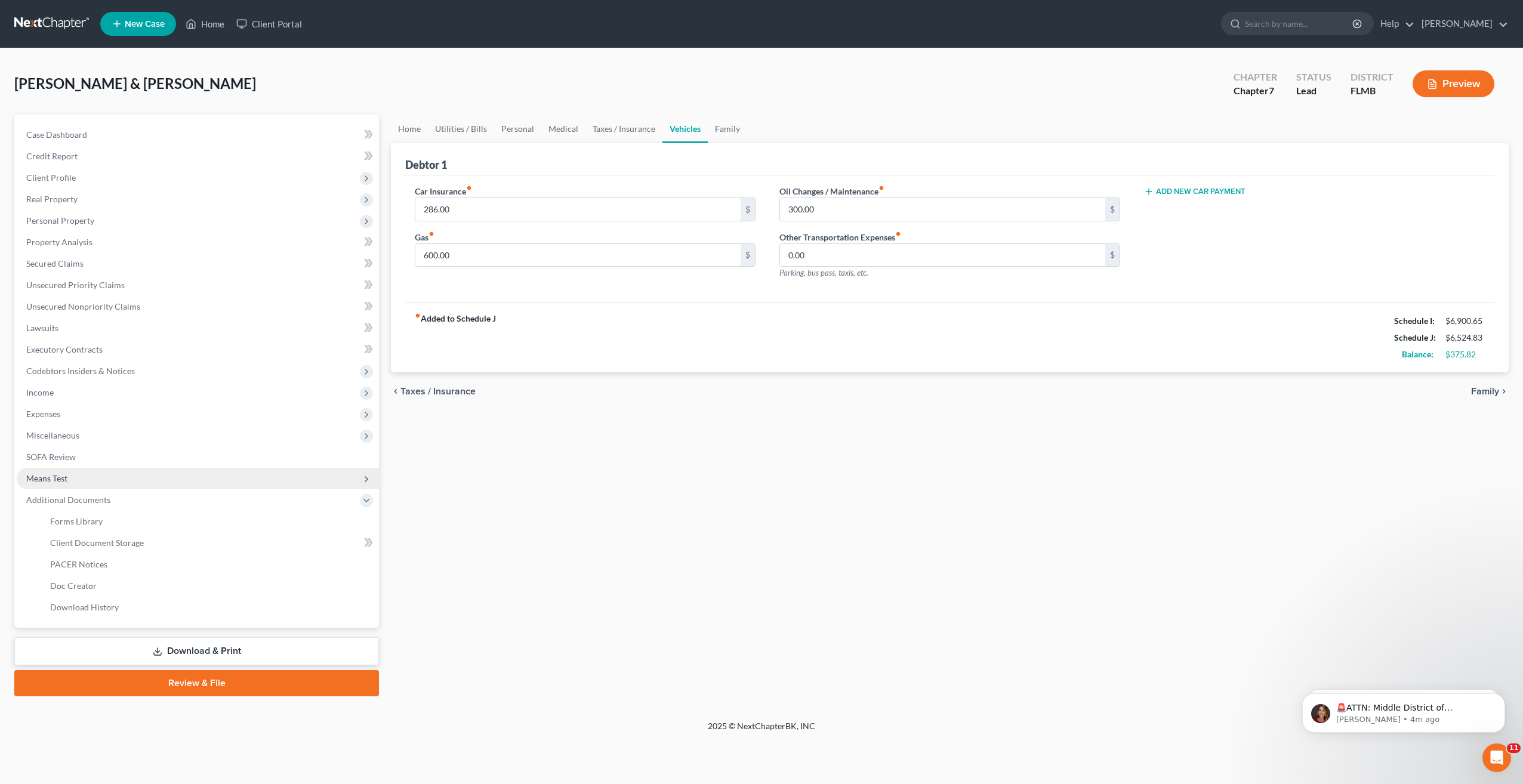
click at [56, 475] on span "Means Test" at bounding box center [47, 478] width 42 height 10
click at [117, 592] on link "Calculation and Presumption" at bounding box center [209, 585] width 338 height 21
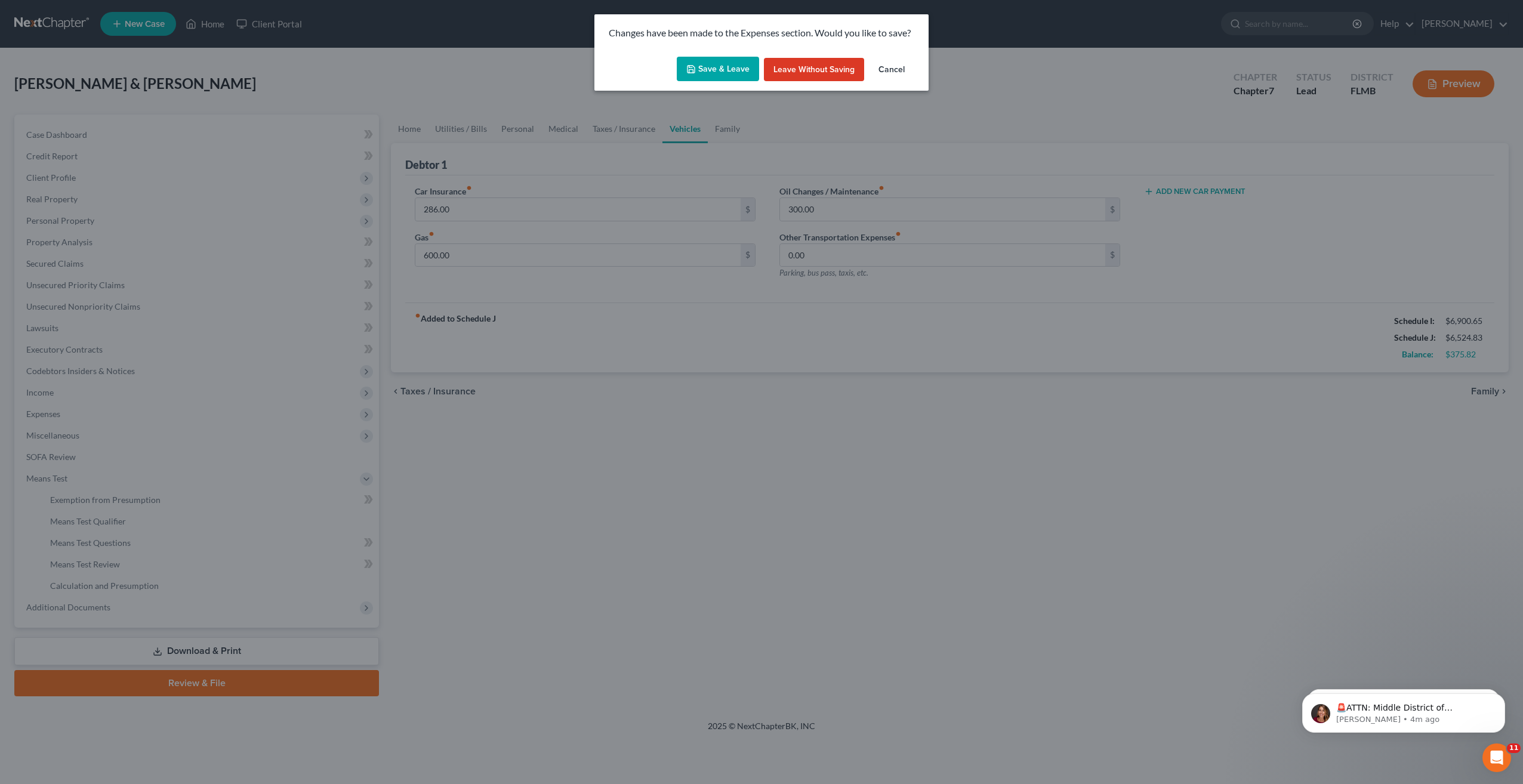
click at [717, 62] on button "Save & Leave" at bounding box center [717, 69] width 82 height 25
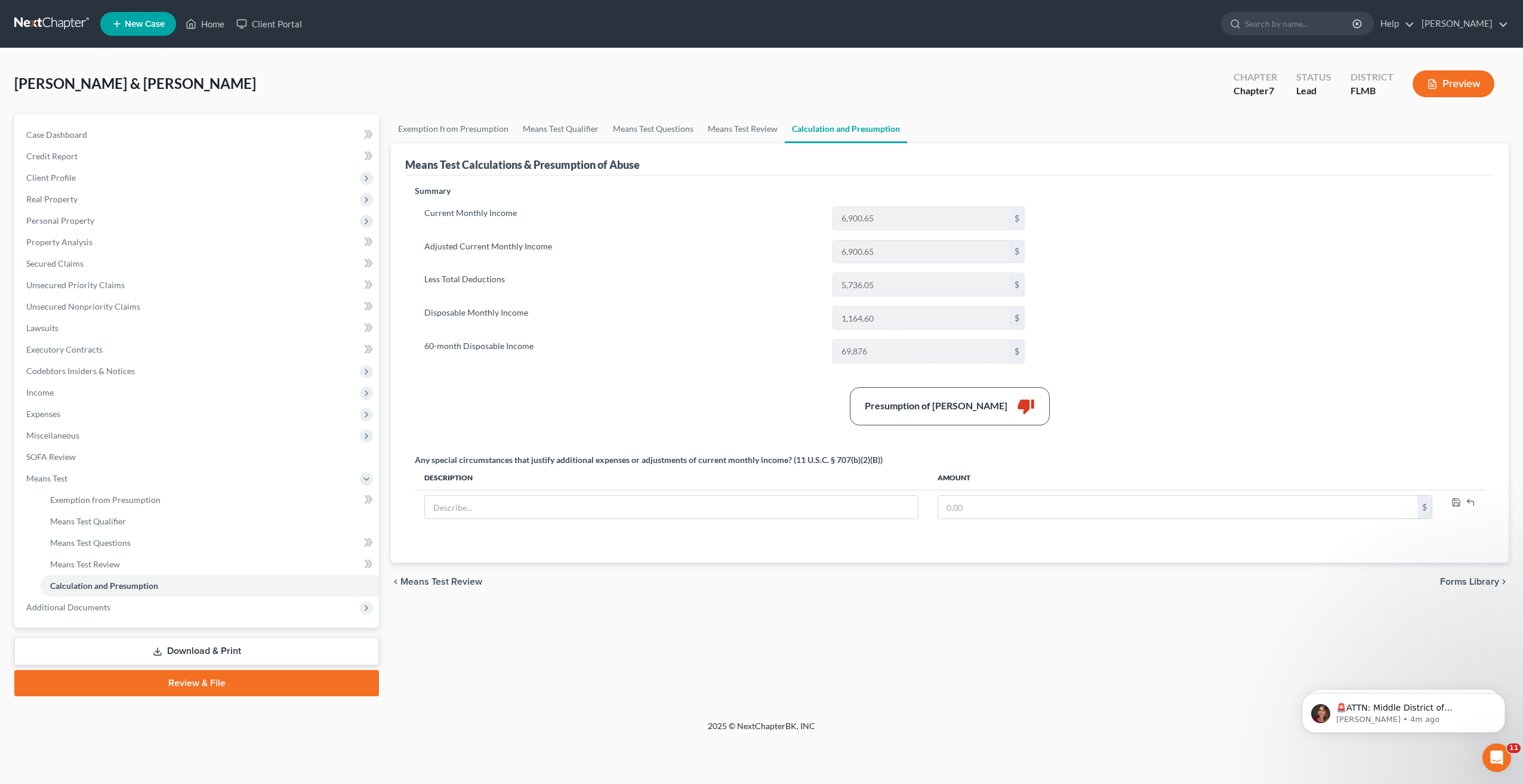
click at [703, 373] on div "Summary Current Monthly Income 6,900.65 $ Adjusted Current Monthly Income 6,900…" at bounding box center [724, 278] width 632 height 188
click at [1141, 394] on div "Presumption of Abuse Arises thumb_down" at bounding box center [950, 405] width 1082 height 38
click at [770, 698] on div "Petition Navigation Case Dashboard Payments Invoices Payments Payments Credit R…" at bounding box center [761, 410] width 1494 height 591
click at [1147, 386] on div "Summary Current Monthly Income 6,900.65 $ Adjusted Current Monthly Income 6,900…" at bounding box center [950, 366] width 1082 height 363
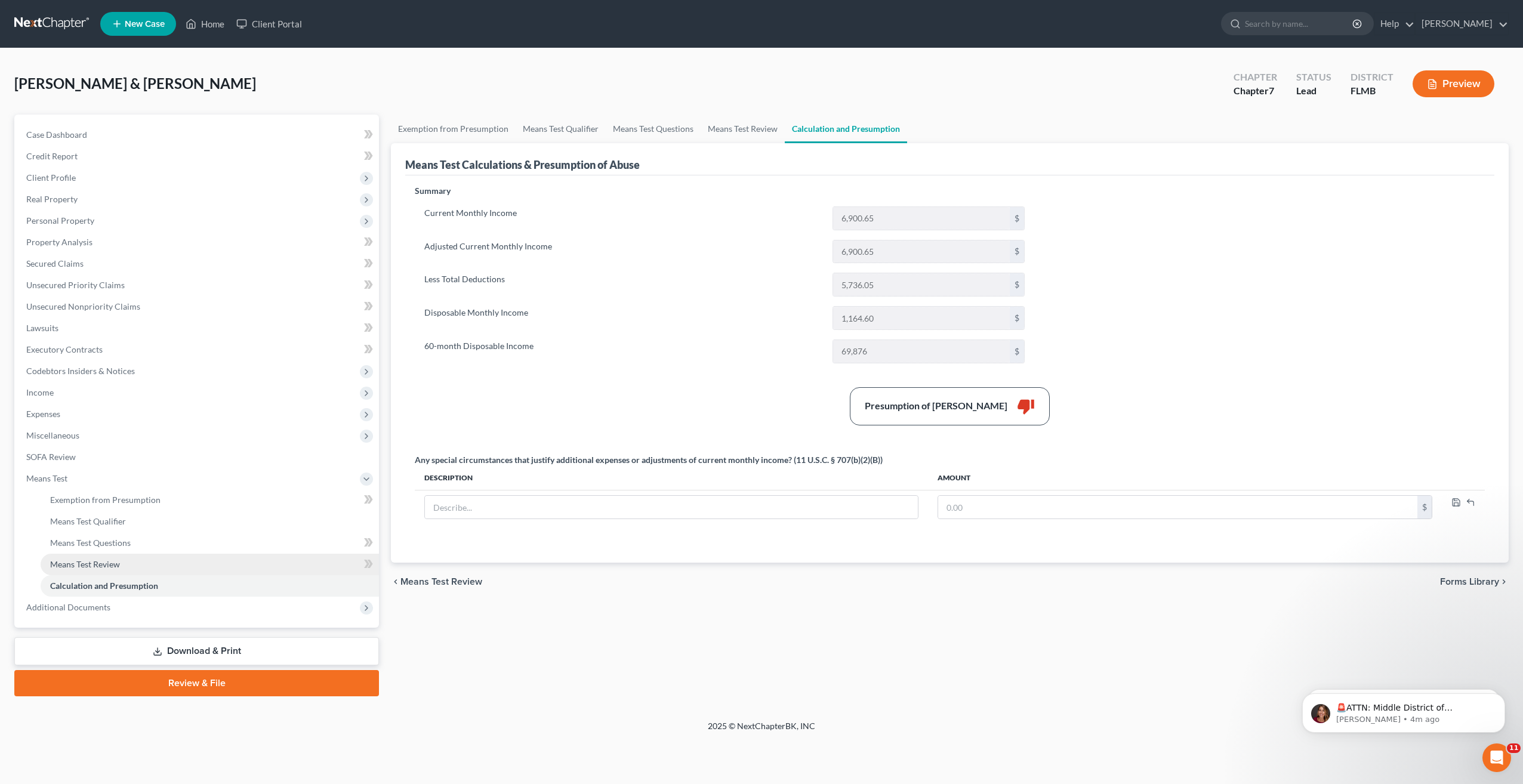
click at [94, 564] on span "Means Test Review" at bounding box center [85, 563] width 70 height 10
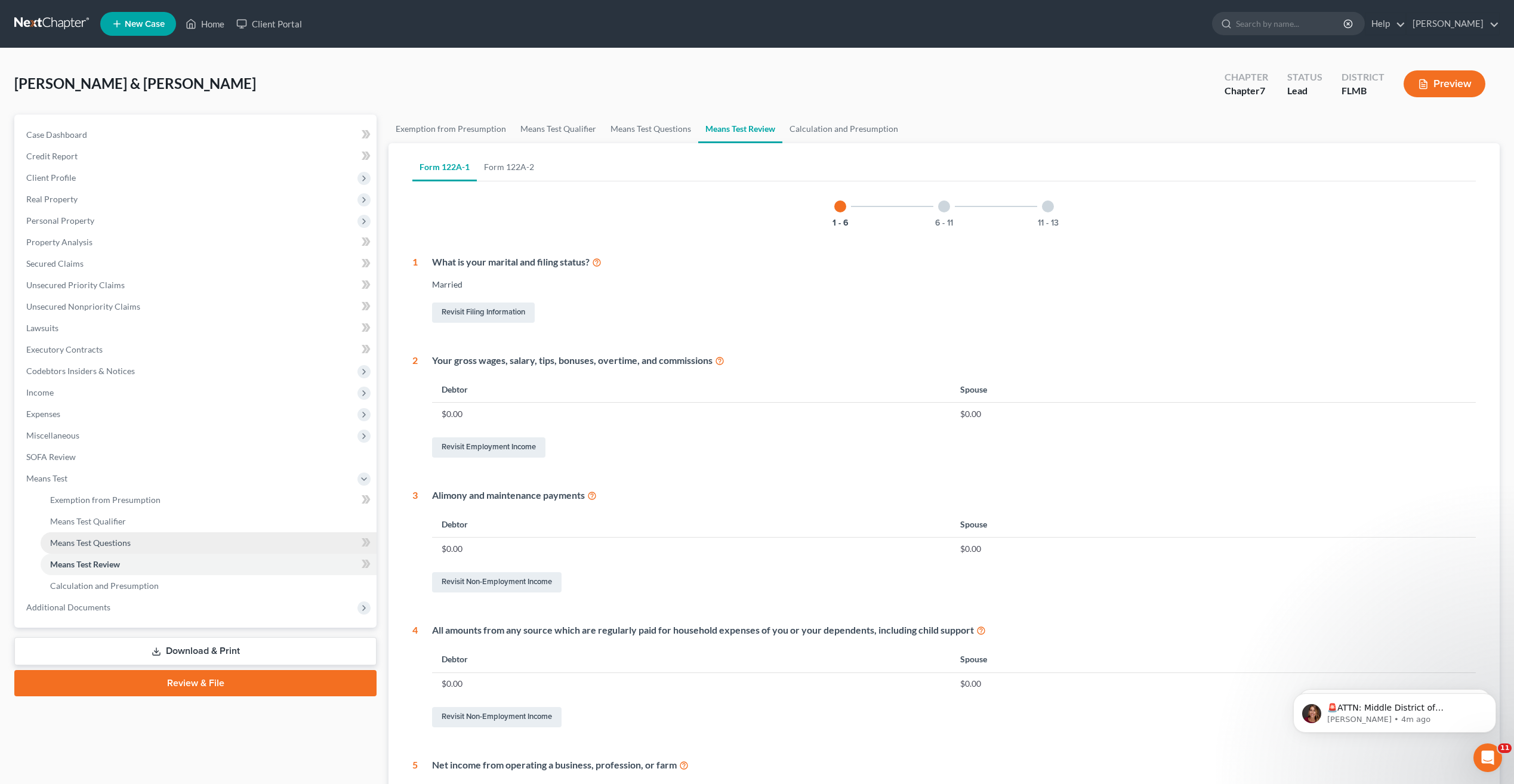
click at [102, 539] on span "Means Test Questions" at bounding box center [90, 542] width 80 height 10
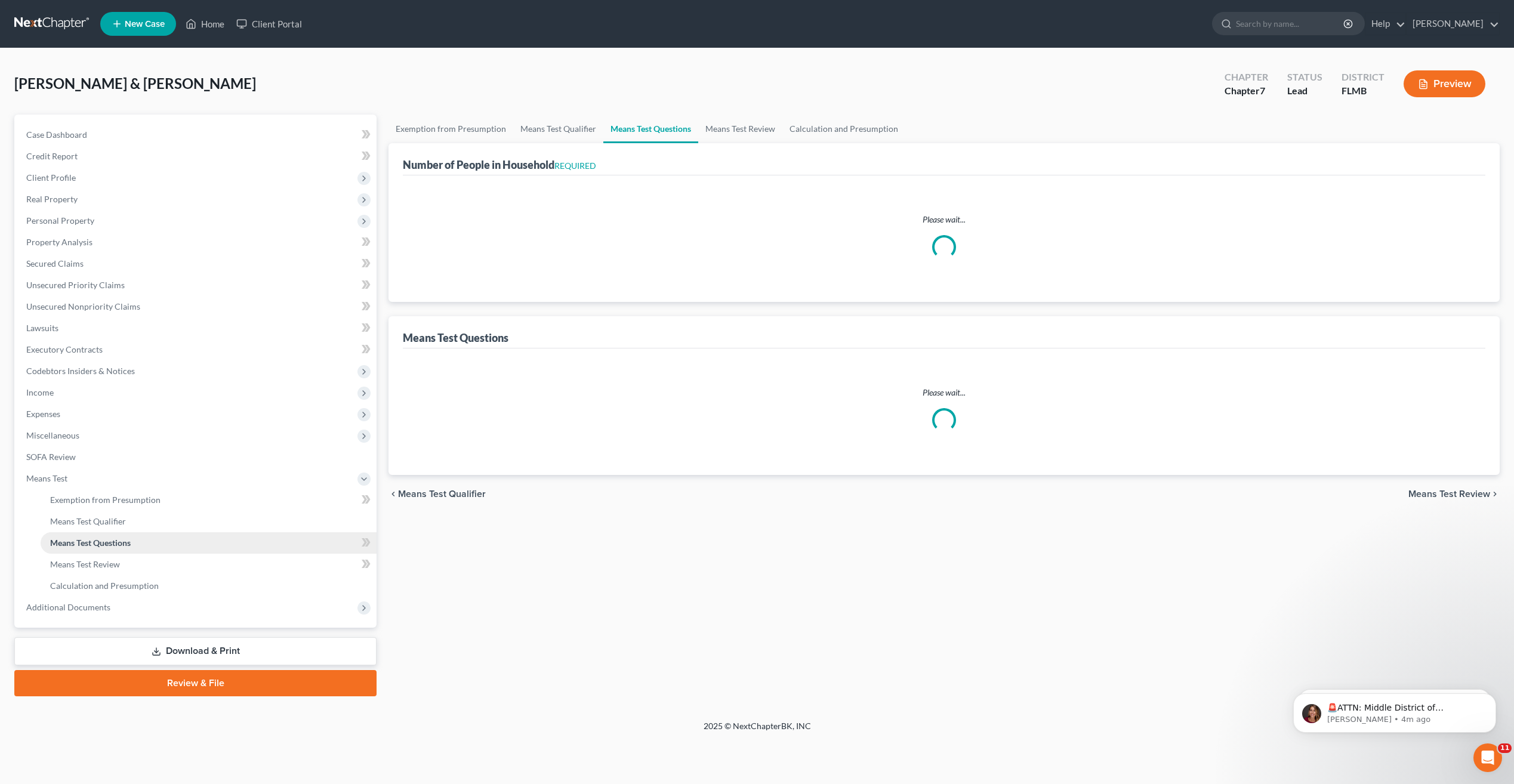
select select "0"
select select "60"
select select "2"
select select "0"
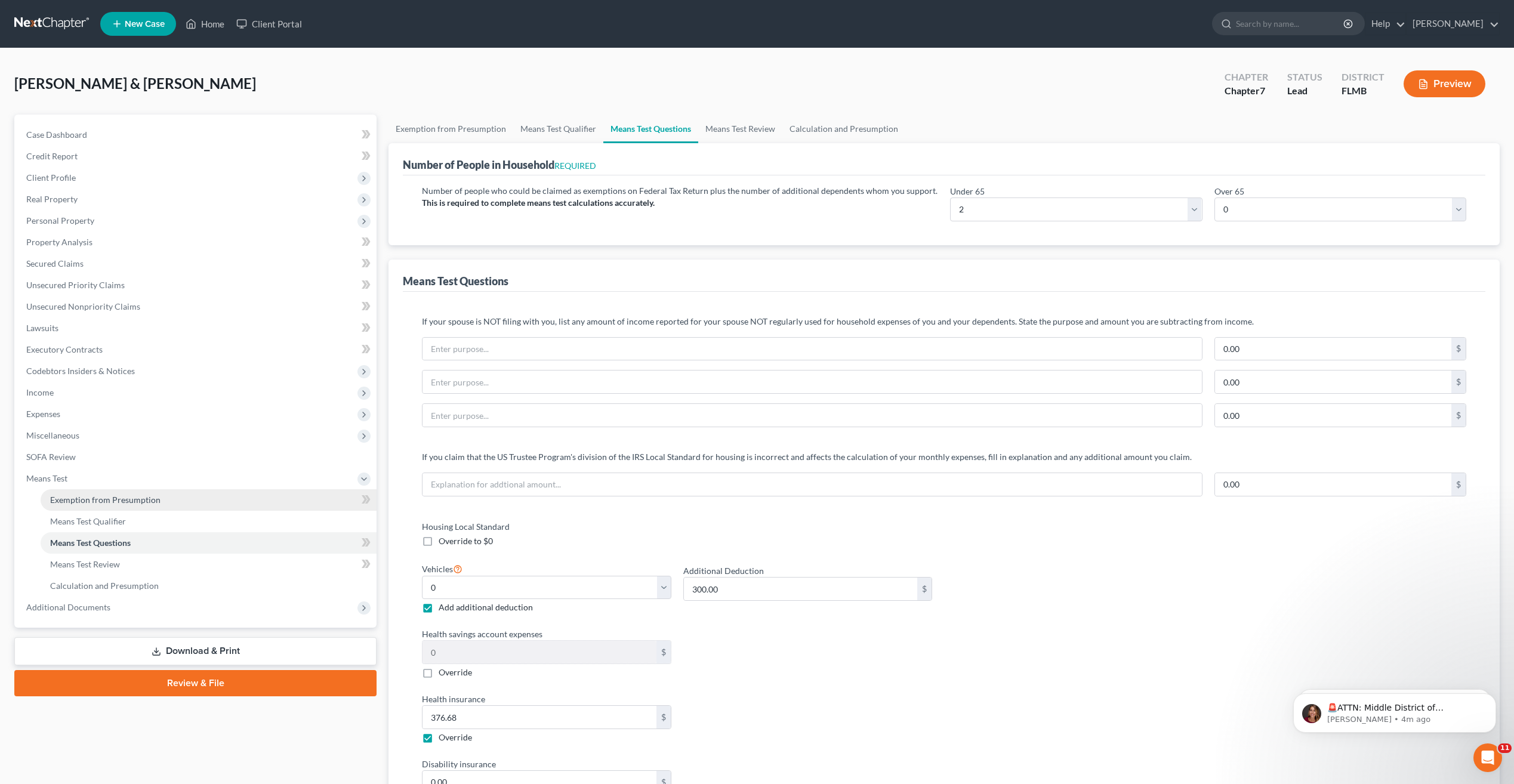
click at [99, 509] on link "Exemption from Presumption" at bounding box center [208, 500] width 336 height 21
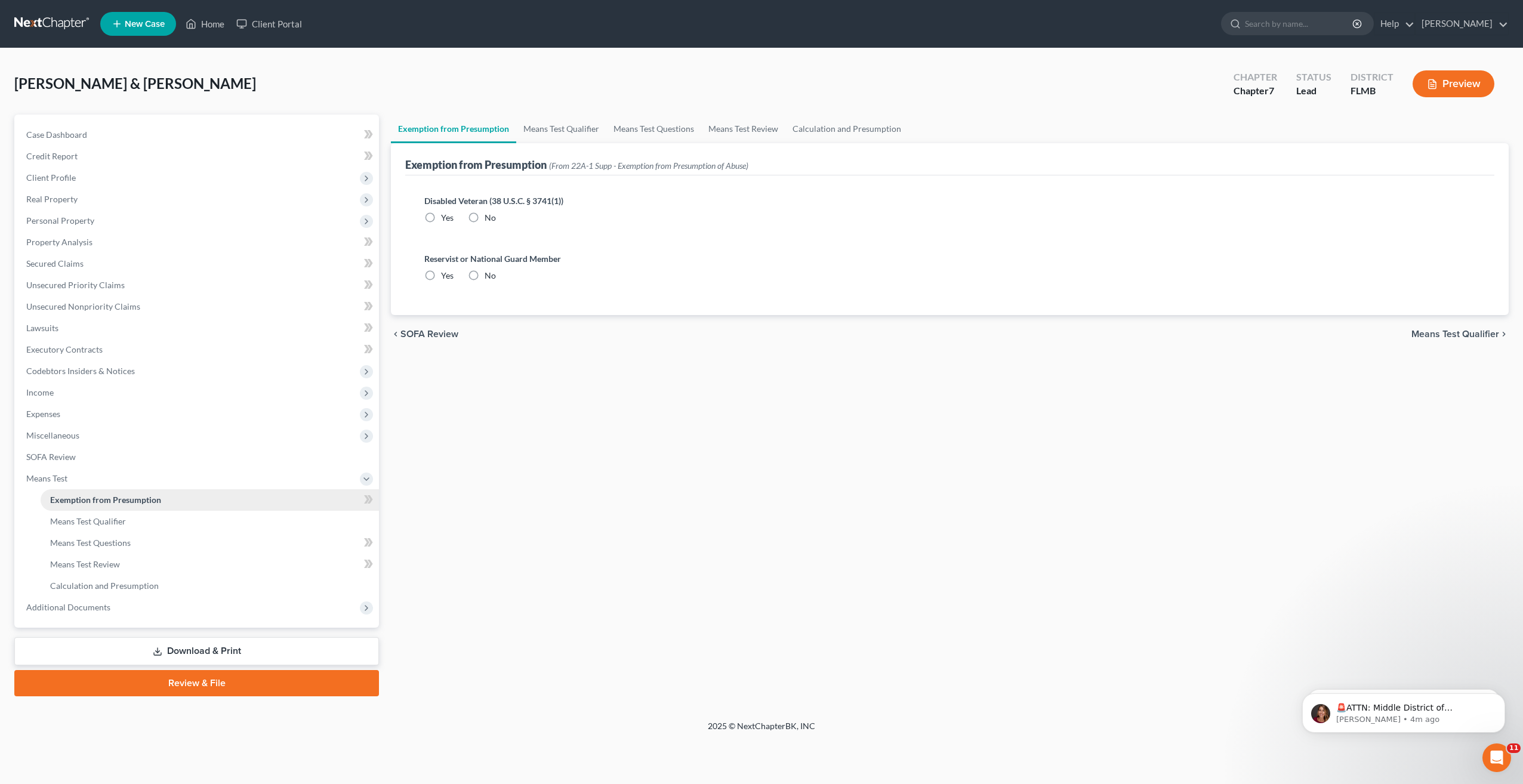
radio input "true"
click at [93, 529] on link "Means Test Qualifier" at bounding box center [209, 521] width 338 height 21
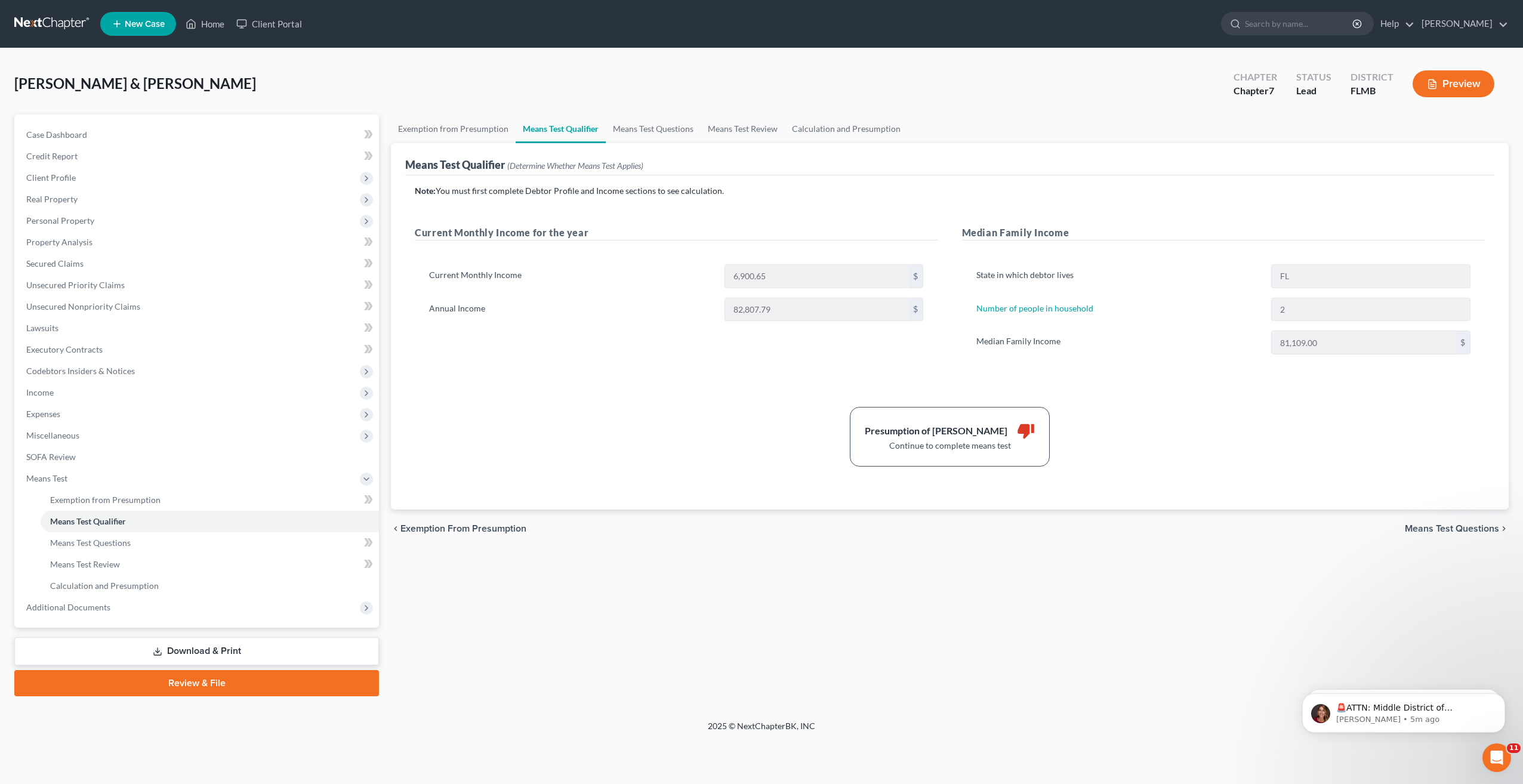
click at [646, 462] on div "Presumption of Abuse Arises thumb_down Continue to complete means test" at bounding box center [950, 437] width 1082 height 60
click at [110, 548] on link "Means Test Questions" at bounding box center [209, 543] width 338 height 21
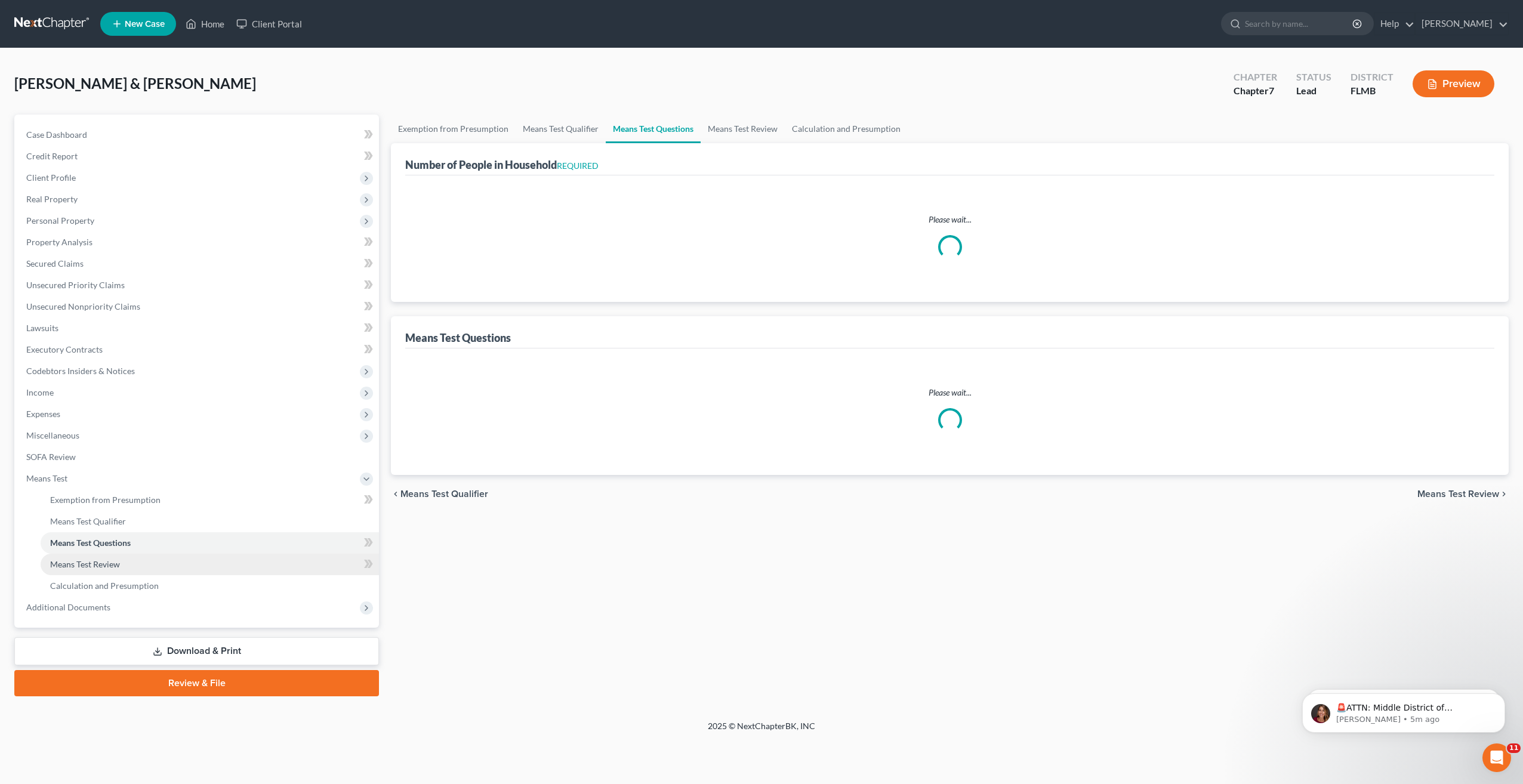
select select "0"
select select "60"
select select "2"
select select "0"
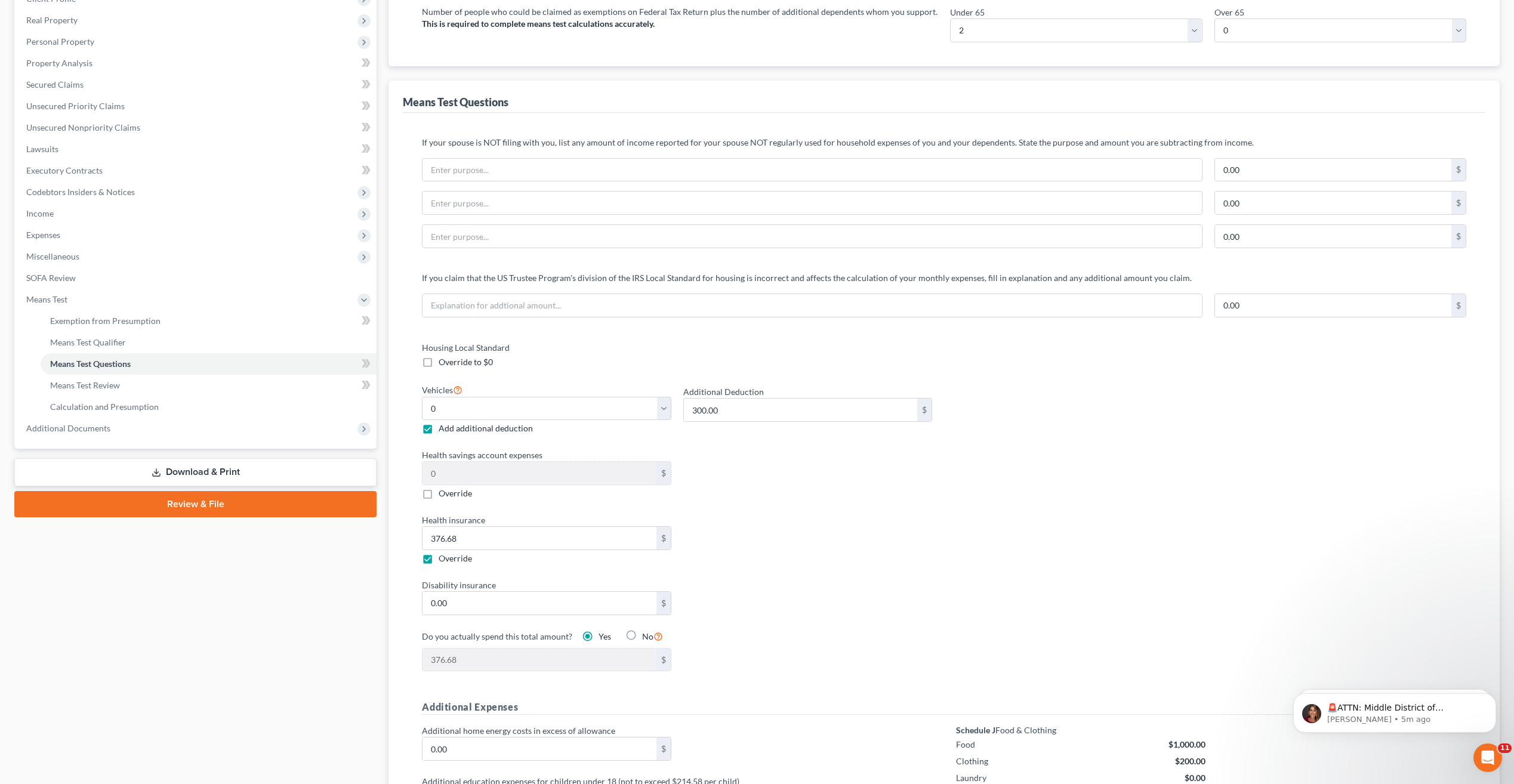
click at [897, 531] on div "Health insurance 376.68 $ Override" at bounding box center [677, 539] width 522 height 50
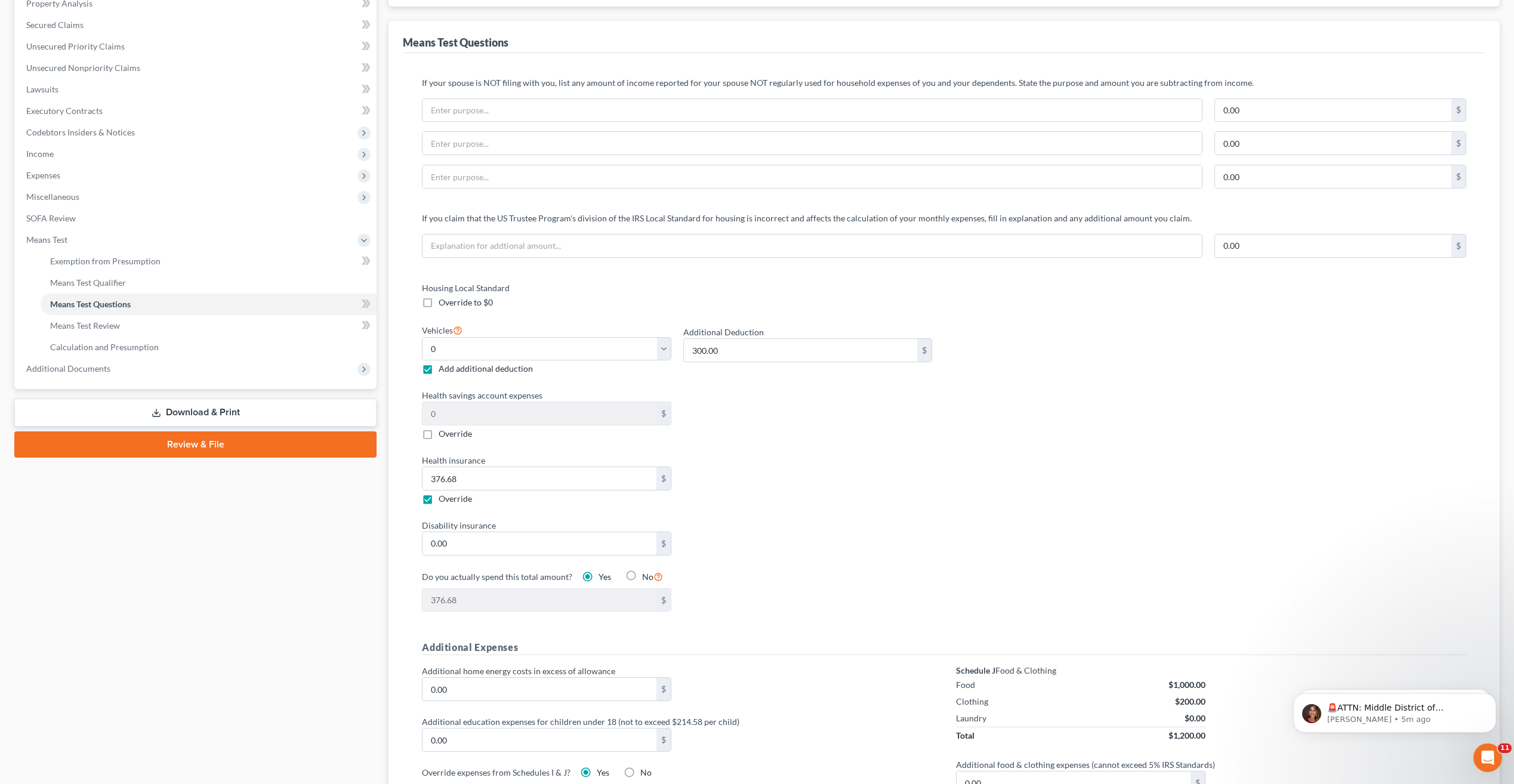
click at [881, 477] on div "Health insurance 376.68 $ Override" at bounding box center [677, 479] width 522 height 50
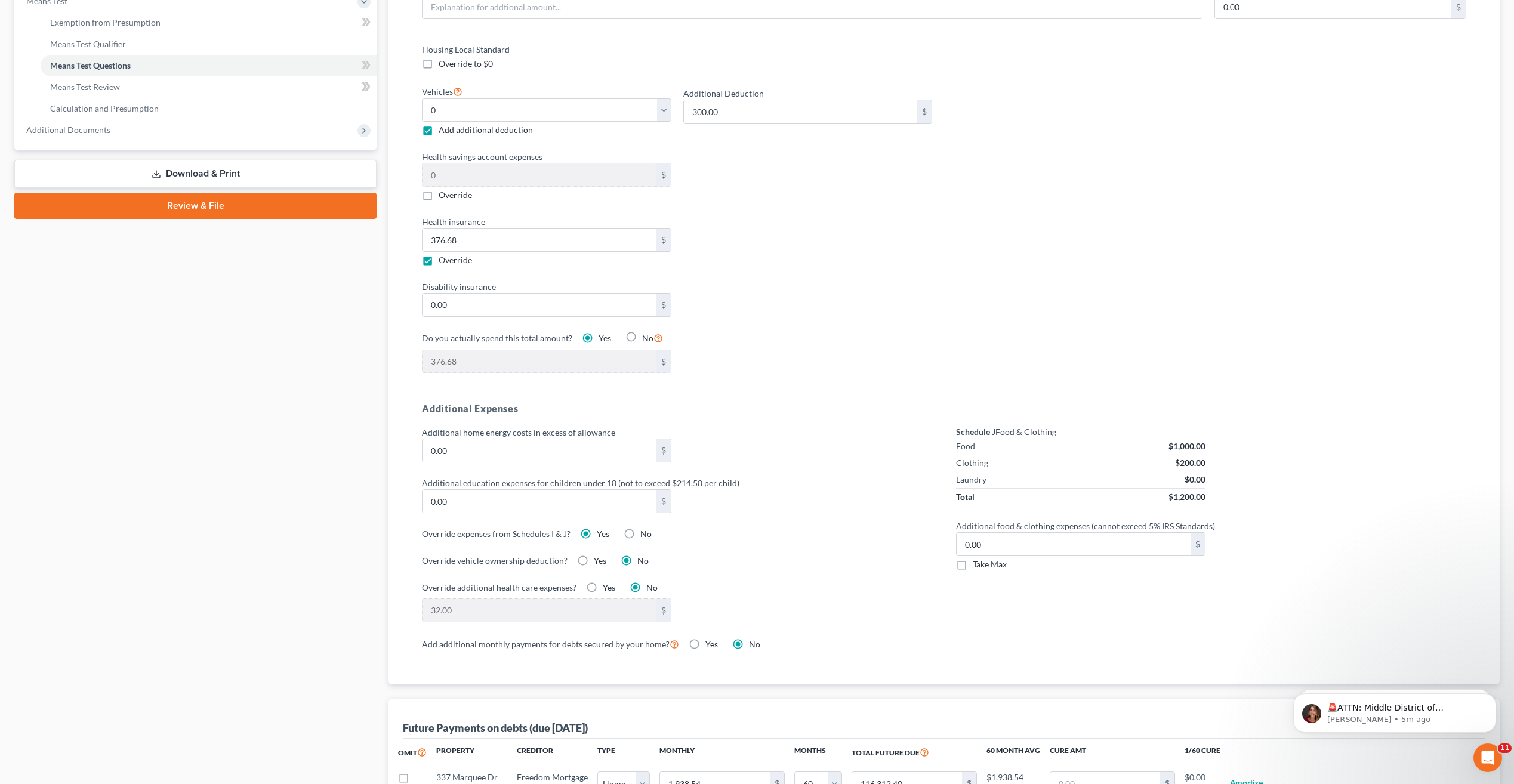
click at [803, 328] on div "Housing Local Standard Override to $0 Vehicles Select 0 1 2 3 4 5 Add additiona…" at bounding box center [677, 215] width 534 height 344
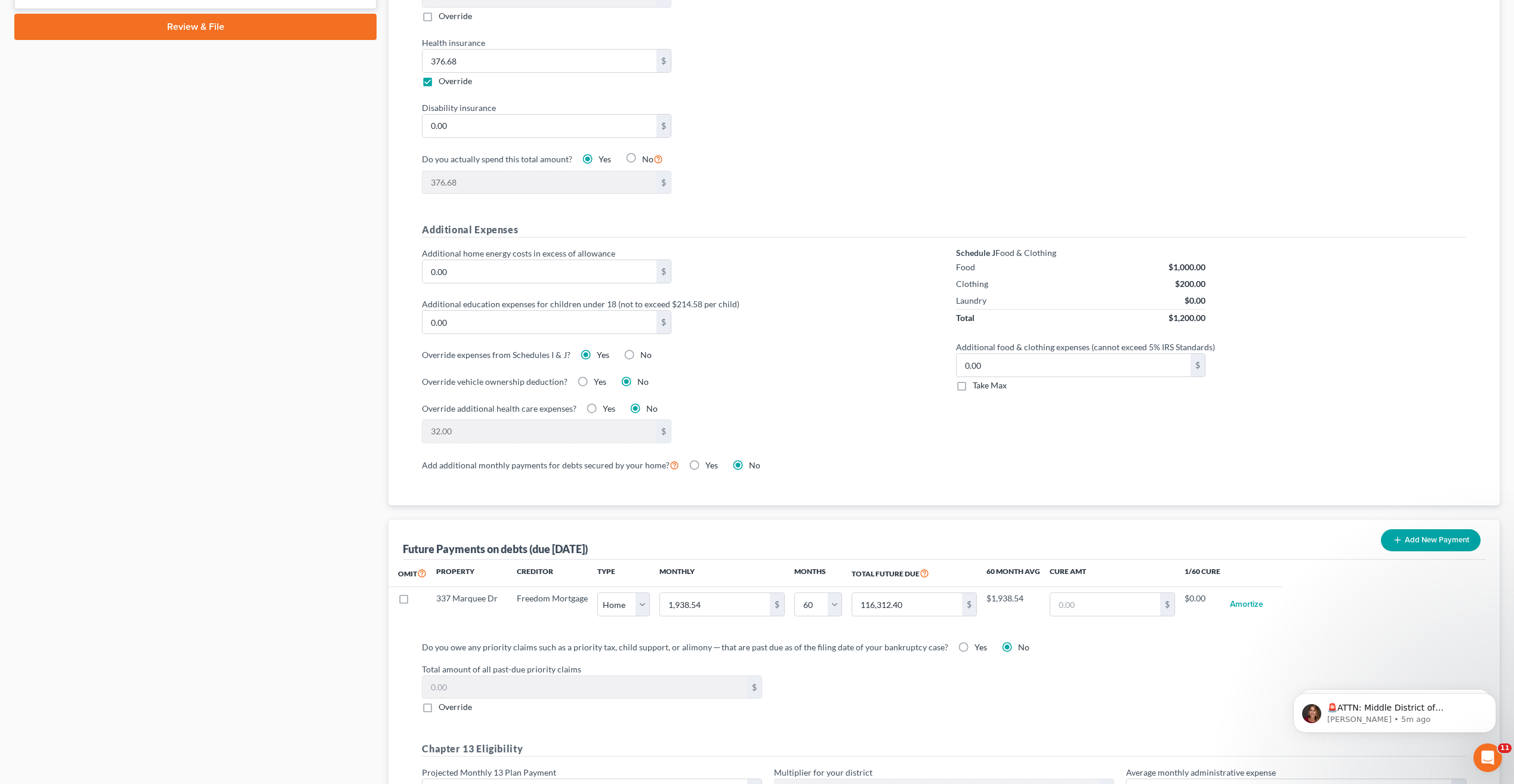
click at [791, 373] on div "Additional home energy costs in excess of allowance 0.00 $ Additional education…" at bounding box center [677, 352] width 534 height 210
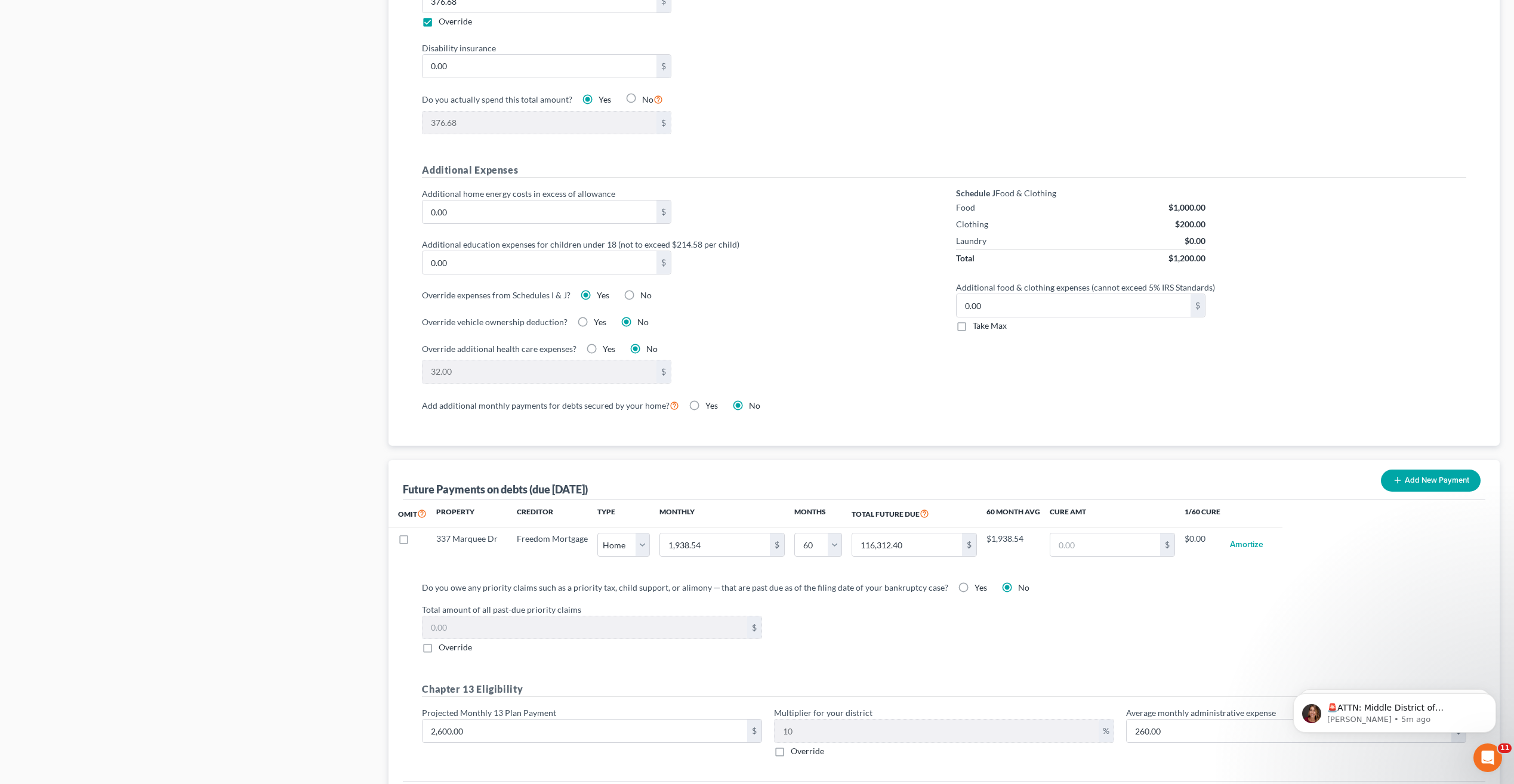
click at [973, 326] on label "Take Max" at bounding box center [989, 326] width 34 height 12
click at [977, 326] on input "Take Max" at bounding box center [980, 323] width 8 height 8
checkbox input "true"
type input "52.00"
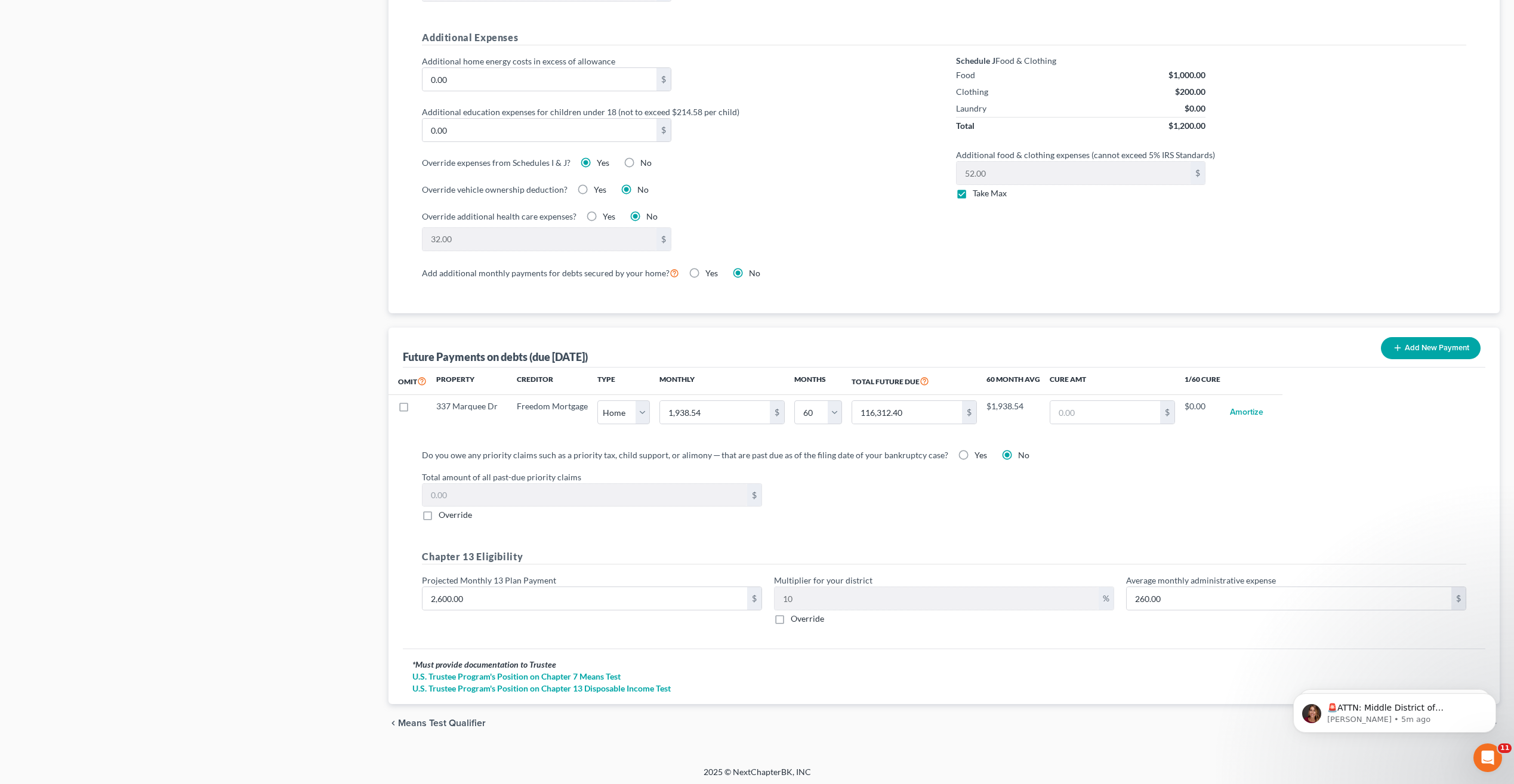
scroll to position [852, 0]
click at [609, 559] on h5 "Chapter 13 Eligibility" at bounding box center [944, 553] width 1044 height 15
click at [920, 517] on div "Total amount of all past-due priority claims $ Override" at bounding box center [944, 492] width 1056 height 50
click at [903, 517] on div "Do you owe any priority claims such as a priority tax, child support, or alimon…" at bounding box center [944, 538] width 1064 height 186
click at [822, 515] on div "Total amount of all past-due priority claims $ Override" at bounding box center [944, 492] width 1056 height 50
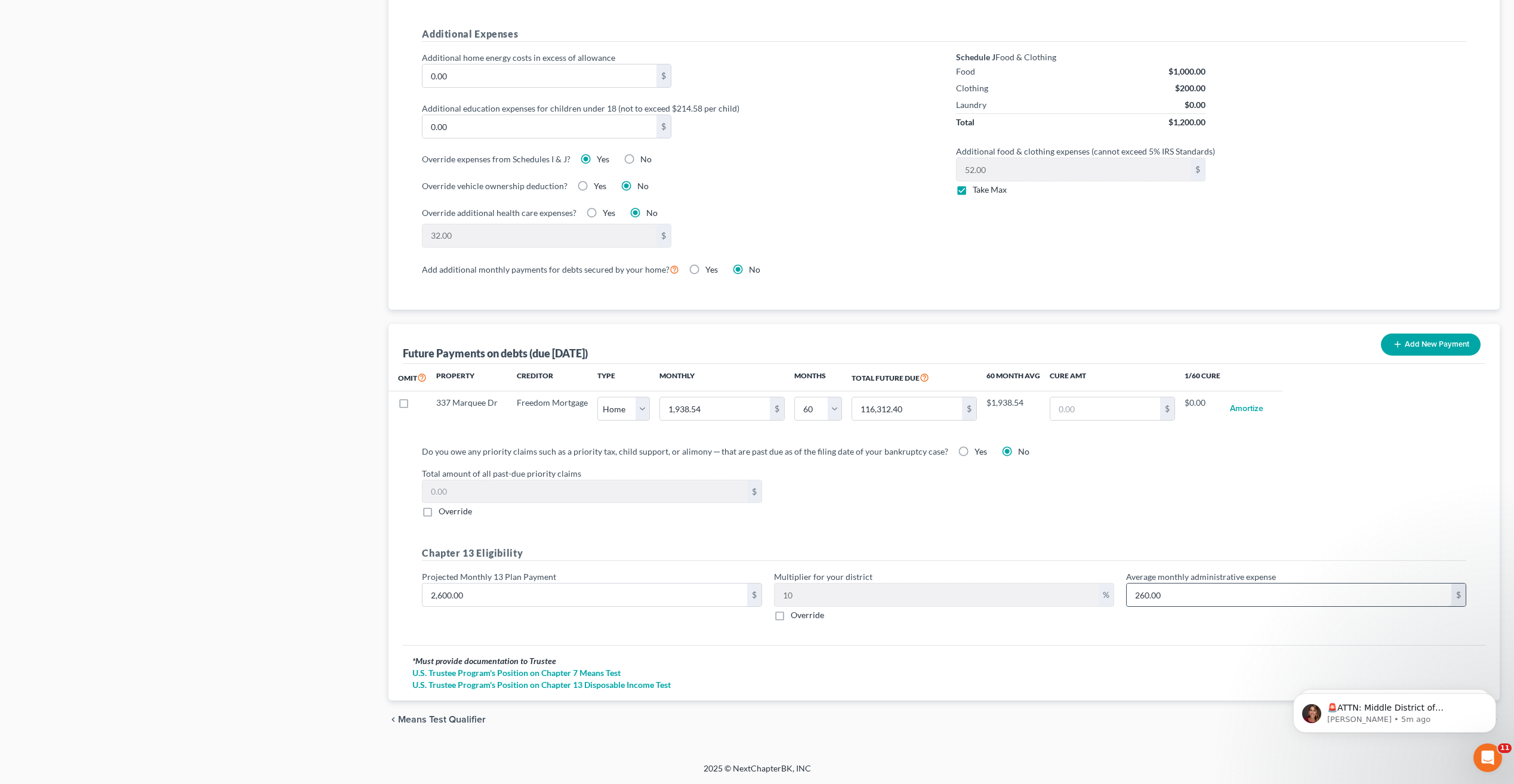
click at [1233, 602] on input "260.00" at bounding box center [1288, 595] width 324 height 23
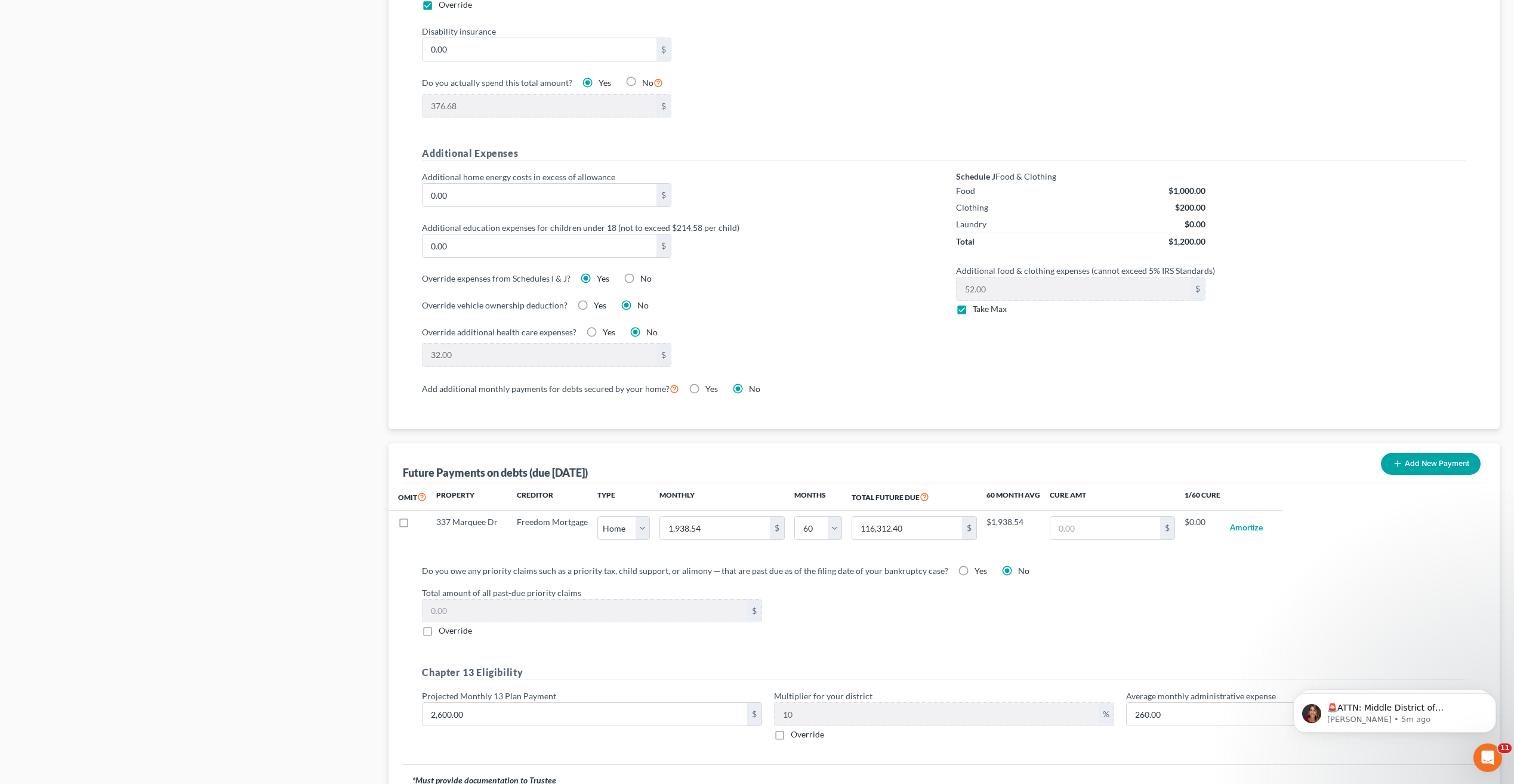
click at [983, 632] on div "Total amount of all past-due priority claims $ Override" at bounding box center [944, 611] width 1056 height 50
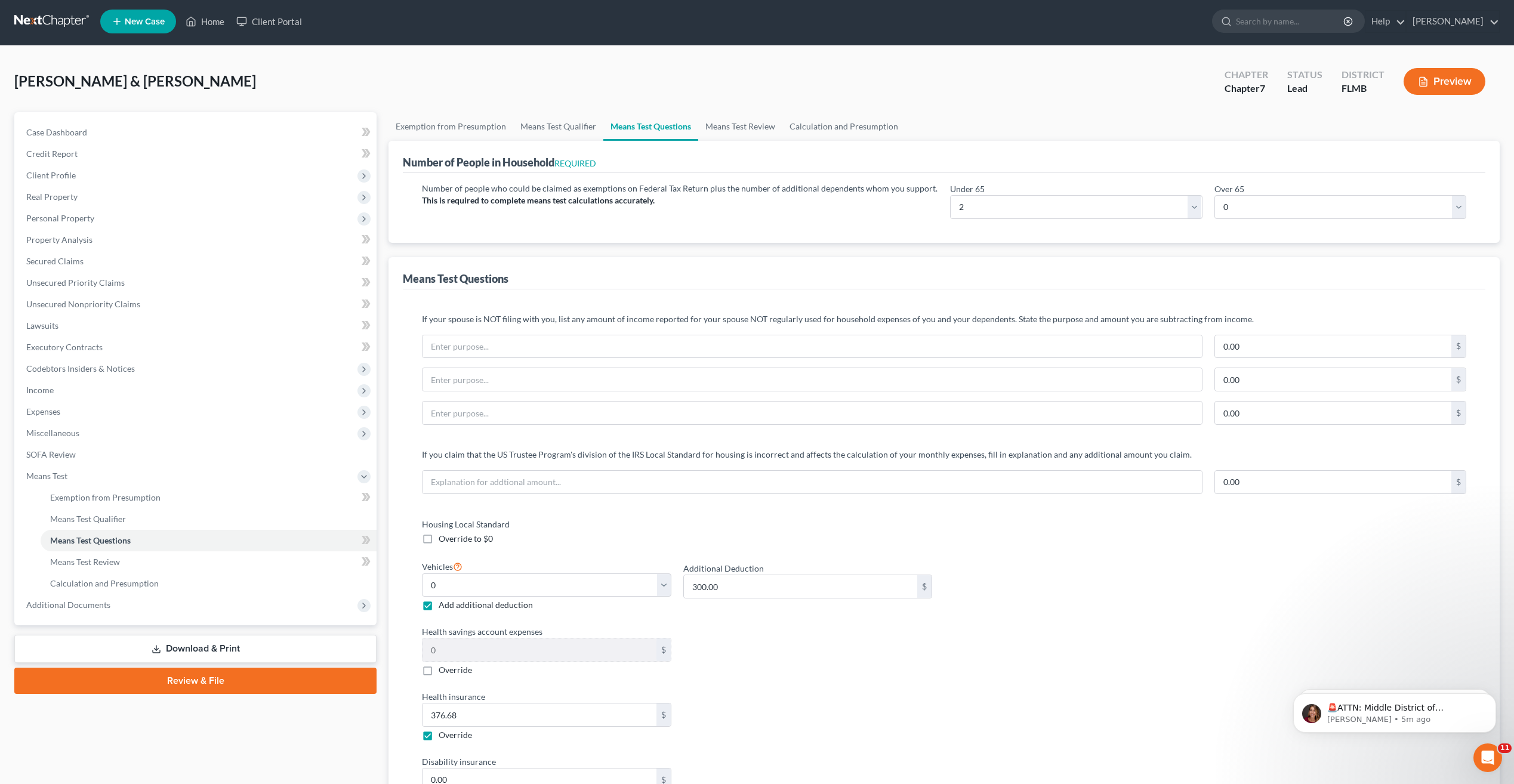
scroll to position [0, 0]
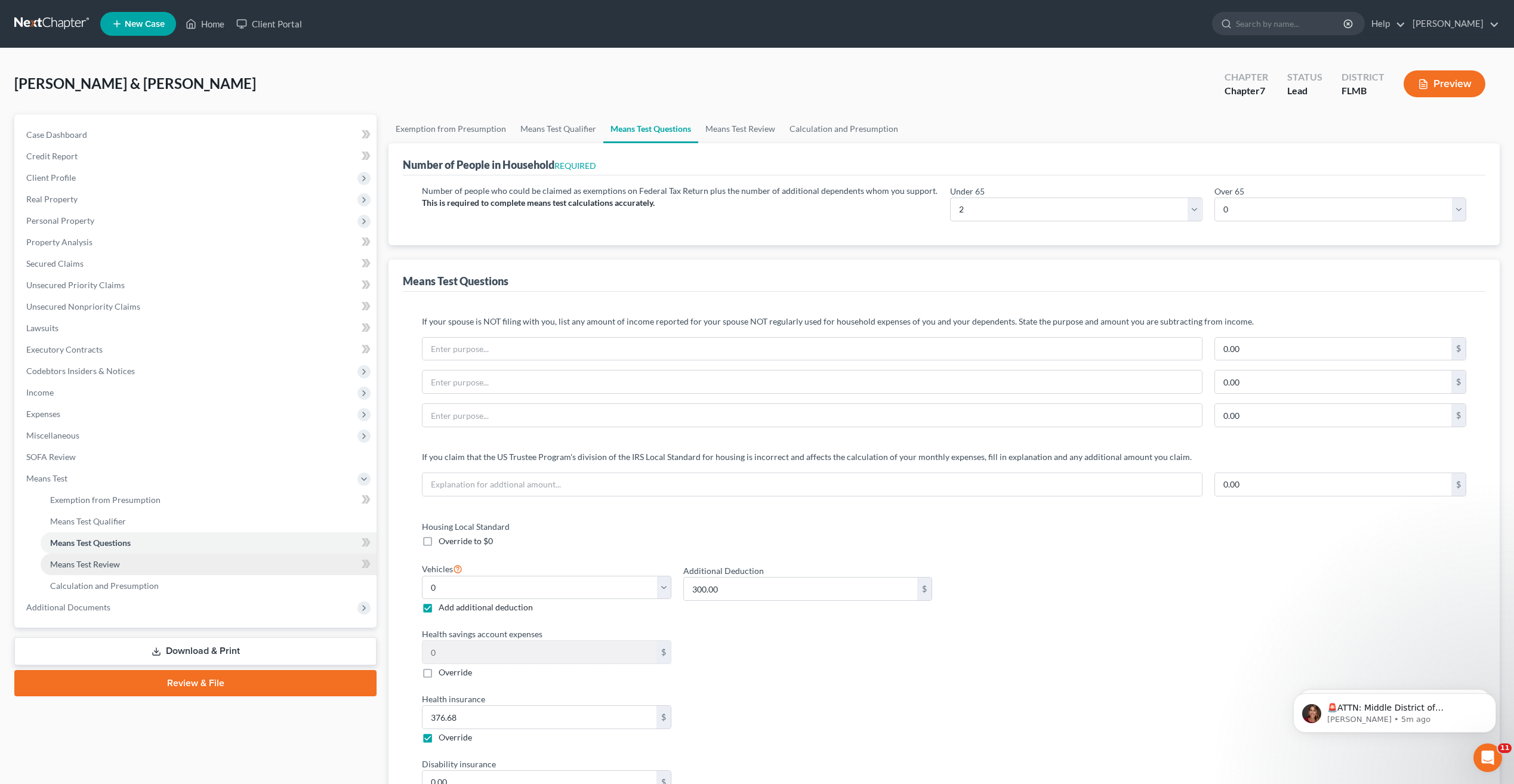
click at [95, 565] on span "Means Test Review" at bounding box center [85, 563] width 70 height 10
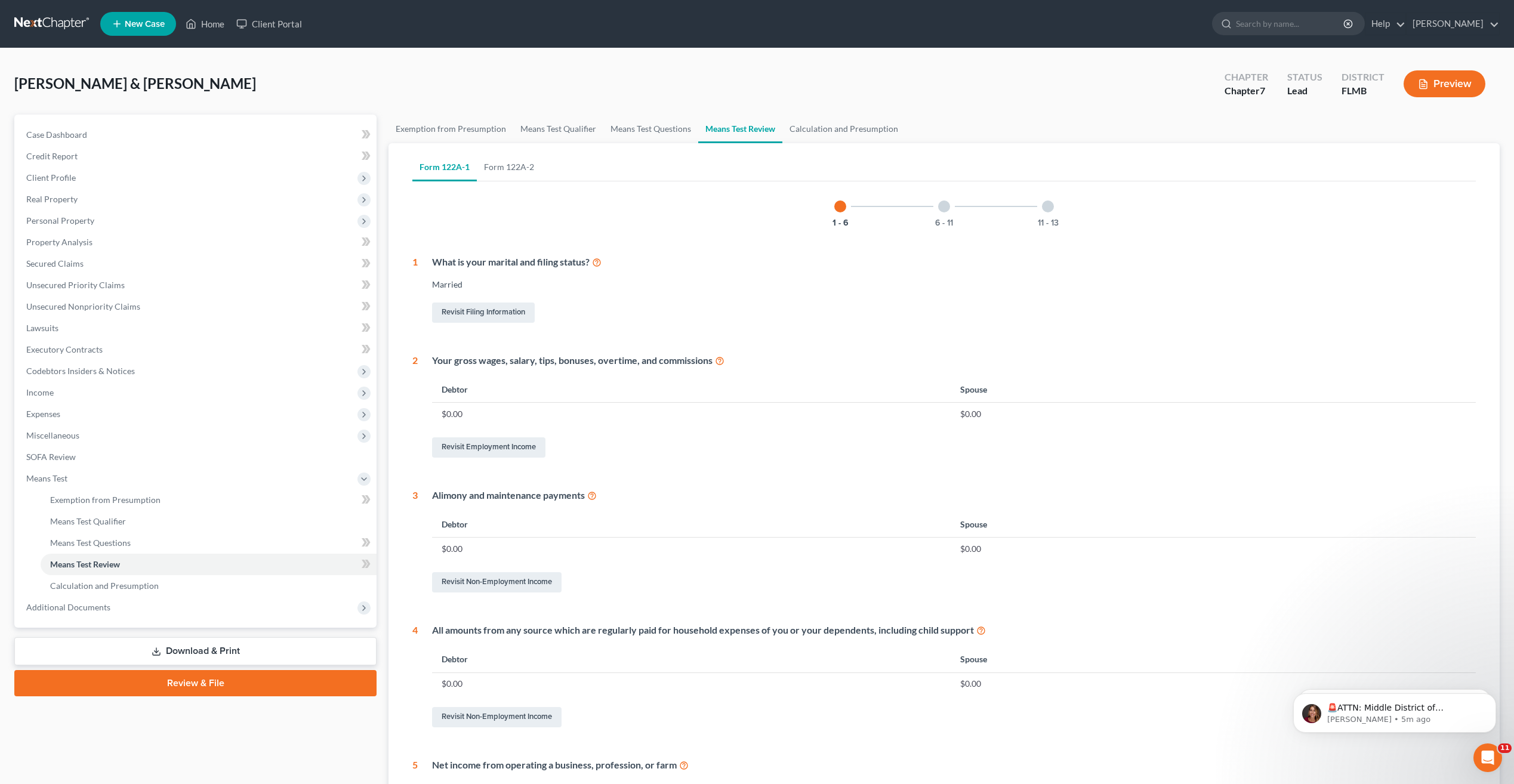
scroll to position [230, 0]
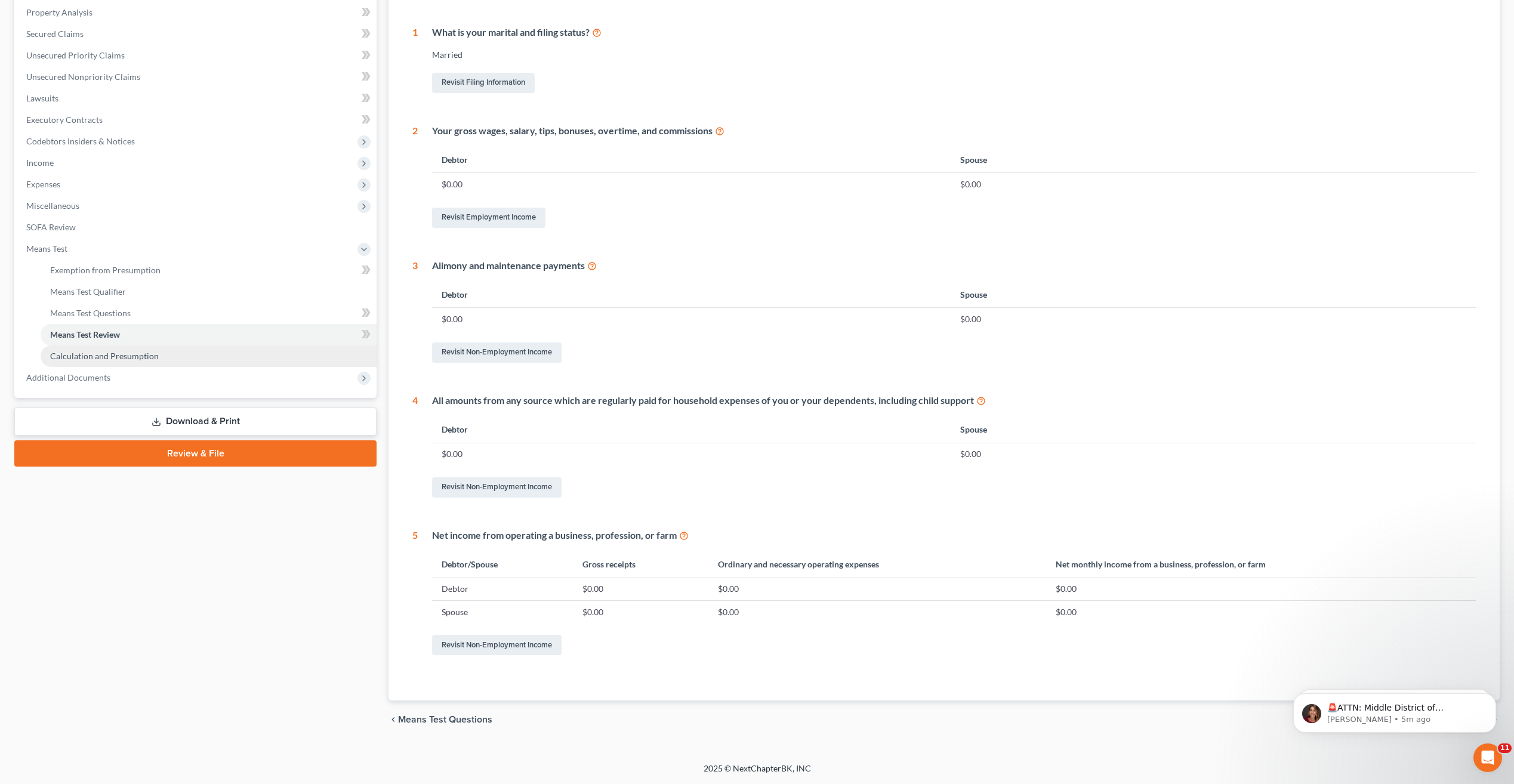
click at [135, 352] on span "Calculation and Presumption" at bounding box center [104, 355] width 109 height 10
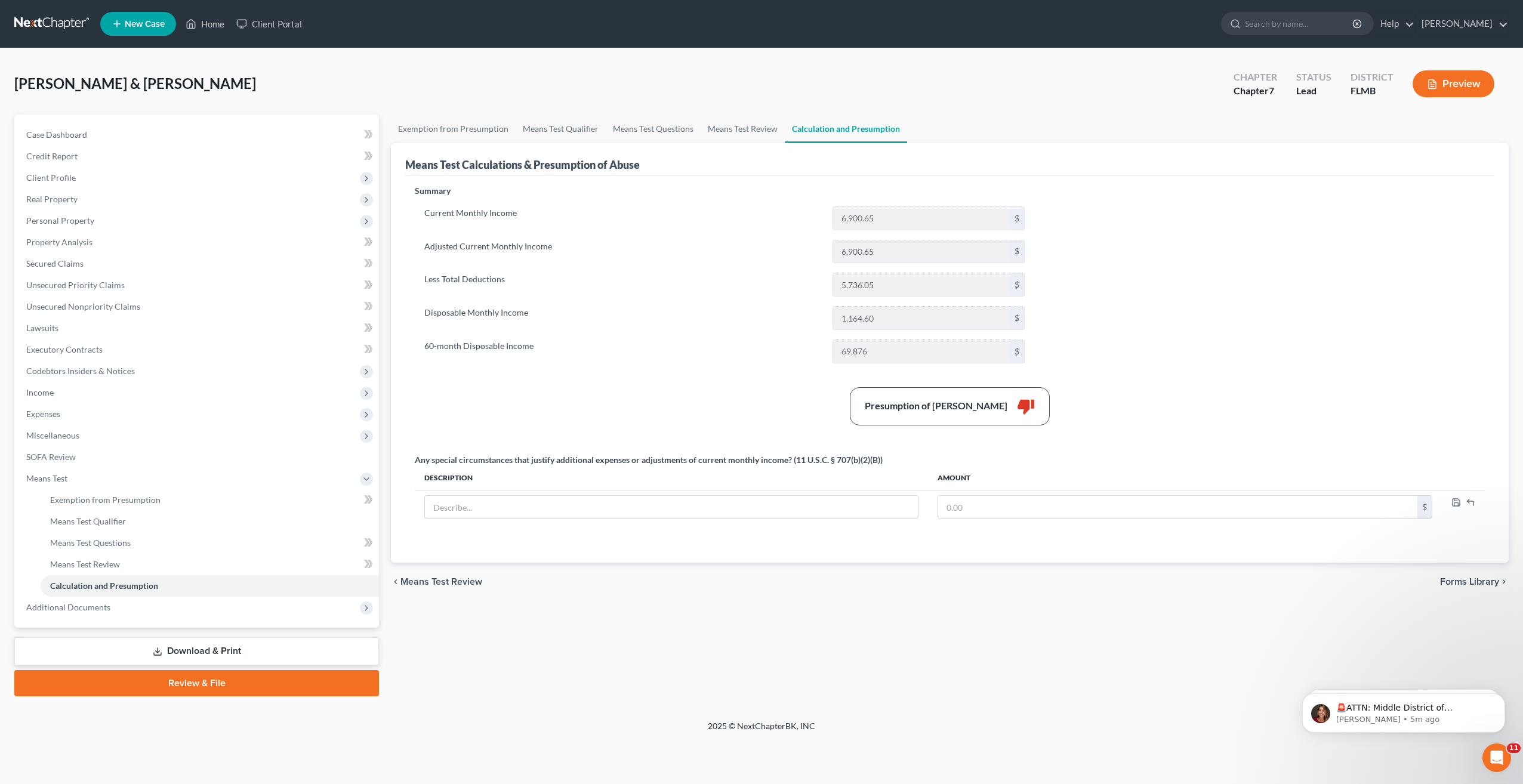
click at [624, 374] on div "Summary Current Monthly Income 6,900.65 $ Adjusted Current Monthly Income 6,900…" at bounding box center [950, 366] width 1082 height 363
click at [207, 651] on link "Download & Print" at bounding box center [196, 651] width 365 height 28
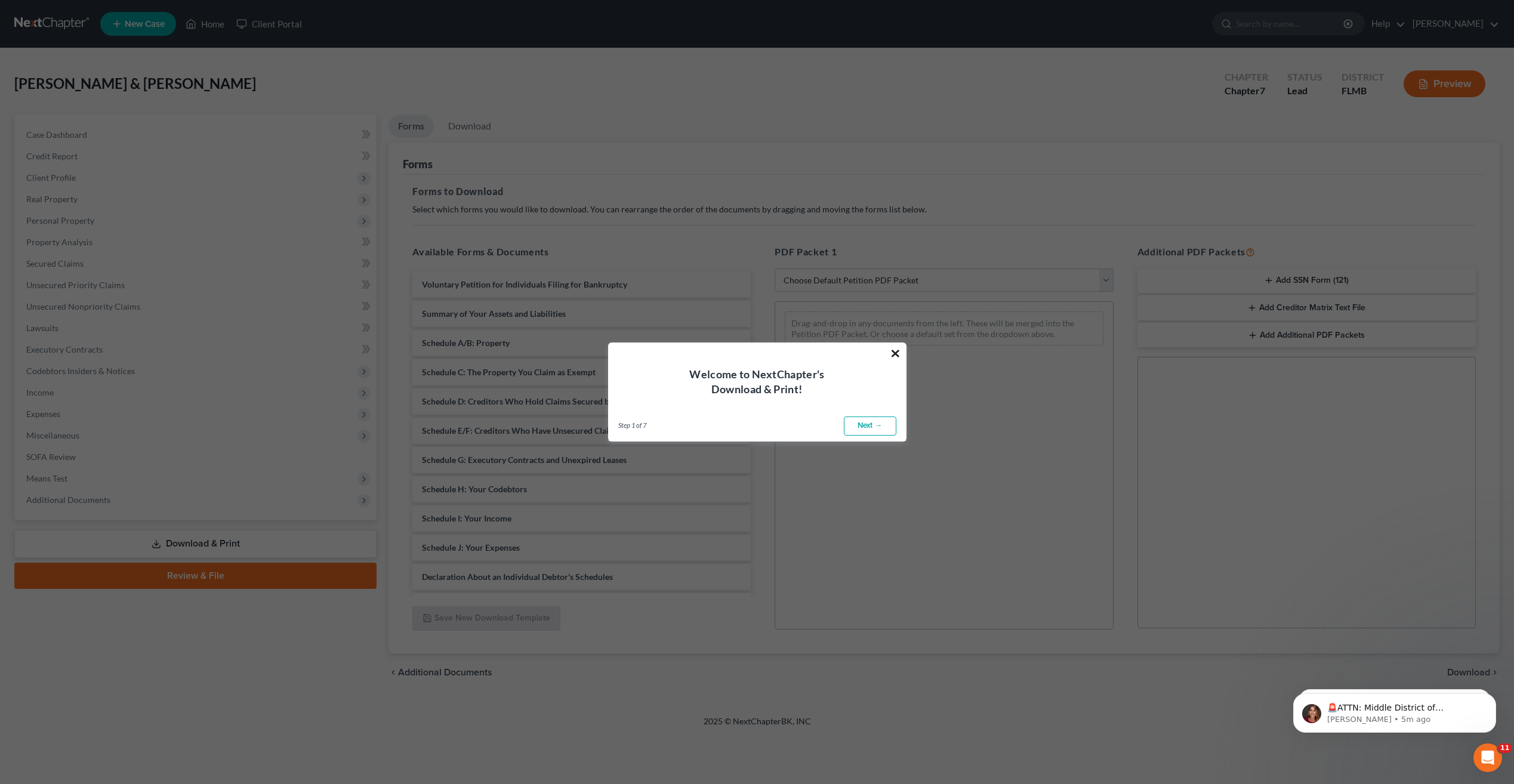
click at [891, 354] on button "×" at bounding box center [895, 353] width 11 height 19
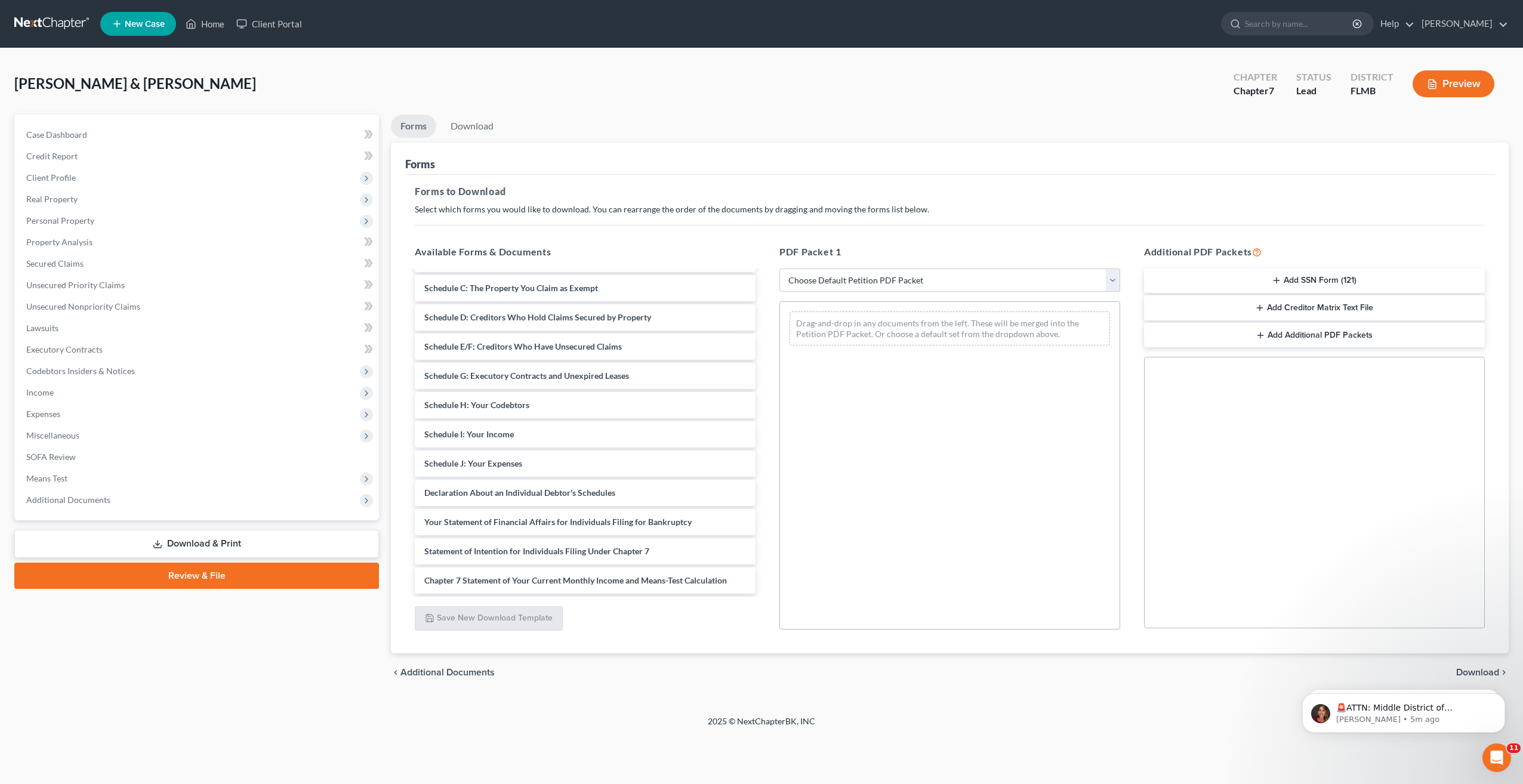
scroll to position [230, 0]
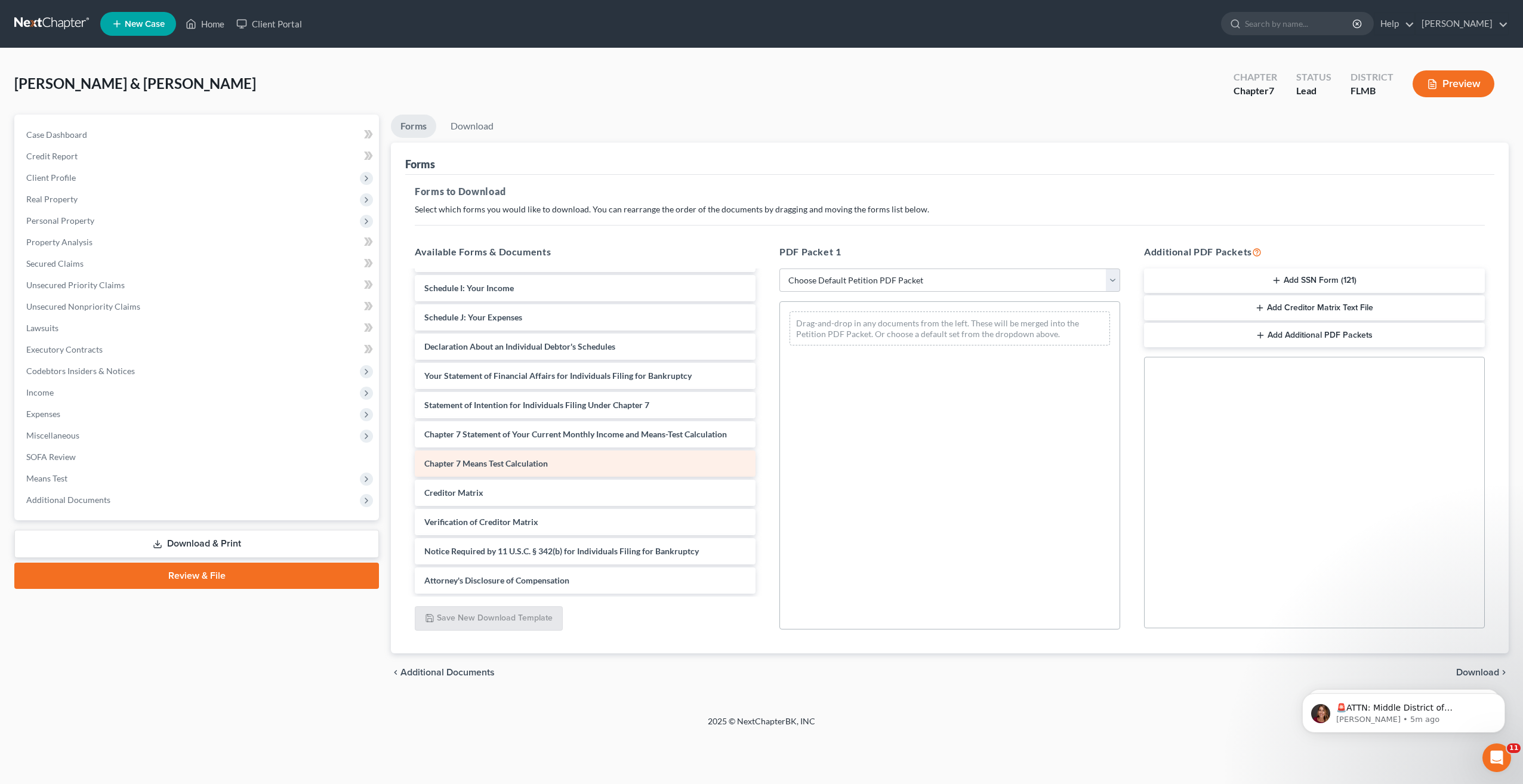
click at [496, 459] on span "Chapter 7 Means Test Calculation" at bounding box center [486, 463] width 124 height 10
click at [496, 463] on span "Chapter 7 Means Test Calculation" at bounding box center [486, 463] width 124 height 10
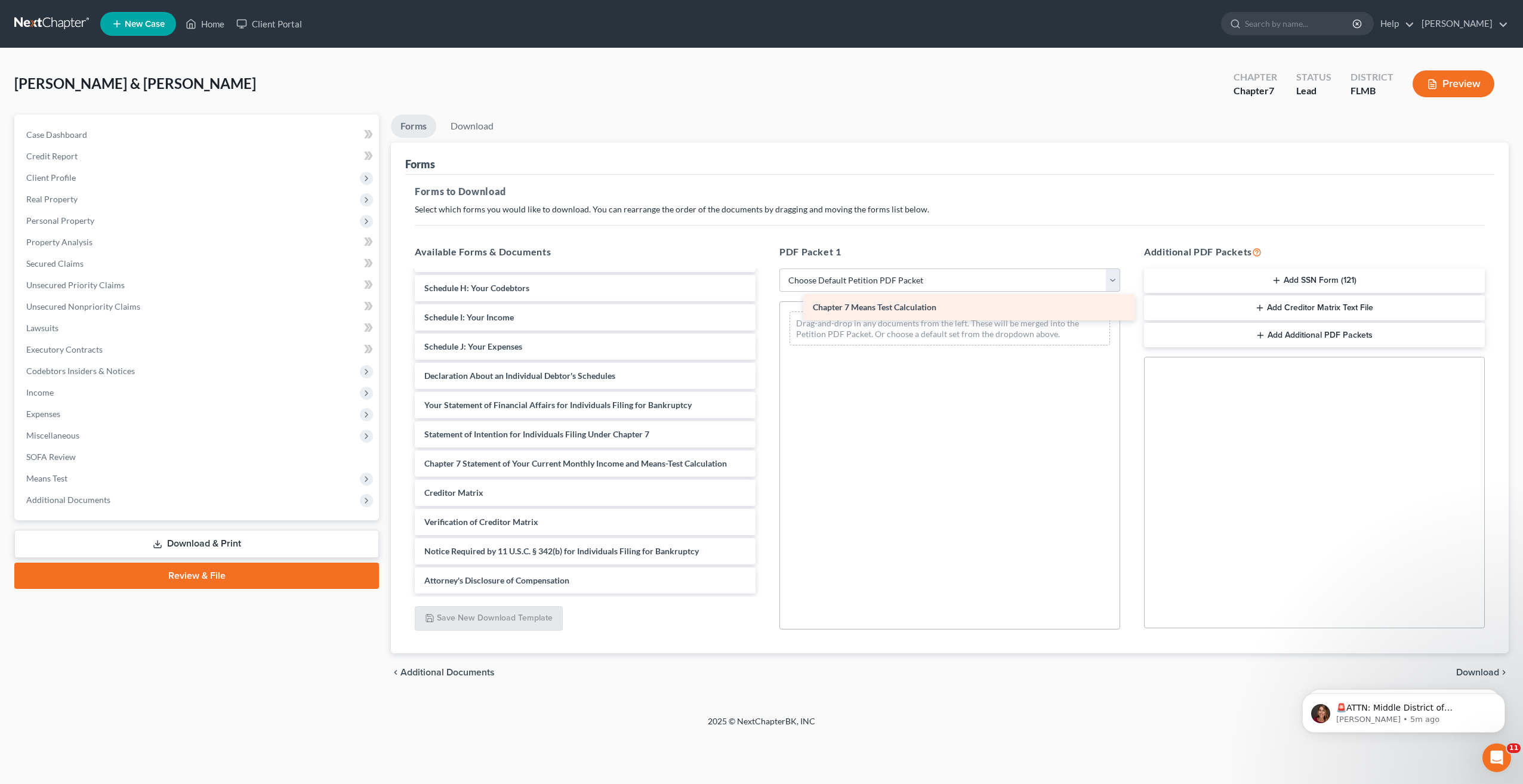
drag, startPoint x: 497, startPoint y: 458, endPoint x: 884, endPoint y: 300, distance: 418.0
click at [765, 300] on div "Chapter 7 Means Test Calculation Voluntary Petition for Individuals Filing for …" at bounding box center [585, 332] width 360 height 523
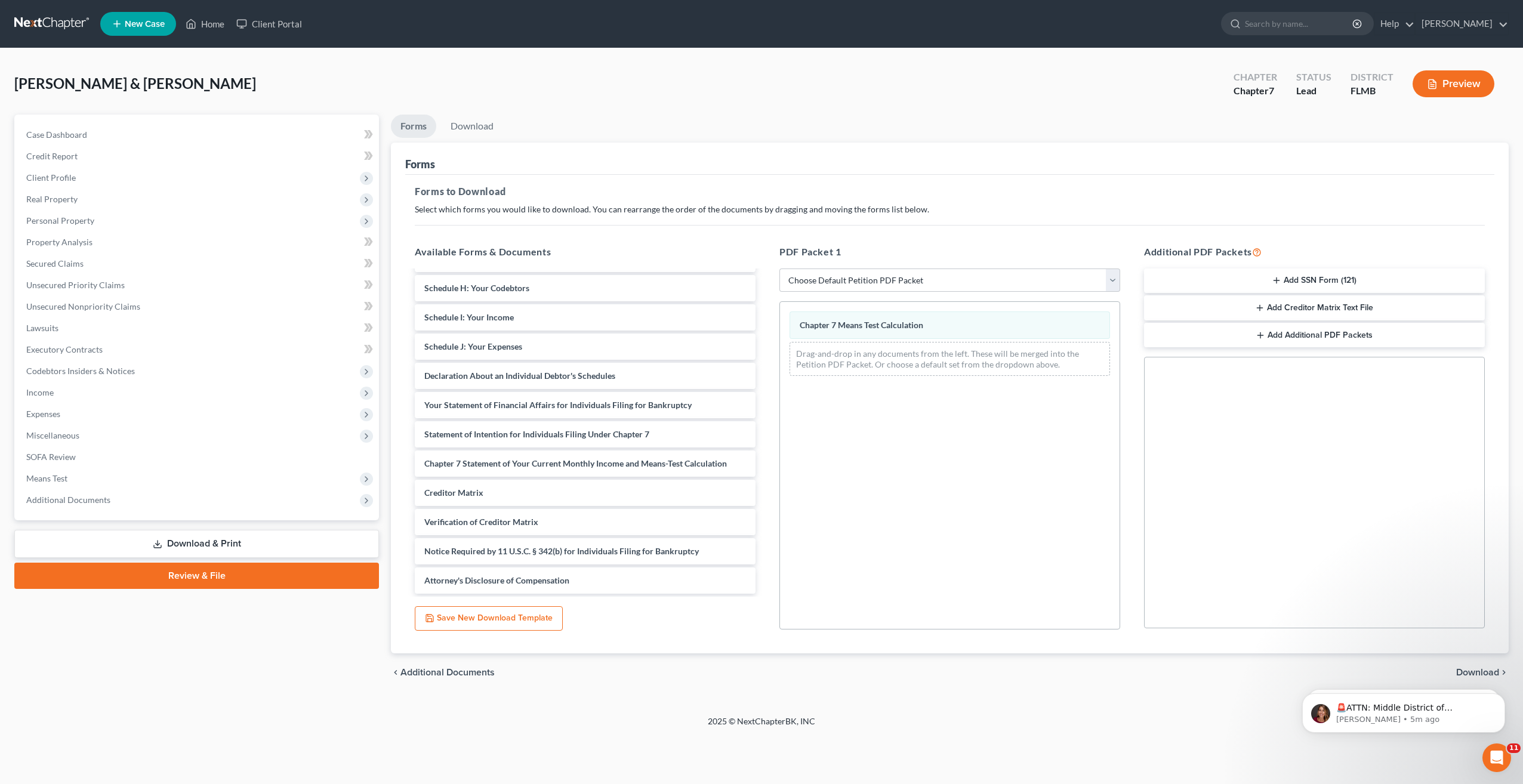
click at [1467, 675] on body "🚨ATTN: Middle District of Florida The court has added a new Credit Counseling F…" at bounding box center [1403, 710] width 229 height 74
drag, startPoint x: 1471, startPoint y: 668, endPoint x: 2729, endPoint y: 1321, distance: 1417.4
click at [1471, 668] on html "🚨ATTN: Middle District of Florida The court has added a new Credit Counseling F…" at bounding box center [1404, 710] width 239 height 84
drag, startPoint x: 1497, startPoint y: 669, endPoint x: 2783, endPoint y: 1335, distance: 1448.2
click at [1497, 669] on html "🚨ATTN: Middle District of Florida The court has added a new Credit Counseling F…" at bounding box center [1404, 710] width 239 height 84
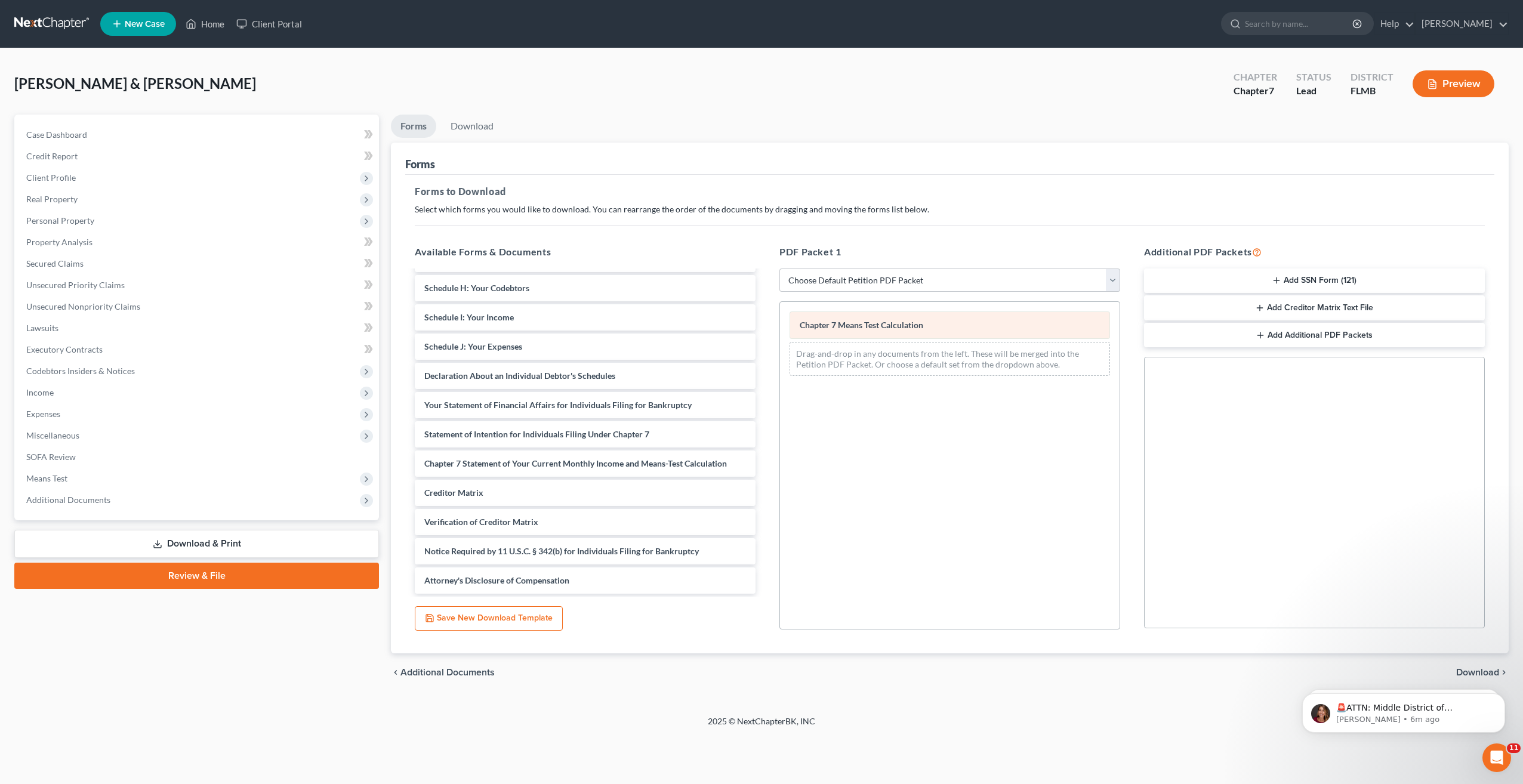
click at [975, 320] on div "Chapter 7 Means Test Calculation" at bounding box center [950, 325] width 321 height 27
click at [1470, 668] on html "🚨ATTN: Middle District of Florida The court has added a new Credit Counseling F…" at bounding box center [1404, 710] width 239 height 84
click at [903, 330] on div "Chapter 7 Means Test Calculation" at bounding box center [950, 325] width 321 height 27
click at [857, 528] on div "Chapter 7 Means Test Calculation Drag-and-drop in any documents from the left. …" at bounding box center [950, 465] width 341 height 328
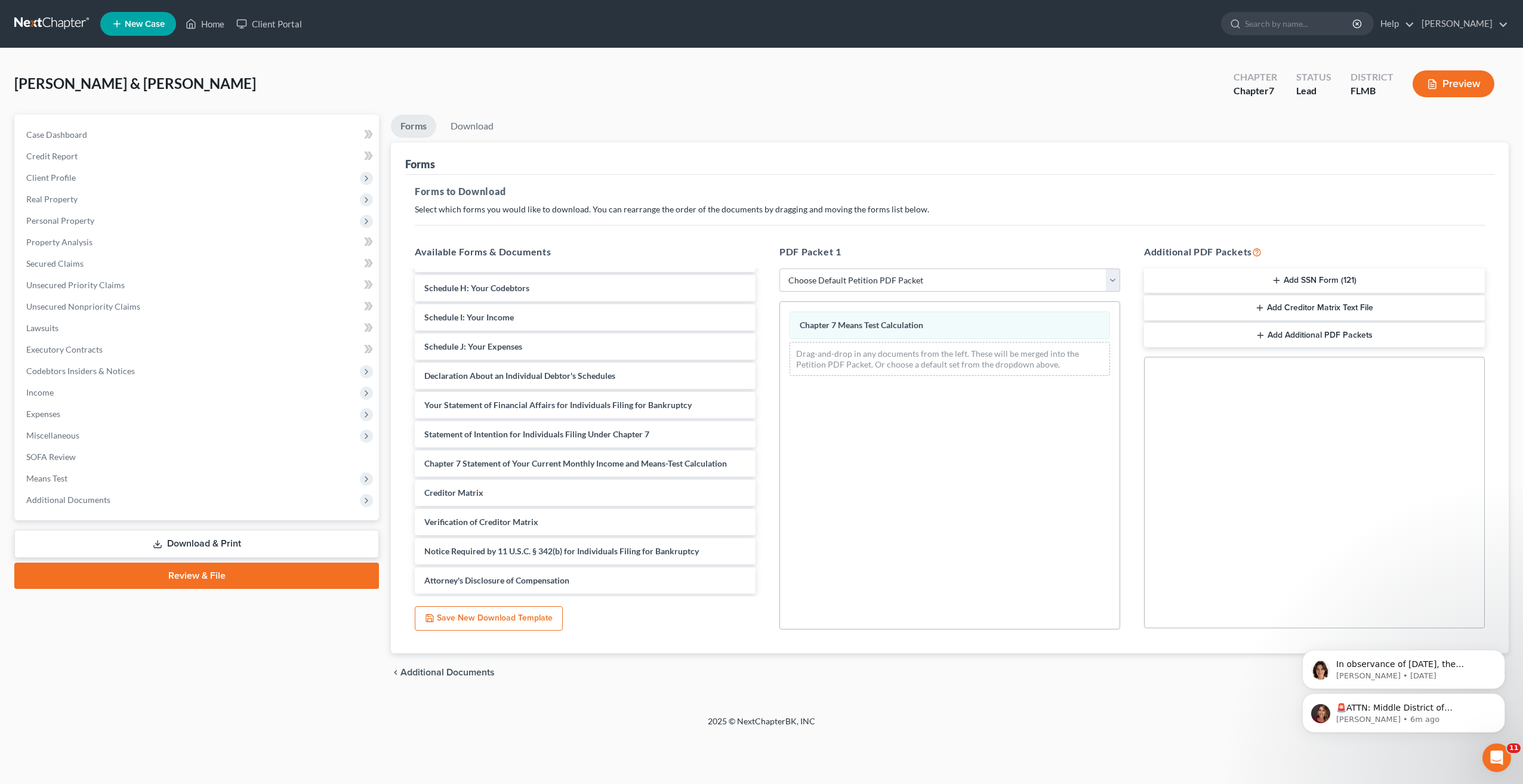
click at [1404, 611] on div "🚨ATTN: Middle District of Florida The court has added a new Credit Counseling F…" at bounding box center [1403, 658] width 220 height 149
click at [1502, 653] on icon "Dismiss notification" at bounding box center [1501, 652] width 6 height 6
click at [1480, 672] on div "🚨ATTN: Middle District of Florida The court has added a new Credit Counseling F…" at bounding box center [1403, 658] width 220 height 149
click at [905, 332] on div "Chapter 7 Means Test Calculation" at bounding box center [950, 325] width 321 height 27
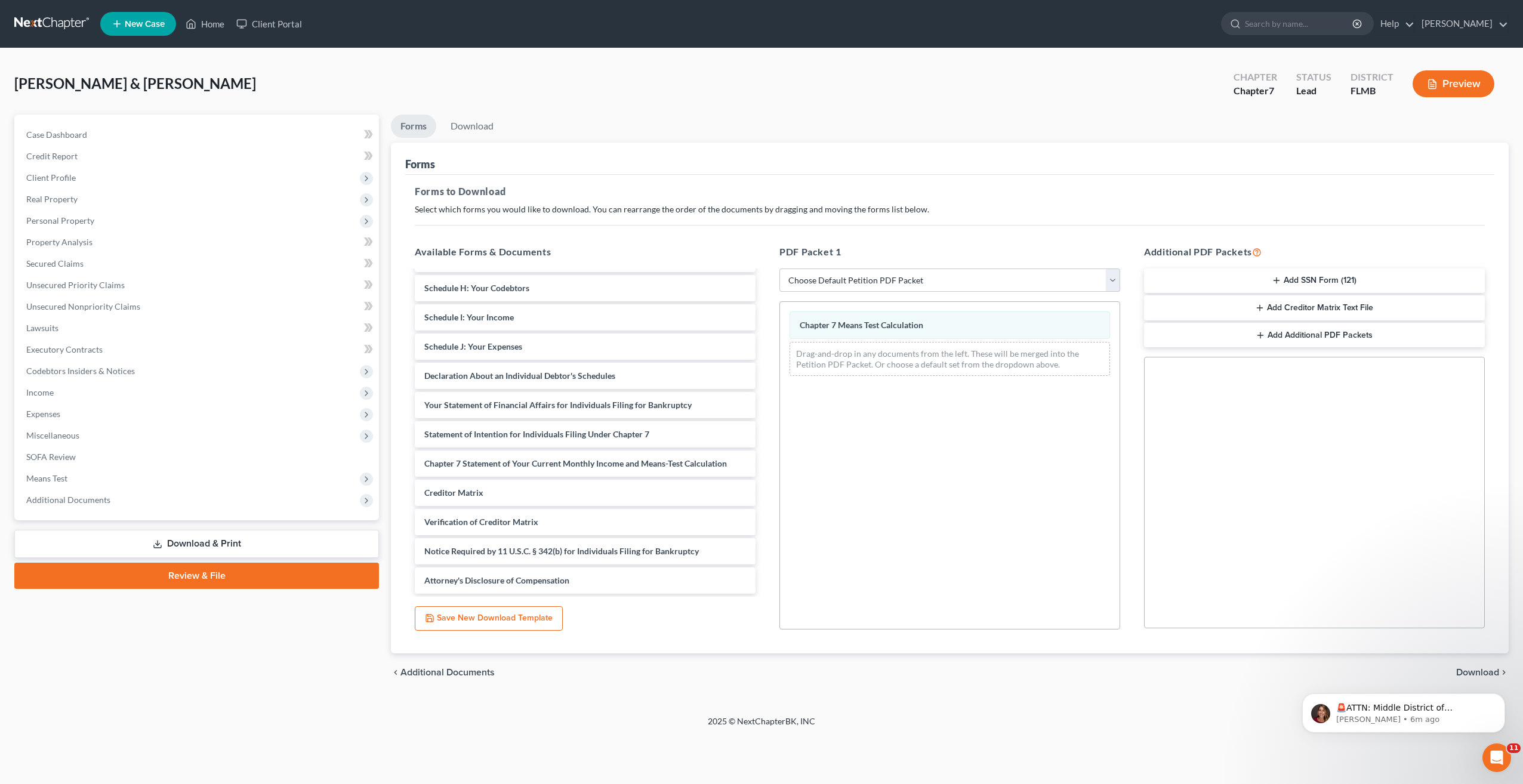
click at [865, 567] on div "Chapter 7 Means Test Calculation Drag-and-drop in any documents from the left. …" at bounding box center [950, 465] width 341 height 328
drag, startPoint x: 1470, startPoint y: 673, endPoint x: 1454, endPoint y: 670, distance: 16.3
click at [1469, 673] on body "🚨ATTN: Middle District of Florida The court has added a new Credit Counseling F…" at bounding box center [1403, 710] width 229 height 74
click at [1464, 672] on html "🚨ATTN: Middle District of Florida The court has added a new Credit Counseling F…" at bounding box center [1404, 710] width 239 height 84
click at [1451, 712] on p "🚨ATTN: Middle District of Florida The court has added a new Credit Counseling F…" at bounding box center [1413, 708] width 154 height 12
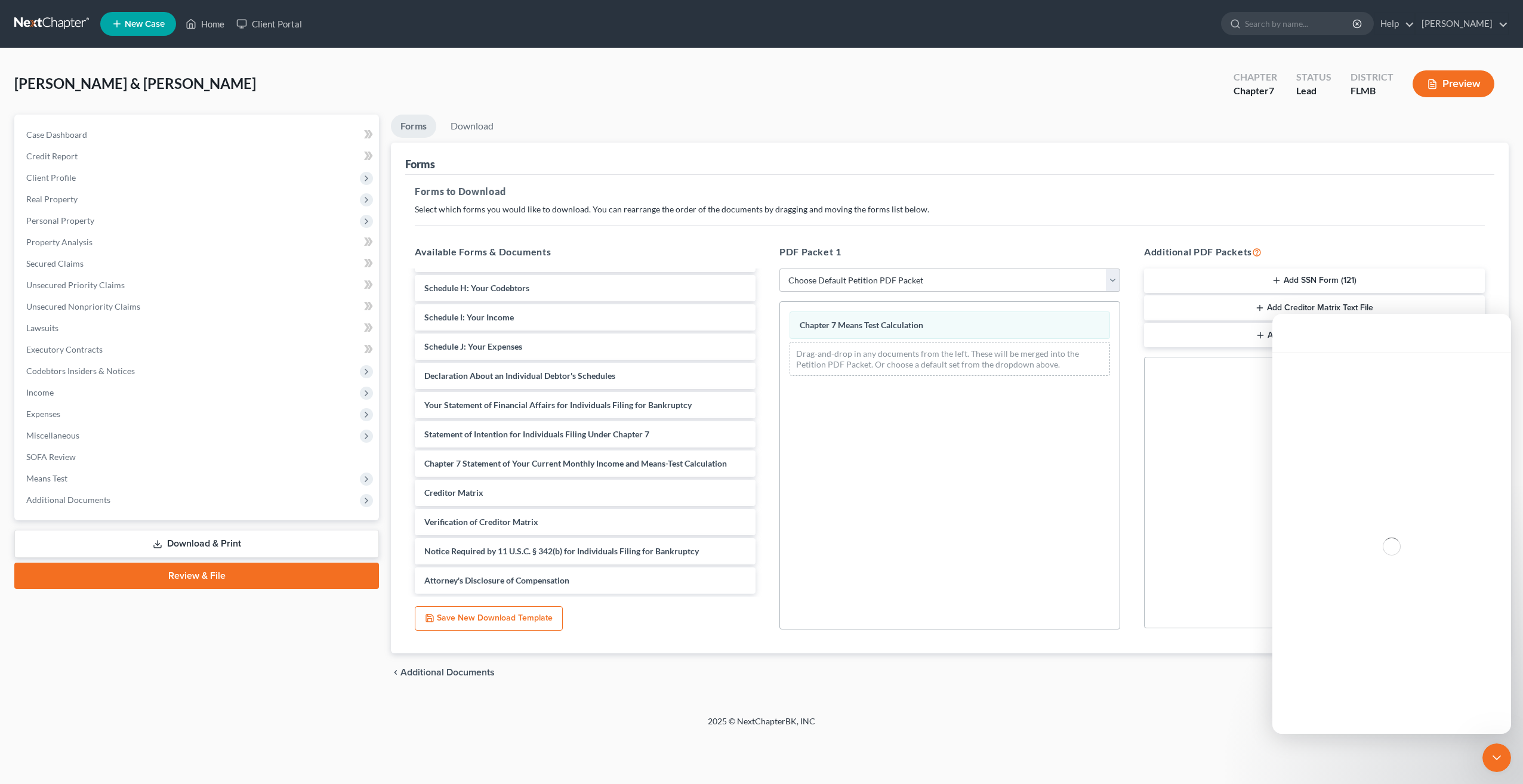
scroll to position [0, 0]
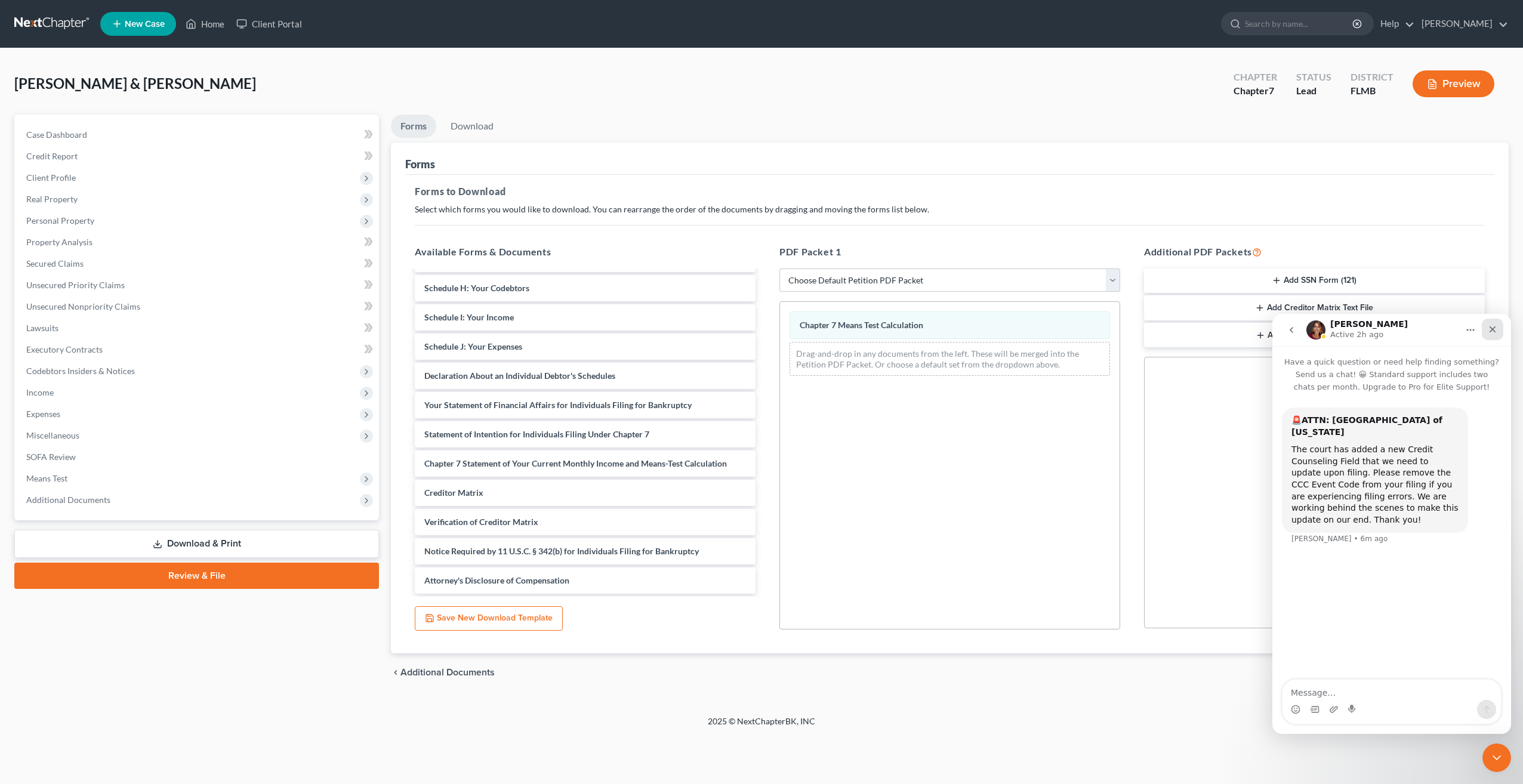
click at [1489, 330] on icon "Close" at bounding box center [1492, 328] width 10 height 10
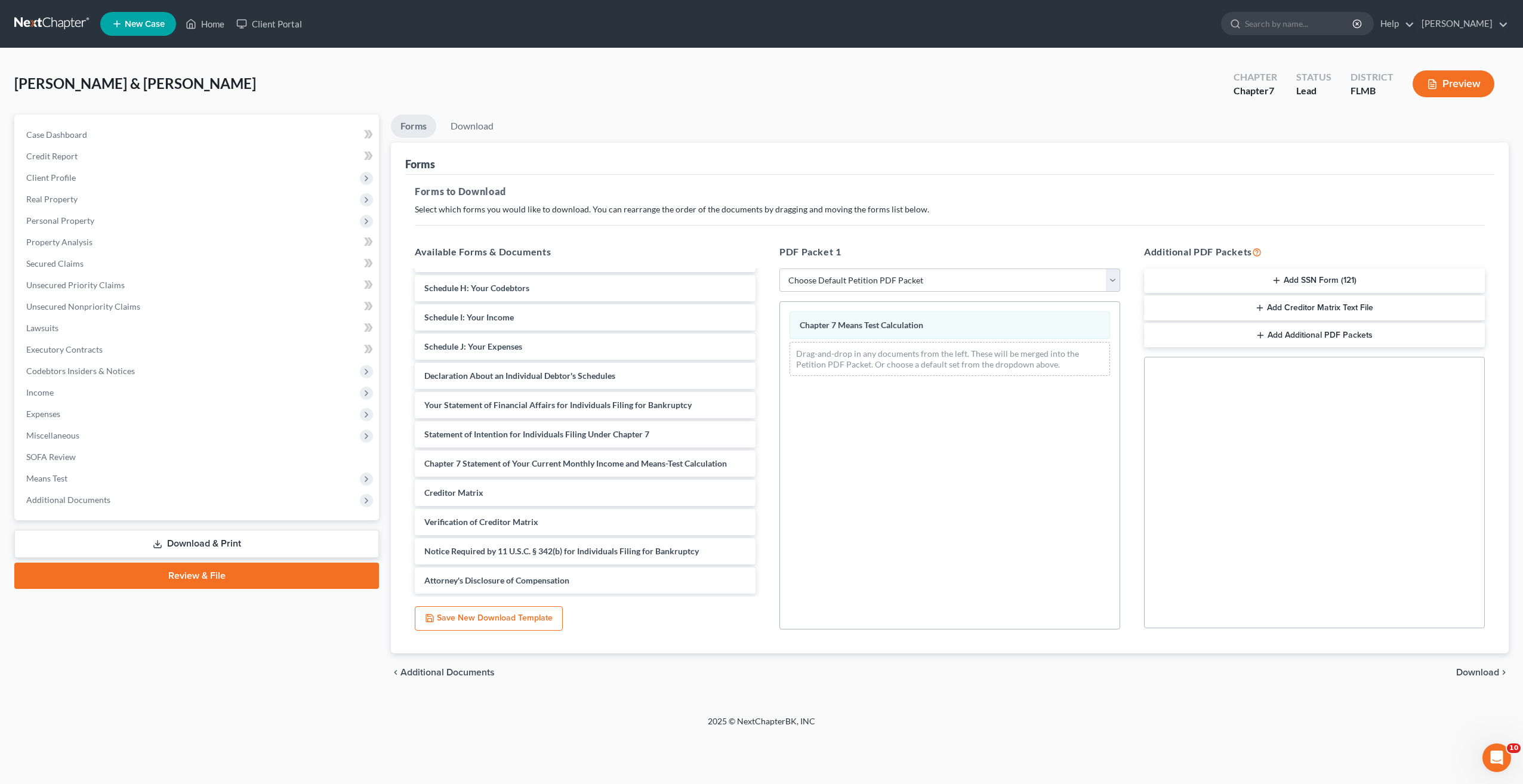
drag, startPoint x: 1340, startPoint y: 521, endPoint x: 1360, endPoint y: 545, distance: 31.2
click at [1340, 524] on div "Social Security Number Statement of Social Security Number Creditor Matrix Text…" at bounding box center [1315, 492] width 341 height 271
click at [1485, 668] on span "Download" at bounding box center [1477, 672] width 43 height 10
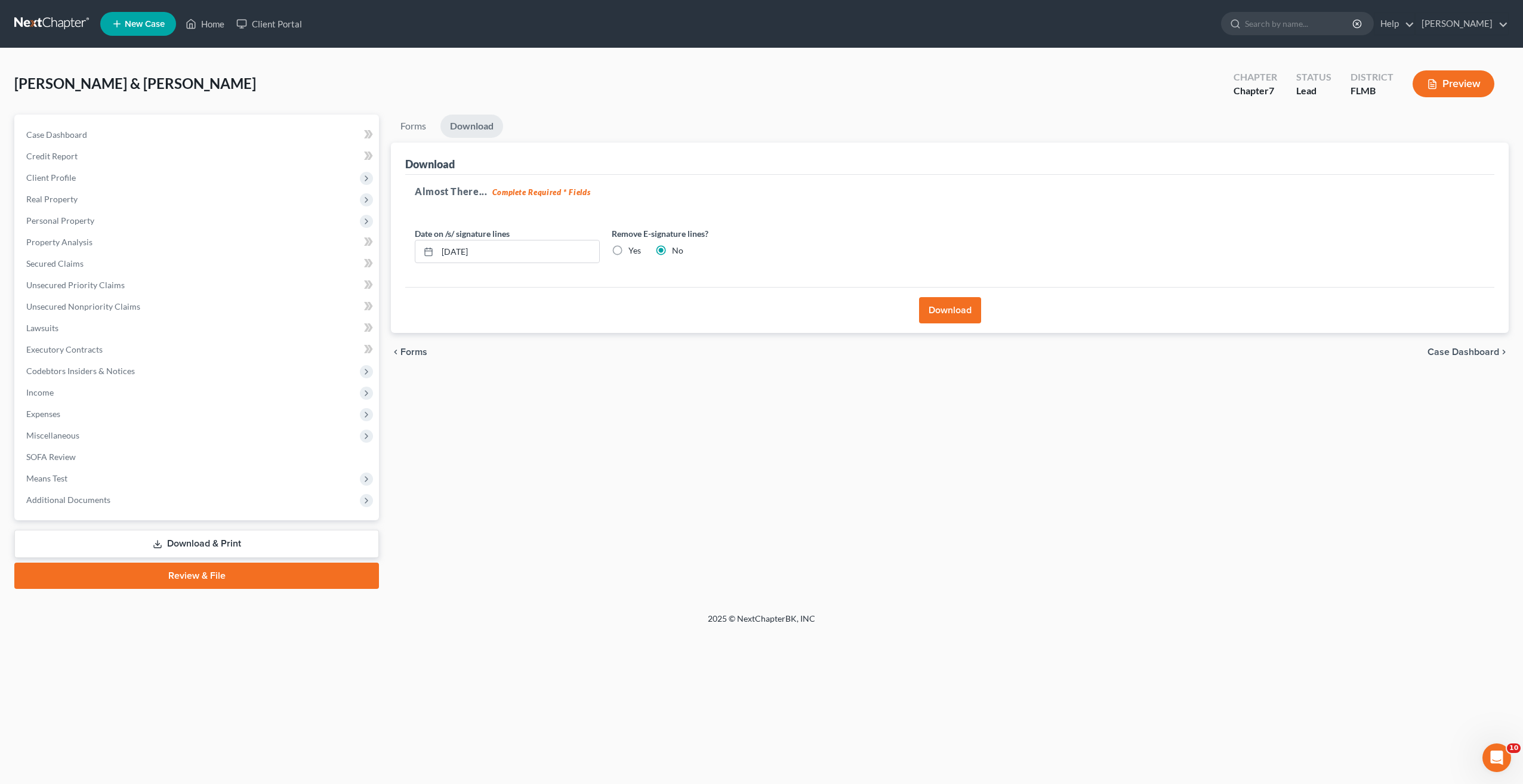
click at [928, 308] on button "Download" at bounding box center [950, 310] width 62 height 26
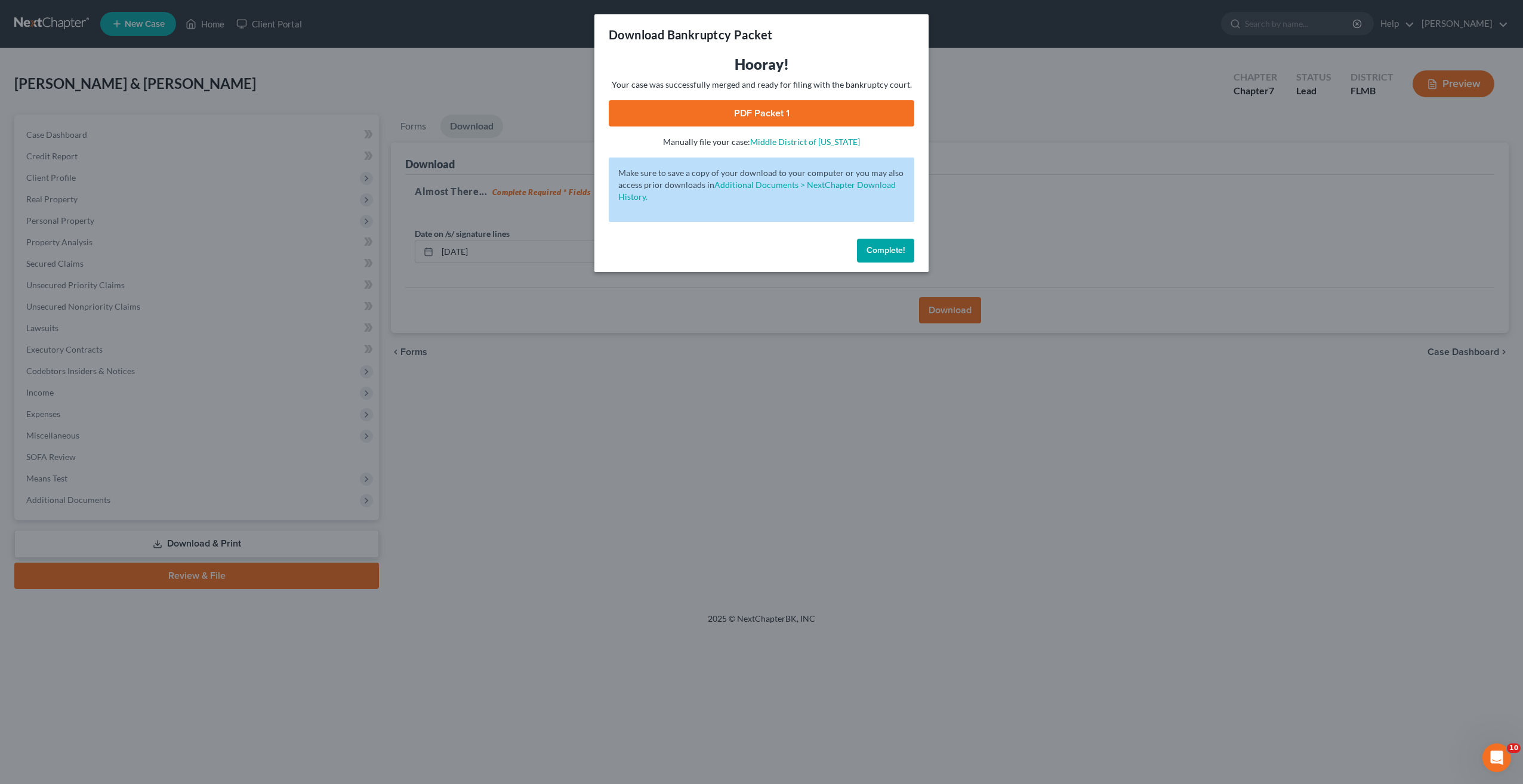
click at [735, 120] on link "PDF Packet 1" at bounding box center [762, 113] width 306 height 26
